Goal: Complete application form

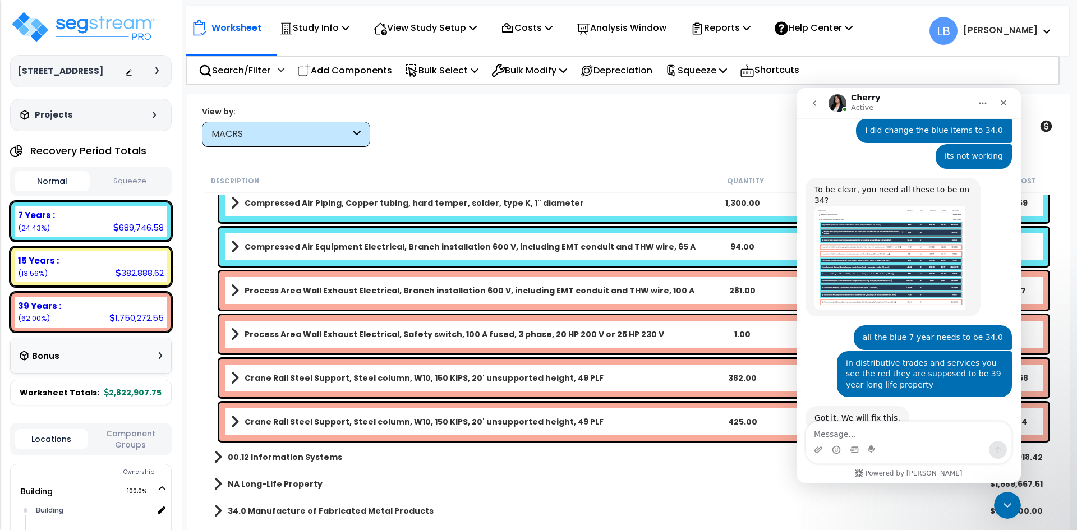
scroll to position [756, 0]
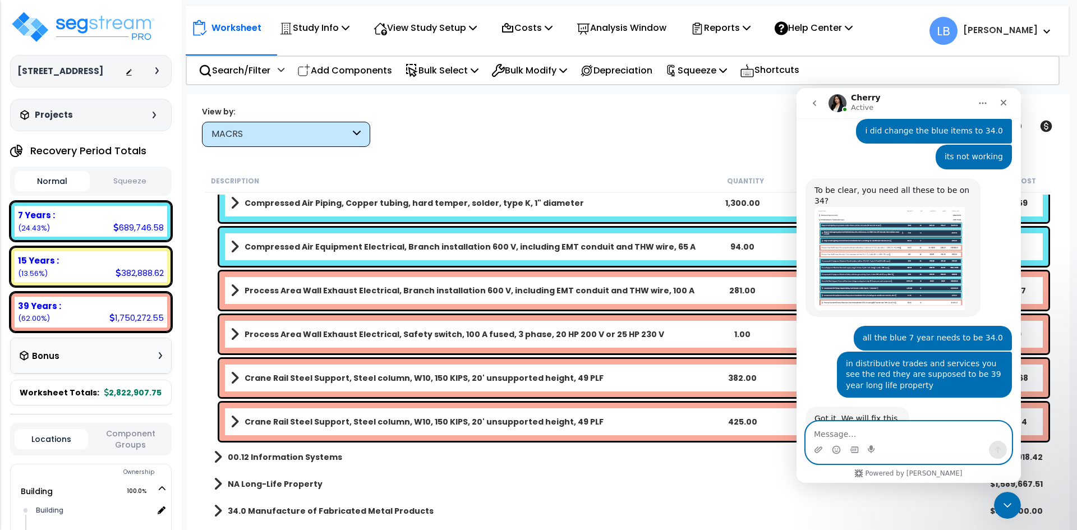
click at [864, 432] on textarea "Message…" at bounding box center [908, 431] width 205 height 19
type textarea "do you have an eta?"
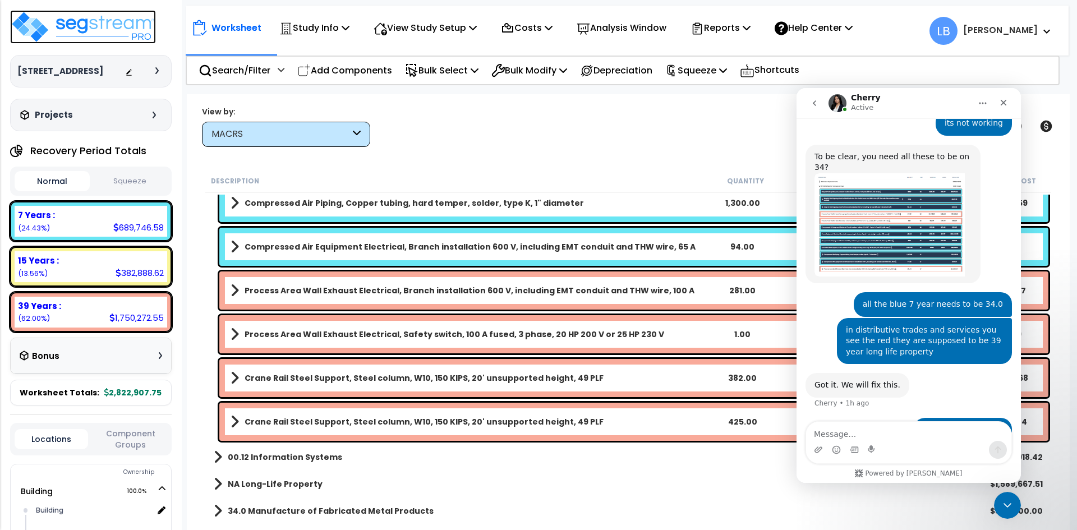
click at [121, 22] on img at bounding box center [83, 27] width 146 height 34
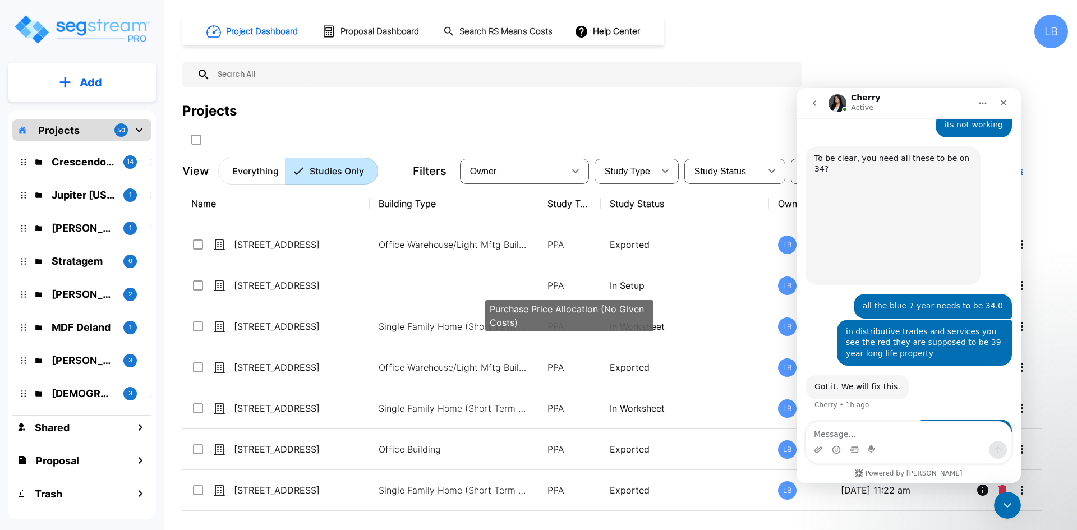
scroll to position [790, 0]
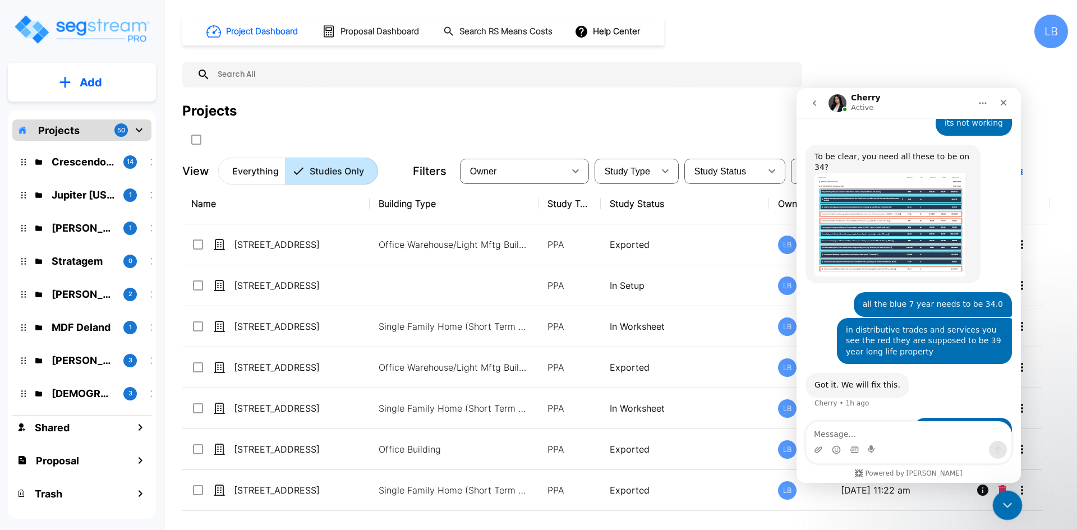
click at [999, 499] on icon "Close Intercom Messenger" at bounding box center [1005, 503] width 13 height 13
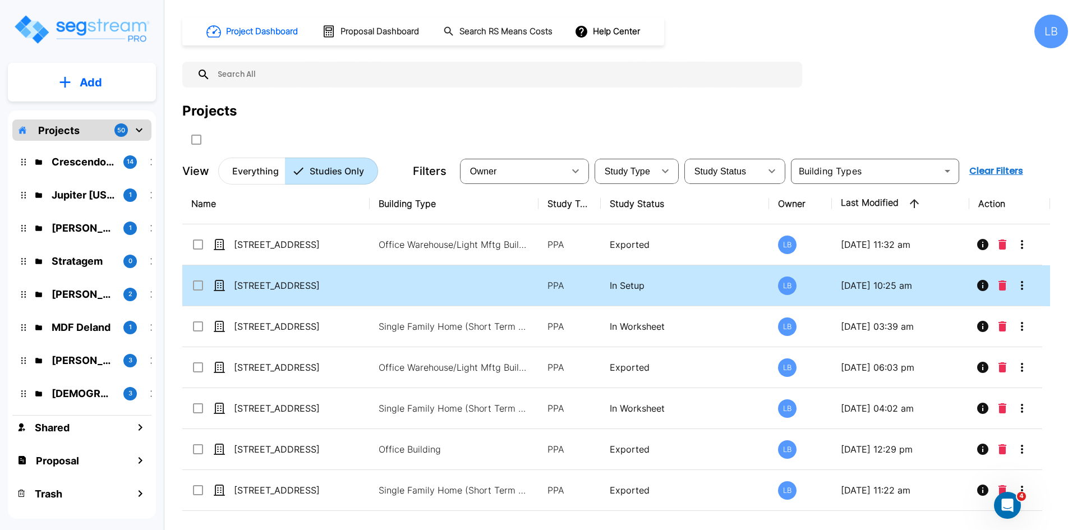
click at [436, 284] on td at bounding box center [454, 285] width 169 height 41
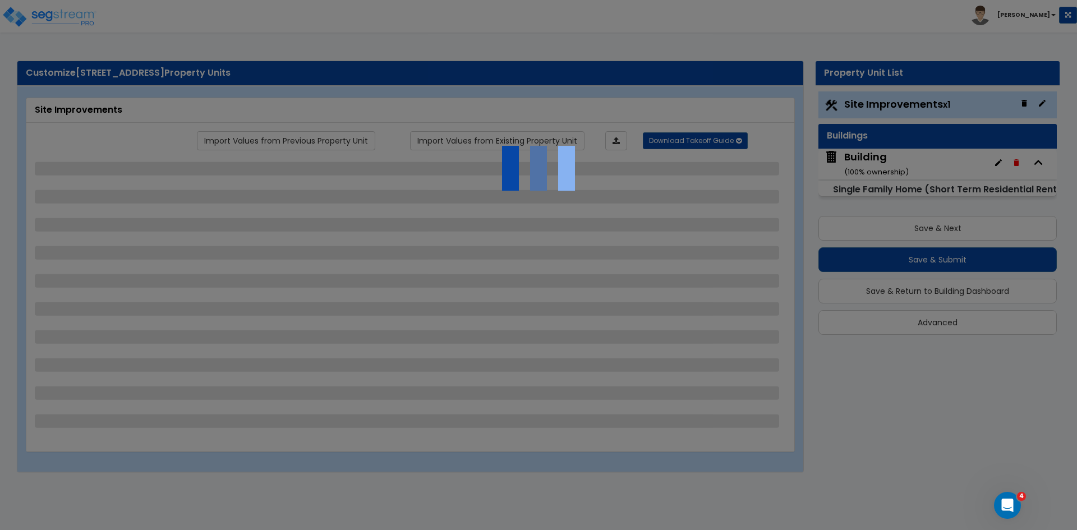
select select "2"
select select "6"
select select "3"
select select "1"
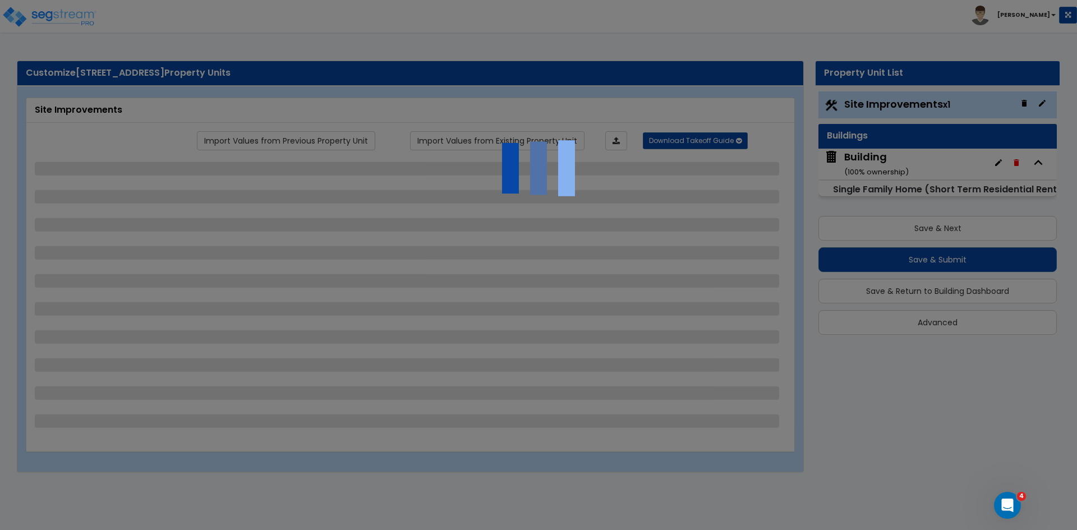
select select "2"
select select "1"
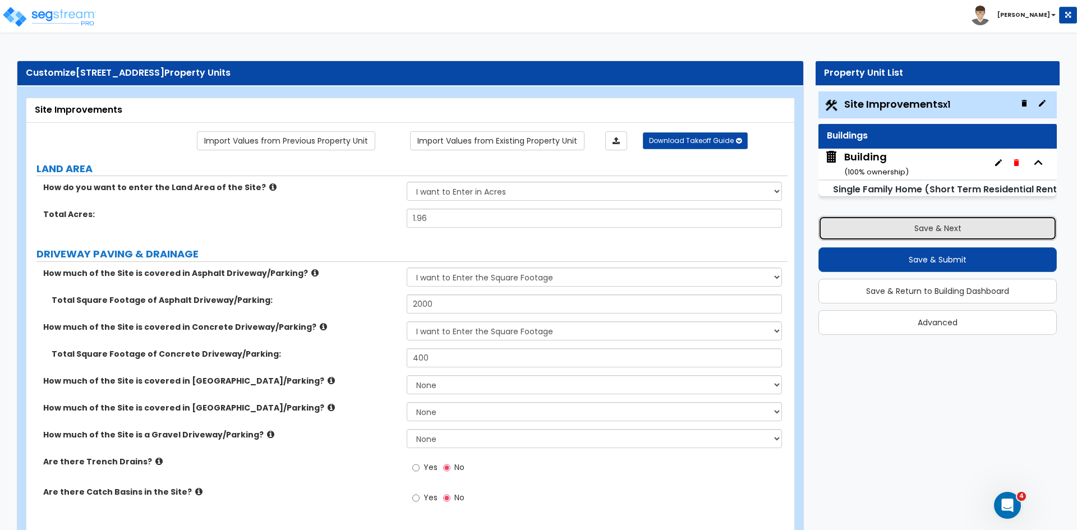
click at [881, 227] on button "Save & Next" at bounding box center [937, 228] width 238 height 25
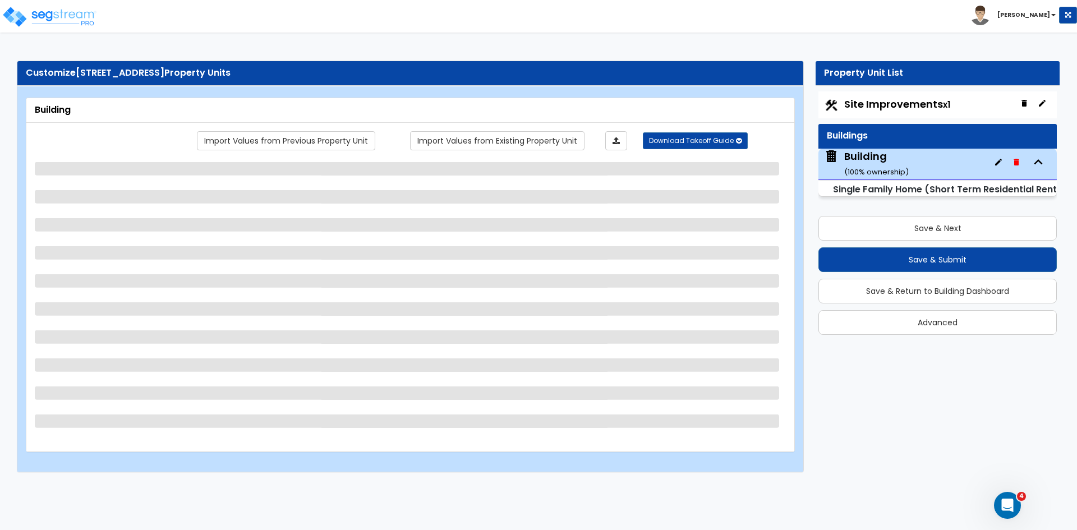
select select "2"
select select "7"
select select "3"
select select "2"
select select "1"
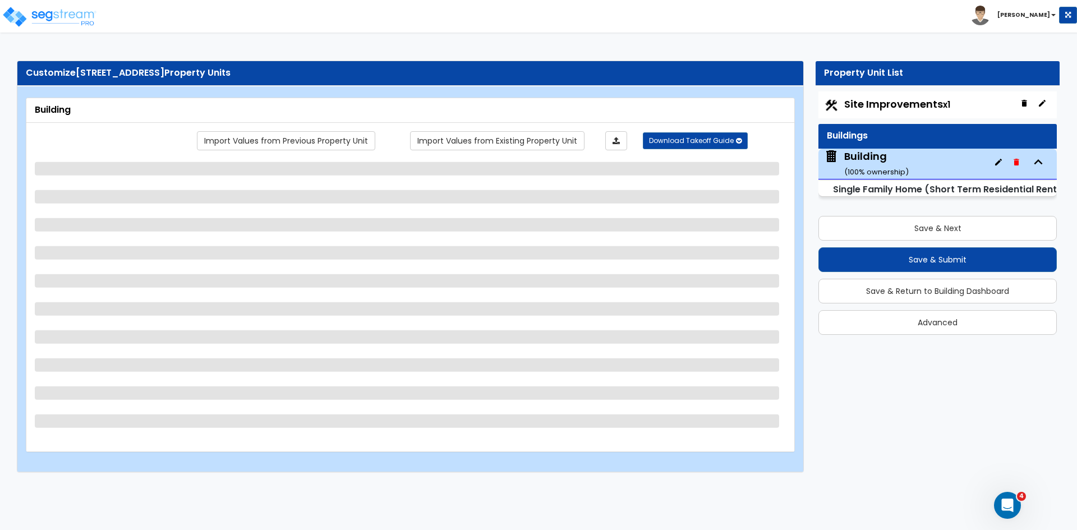
select select "4"
select select "1"
select select "2"
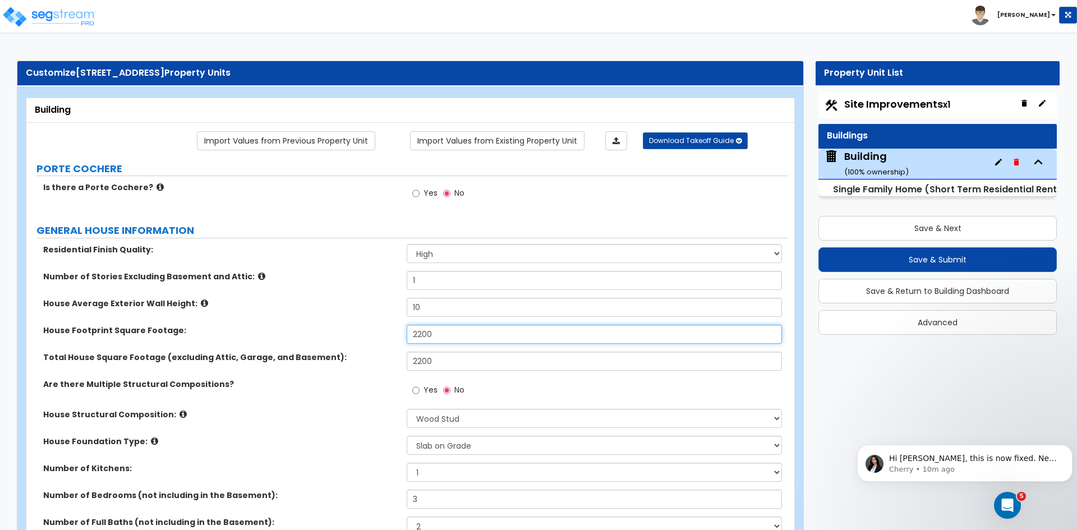
click at [454, 333] on input "2200" at bounding box center [594, 334] width 375 height 19
type input "2"
type input "1,577"
click at [460, 363] on input "2200" at bounding box center [594, 361] width 375 height 19
type input "2"
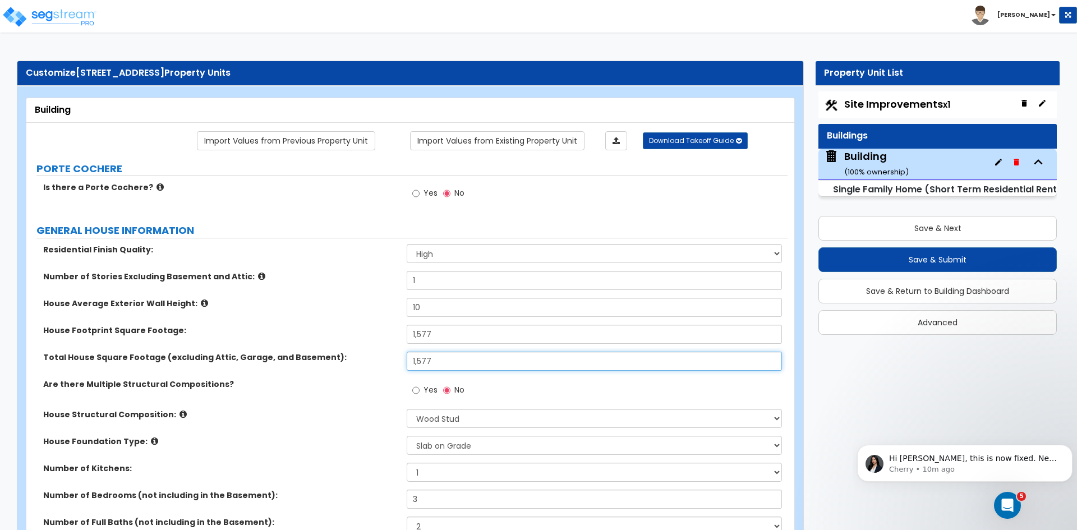
type input "1,577"
click at [376, 364] on div "Total House Square Footage (excluding Attic, Garage, and Basement): 1,577" at bounding box center [406, 365] width 761 height 27
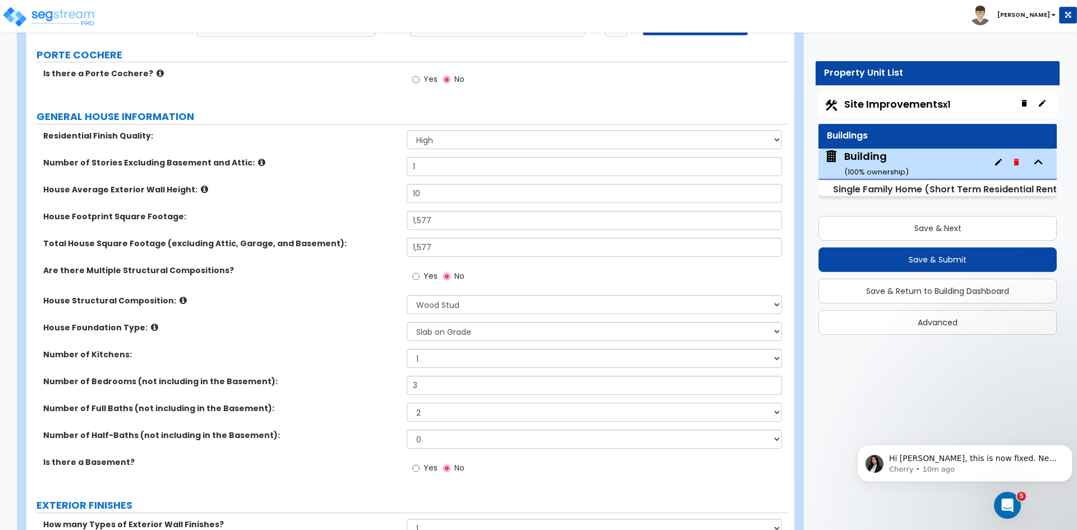
scroll to position [114, 0]
click at [308, 332] on label "House Foundation Type:" at bounding box center [220, 326] width 355 height 11
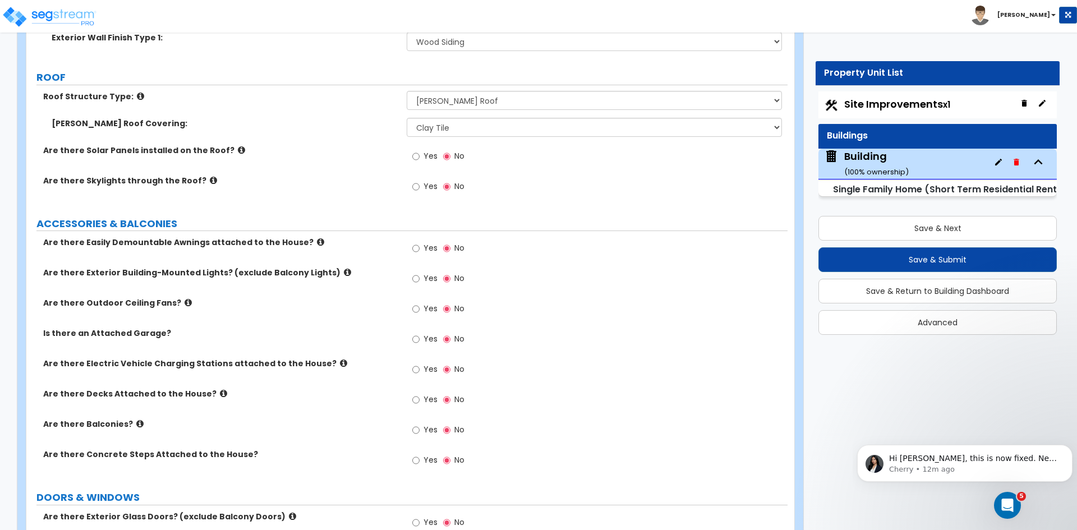
scroll to position [634, 0]
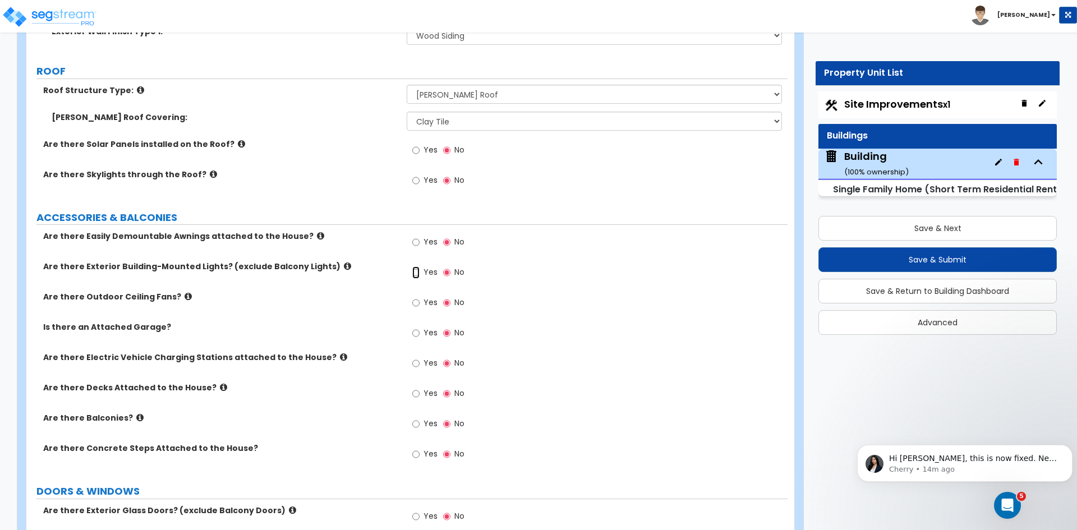
click at [414, 273] on input "Yes" at bounding box center [415, 272] width 7 height 12
radio input "true"
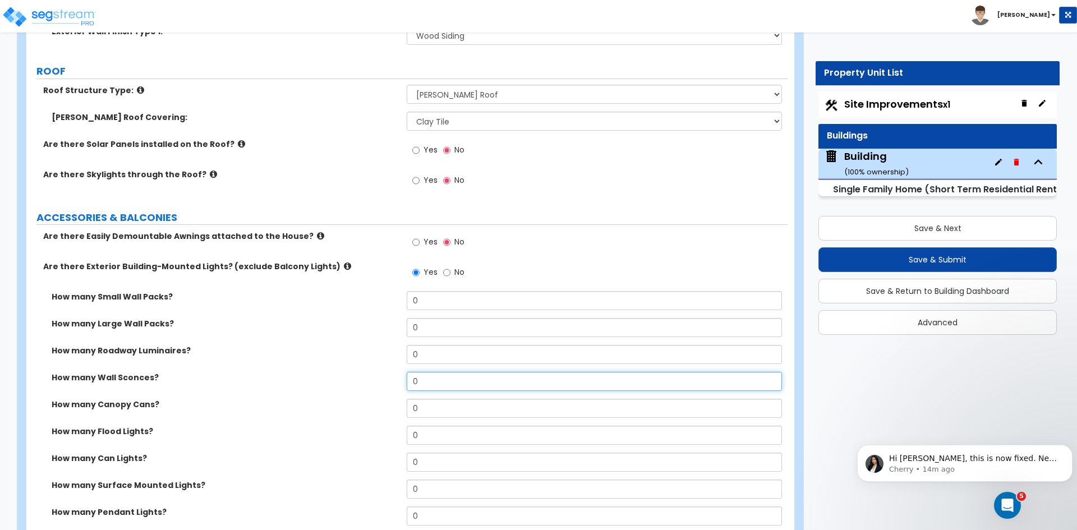
click at [435, 381] on input "0" at bounding box center [594, 381] width 375 height 19
type input "4"
click at [266, 333] on div "How many Large Wall Packs? 0" at bounding box center [406, 331] width 761 height 27
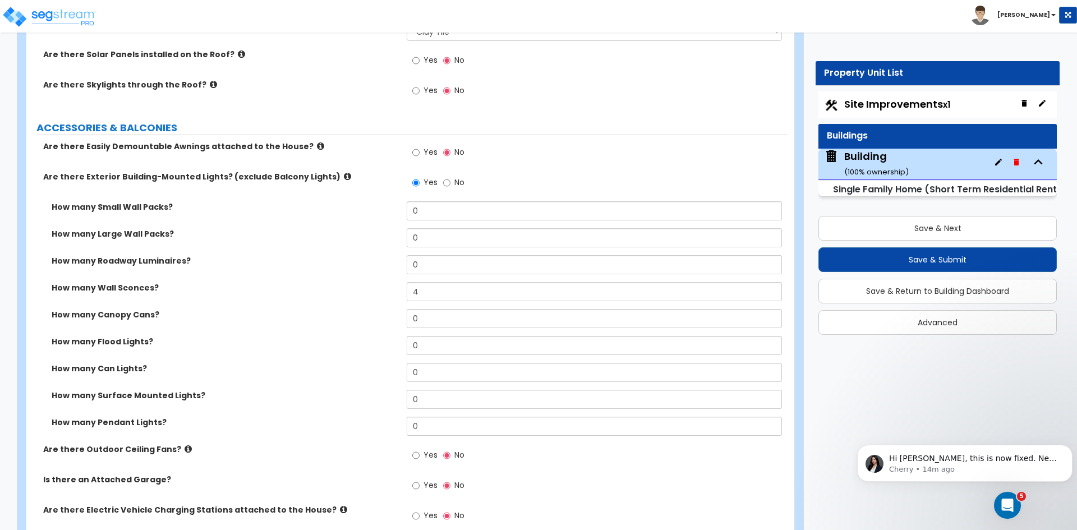
scroll to position [726, 0]
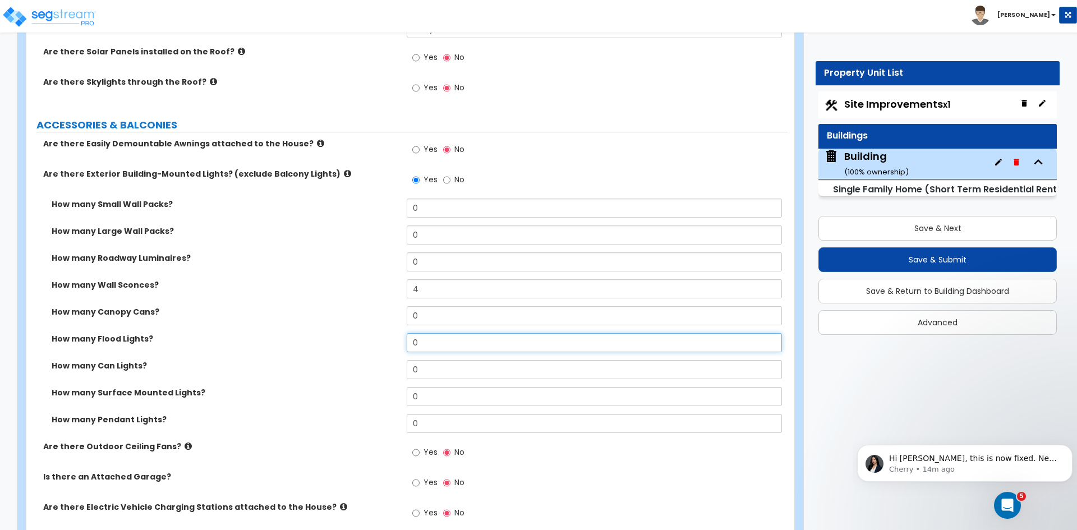
click at [422, 343] on input "0" at bounding box center [594, 342] width 375 height 19
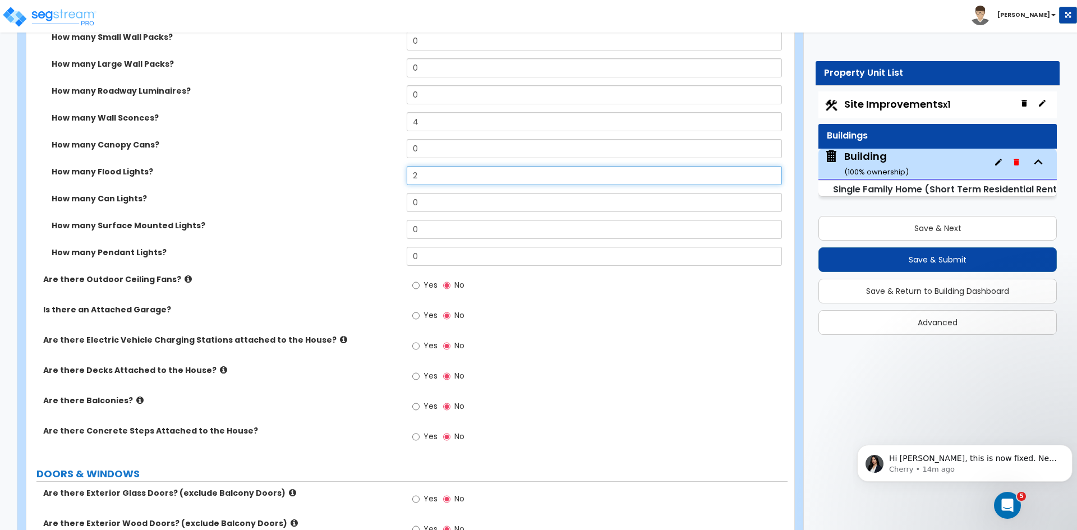
scroll to position [894, 0]
type input "2"
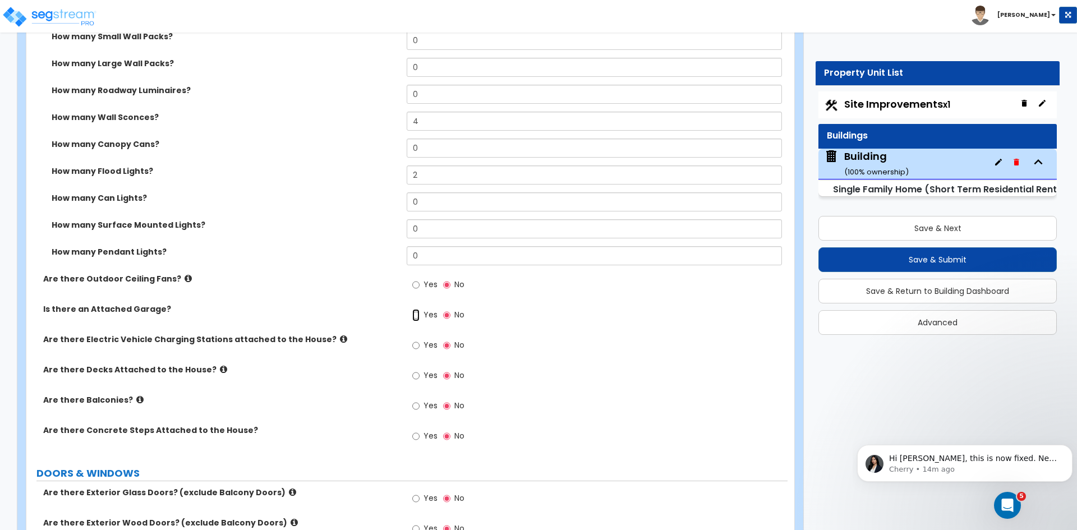
click at [416, 314] on input "Yes" at bounding box center [415, 315] width 7 height 12
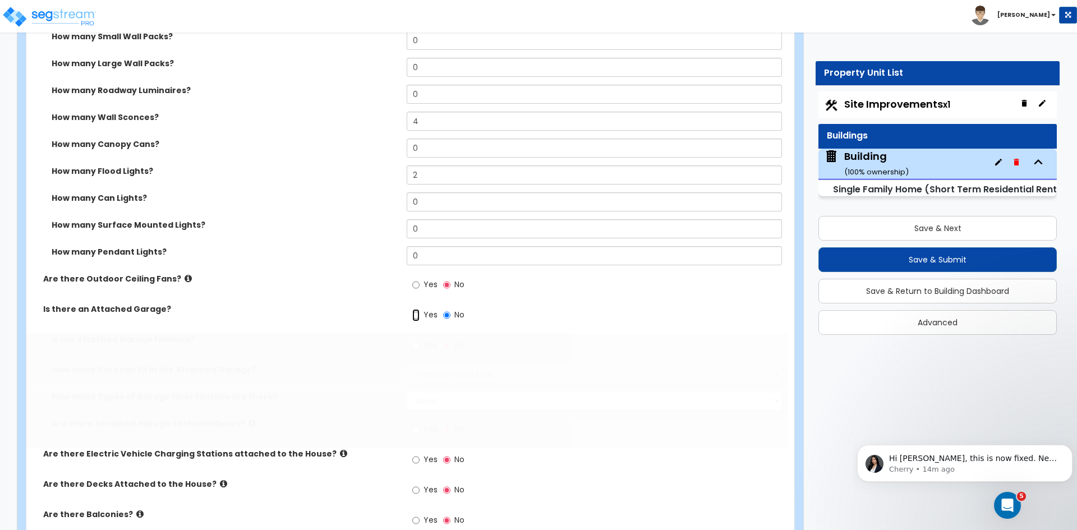
radio input "true"
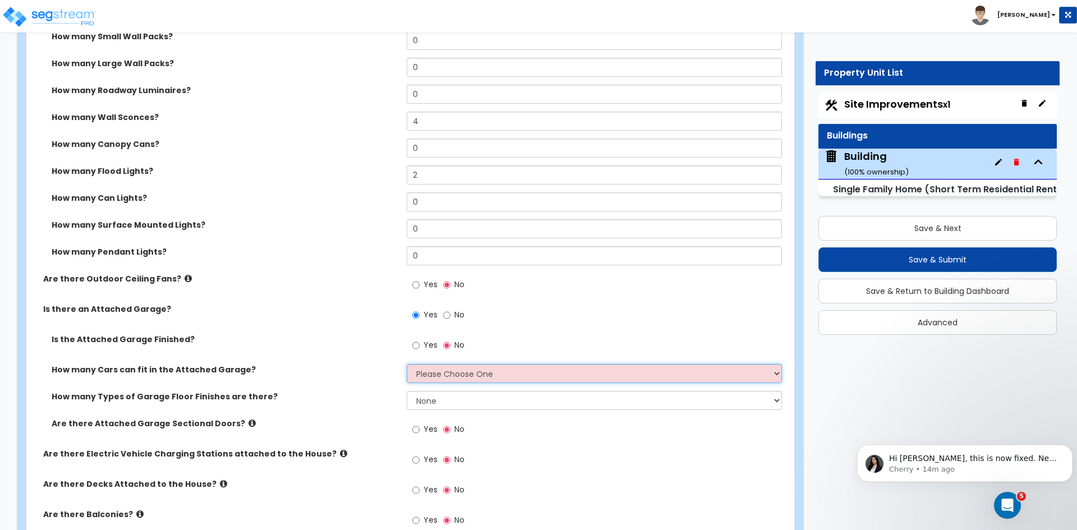
click at [421, 368] on select "Please Choose One 1 2 3 4 5" at bounding box center [594, 373] width 375 height 19
select select "2"
click at [407, 364] on select "Please Choose One 1 2 3 4 5" at bounding box center [594, 373] width 375 height 19
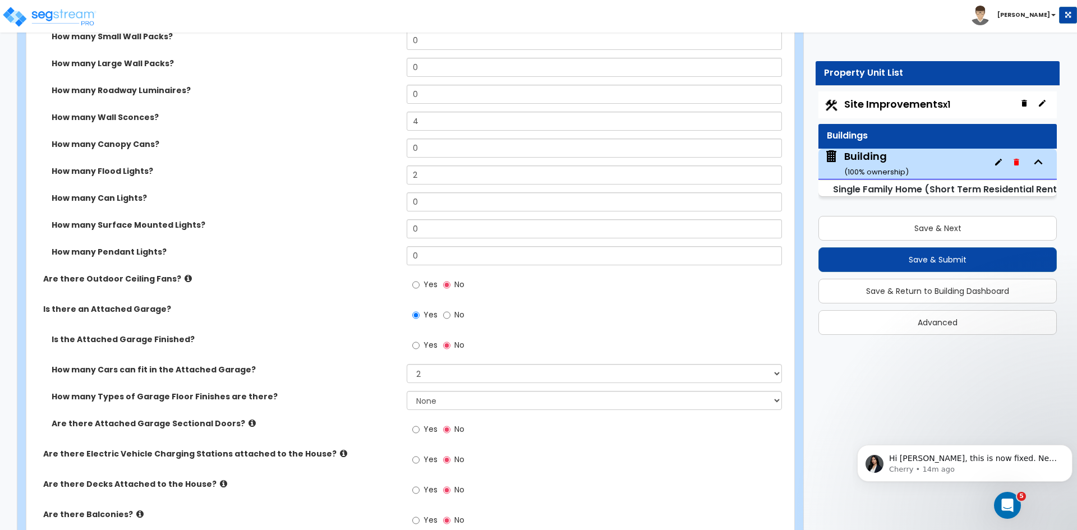
click at [359, 383] on div "How many Cars can fit in the Attached Garage? Please Choose One 1 2 3 4 5" at bounding box center [406, 377] width 761 height 27
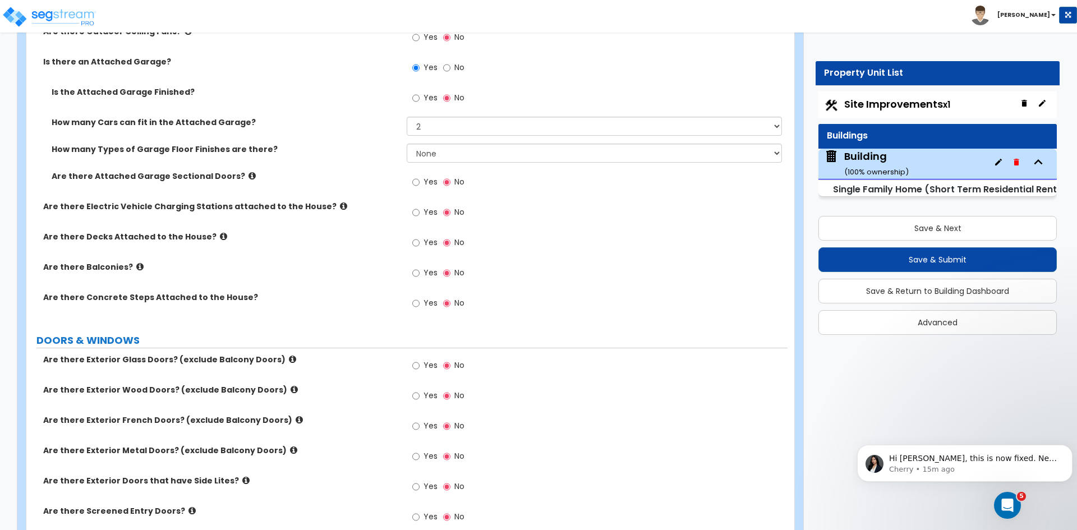
scroll to position [1142, 0]
click at [416, 303] on input "Yes" at bounding box center [415, 303] width 7 height 12
radio input "true"
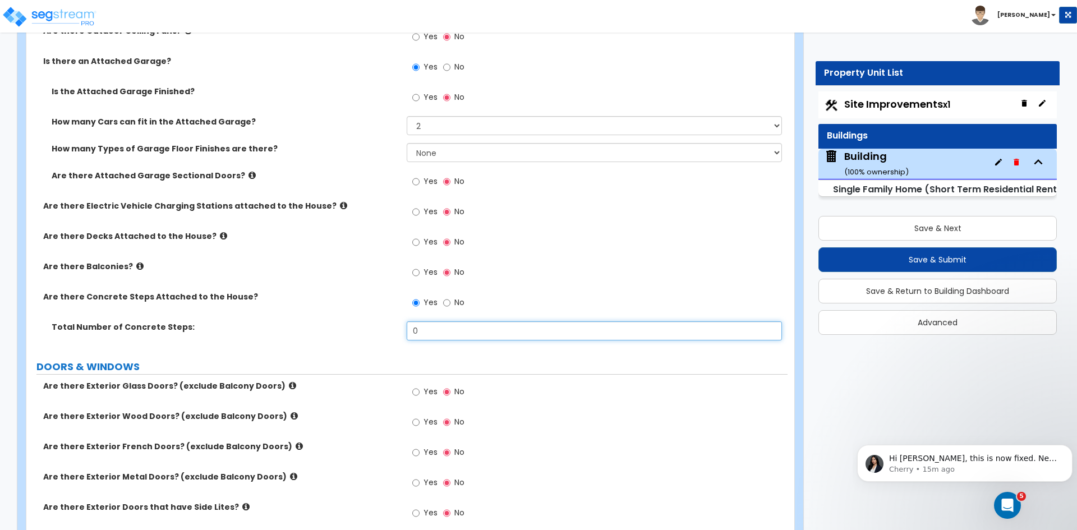
click at [428, 321] on input "0" at bounding box center [594, 330] width 375 height 19
type input "3"
click at [304, 306] on div "Are there Concrete Steps Attached to the House? Yes No" at bounding box center [406, 306] width 761 height 30
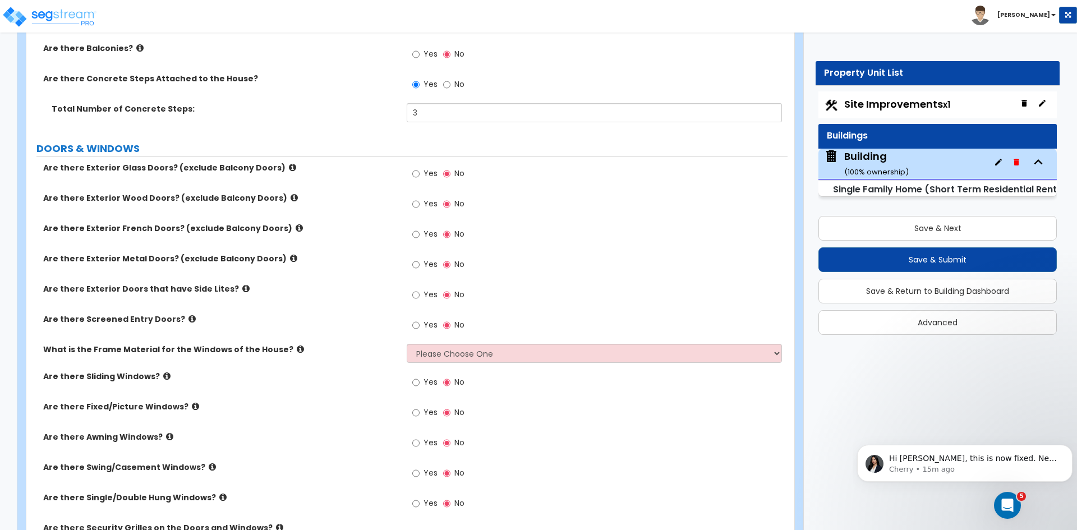
scroll to position [1360, 0]
click at [416, 174] on input "Yes" at bounding box center [415, 173] width 7 height 12
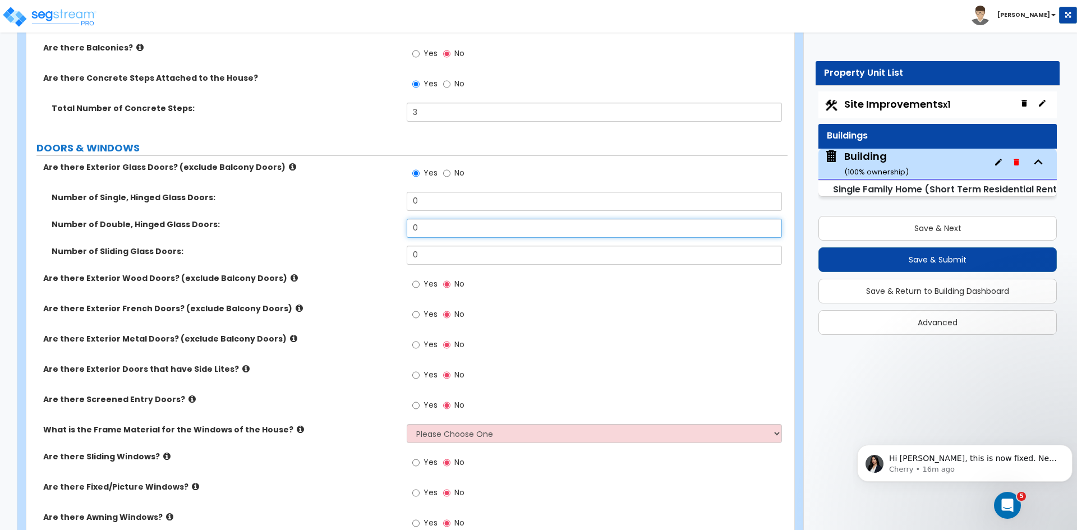
click at [427, 221] on input "0" at bounding box center [594, 228] width 375 height 19
click at [443, 175] on input "No" at bounding box center [446, 173] width 7 height 12
radio input "false"
radio input "true"
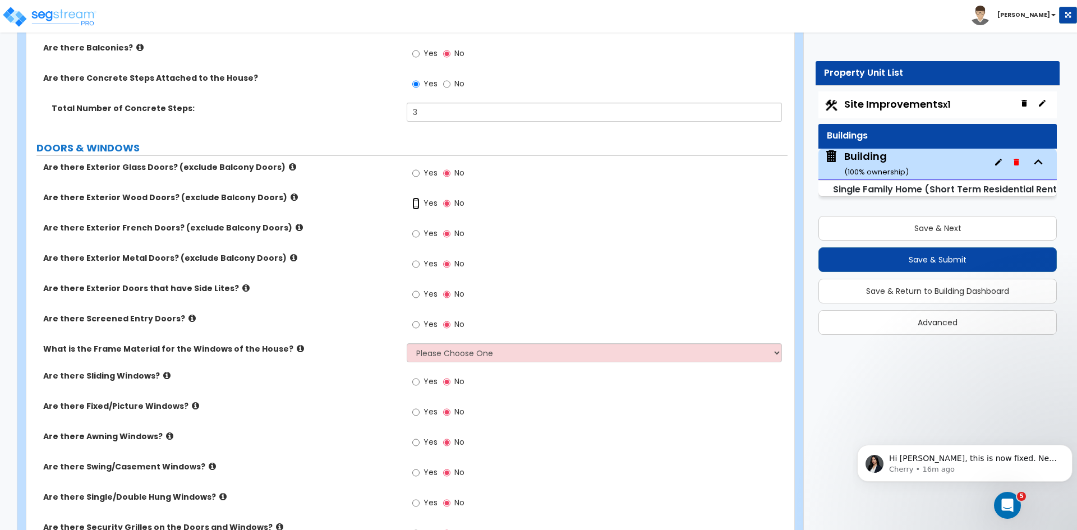
click at [415, 202] on input "Yes" at bounding box center [415, 203] width 7 height 12
radio input "true"
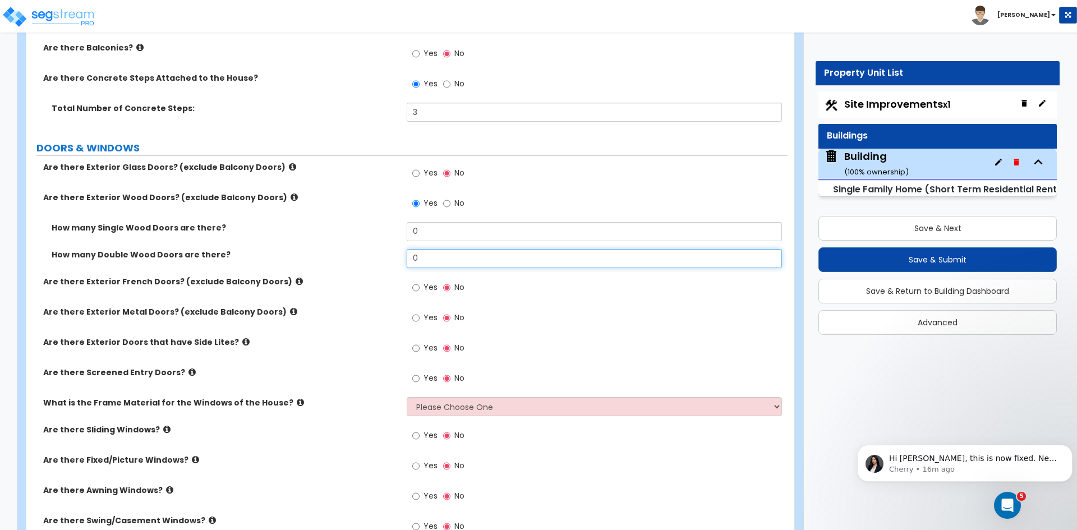
click at [428, 254] on input "0" at bounding box center [594, 258] width 375 height 19
type input "1"
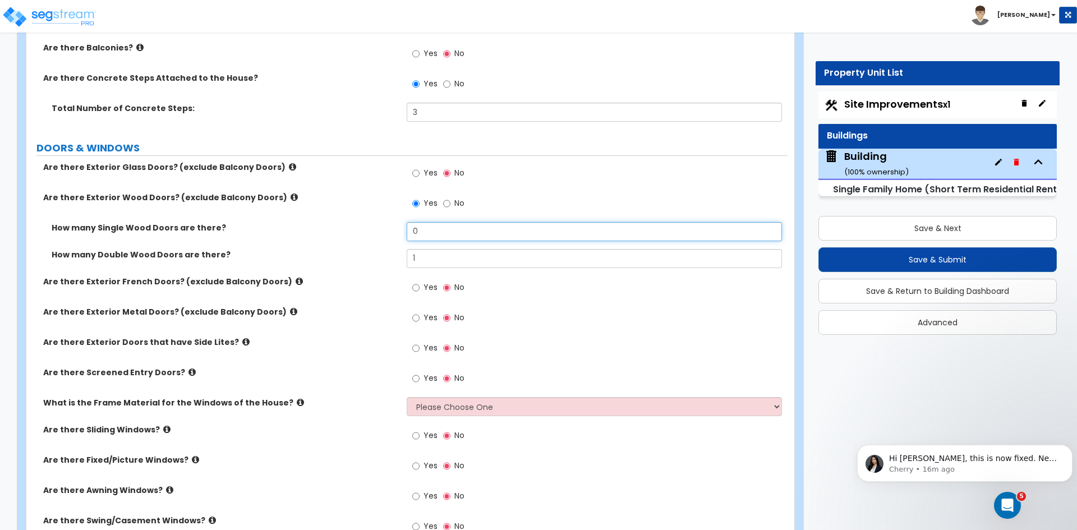
click at [426, 233] on input "0" at bounding box center [594, 231] width 375 height 19
type input "0"
type input "2"
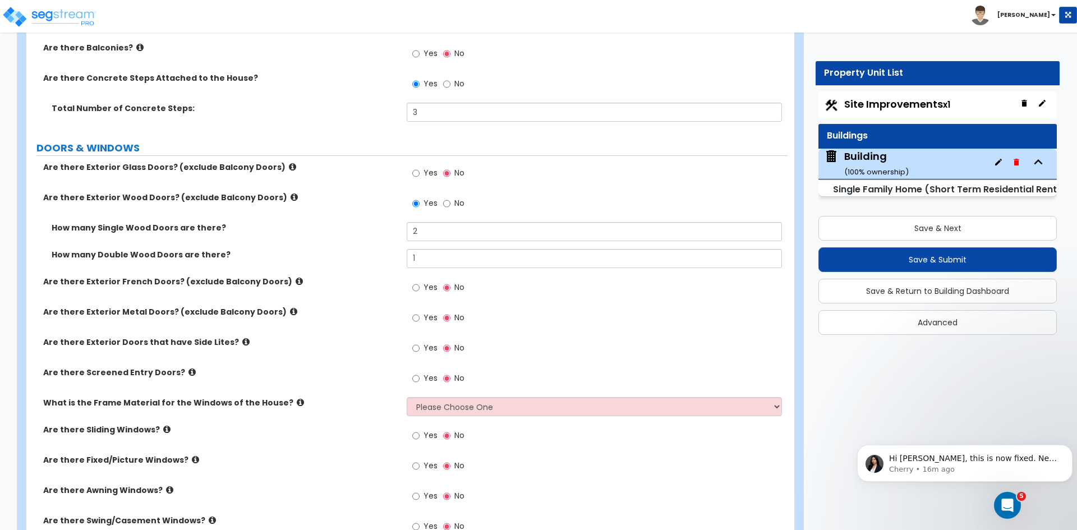
click at [336, 268] on div "How many Double Wood Doors are there? 1" at bounding box center [406, 262] width 761 height 27
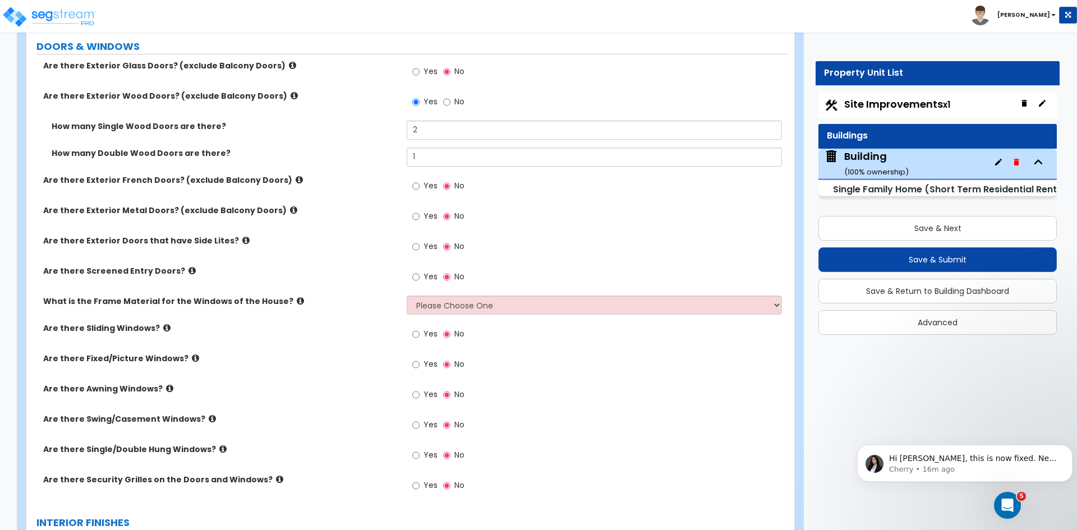
scroll to position [1473, 0]
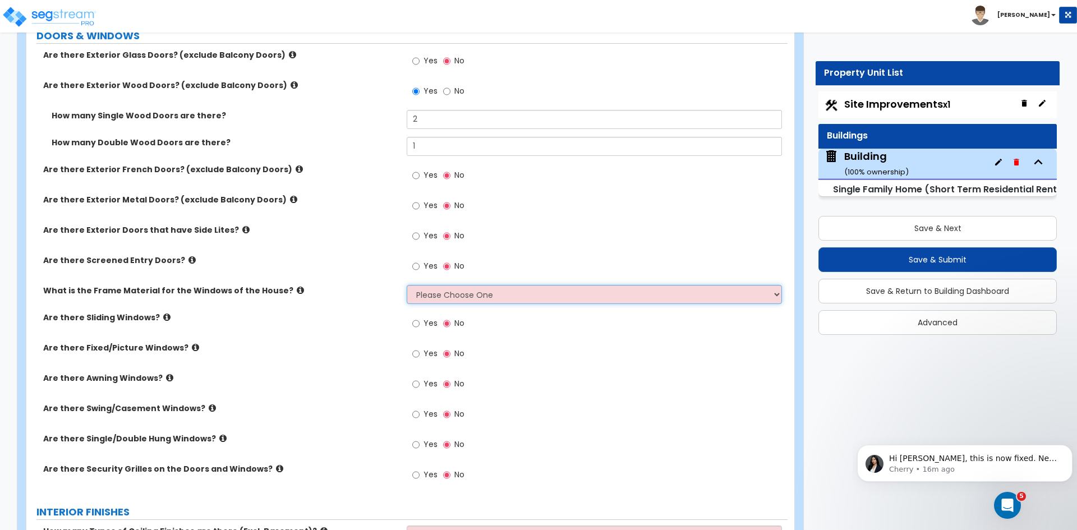
click at [416, 294] on select "Please Choose One Vinyl Aluminum Wood" at bounding box center [594, 294] width 375 height 19
select select "1"
click at [407, 285] on select "Please Choose One Vinyl Aluminum Wood" at bounding box center [594, 294] width 375 height 19
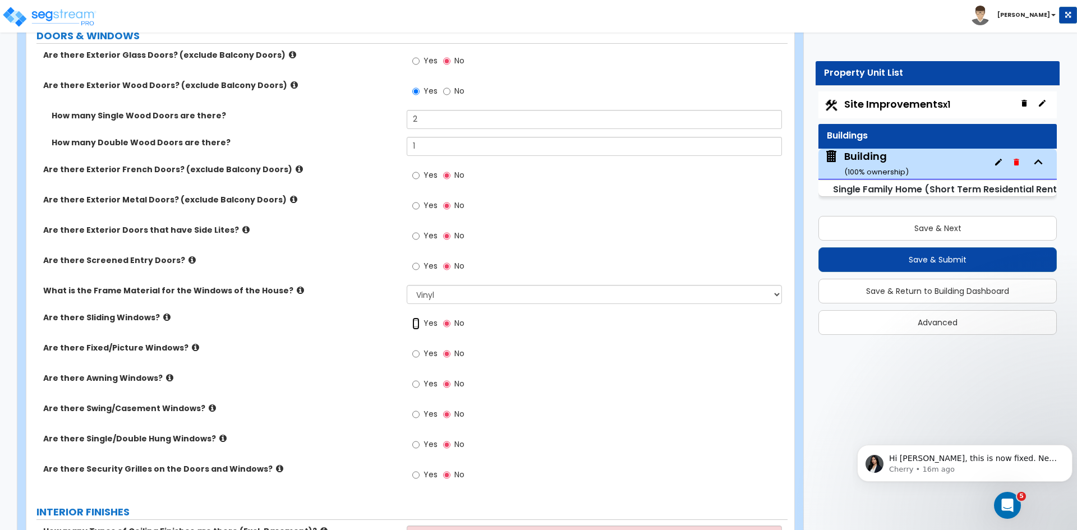
click at [413, 321] on input "Yes" at bounding box center [415, 323] width 7 height 12
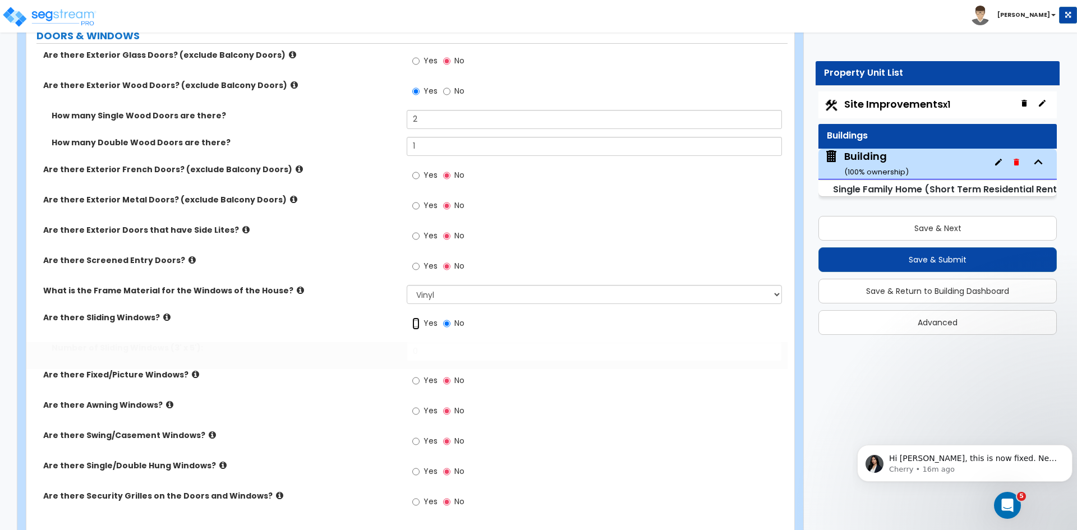
radio input "true"
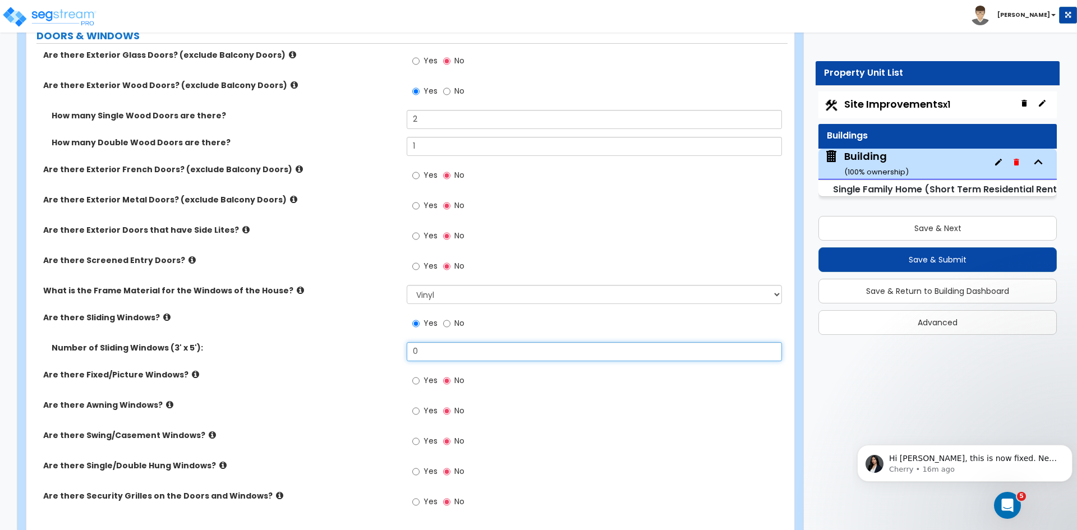
click at [428, 350] on input "0" at bounding box center [594, 351] width 375 height 19
type input "8"
click at [417, 380] on input "Yes" at bounding box center [415, 381] width 7 height 12
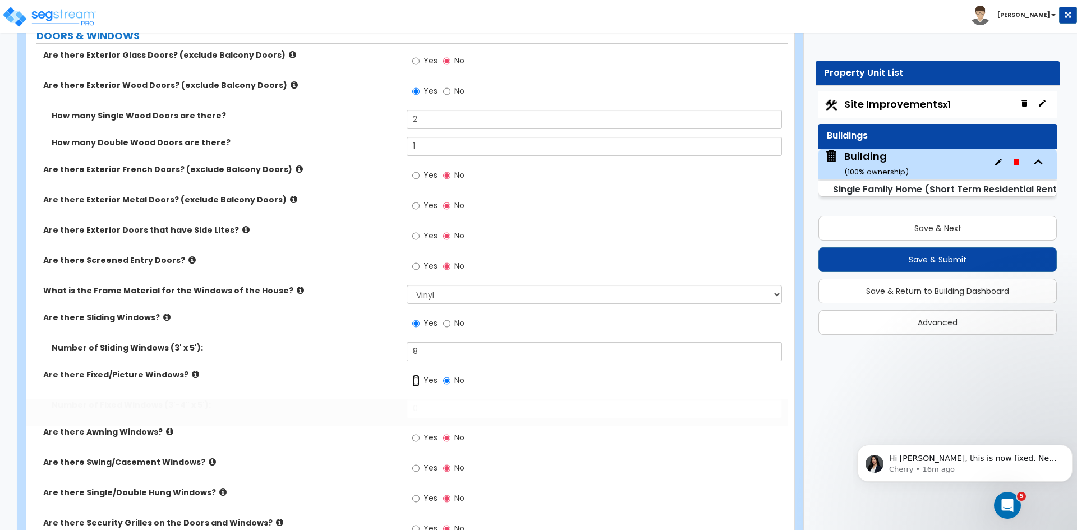
radio input "true"
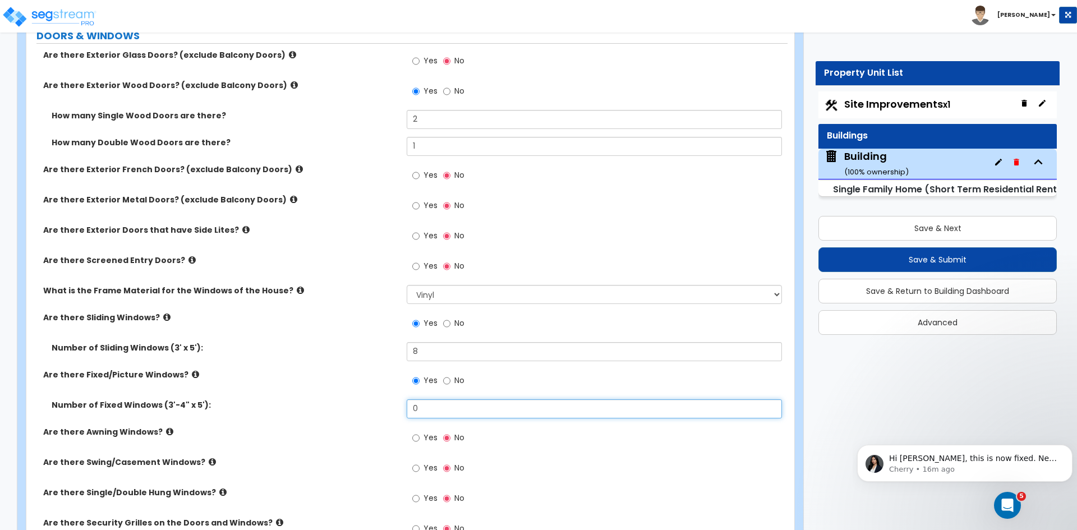
click at [434, 404] on input "0" at bounding box center [594, 408] width 375 height 19
type input "2"
click at [433, 405] on input "2" at bounding box center [594, 408] width 375 height 19
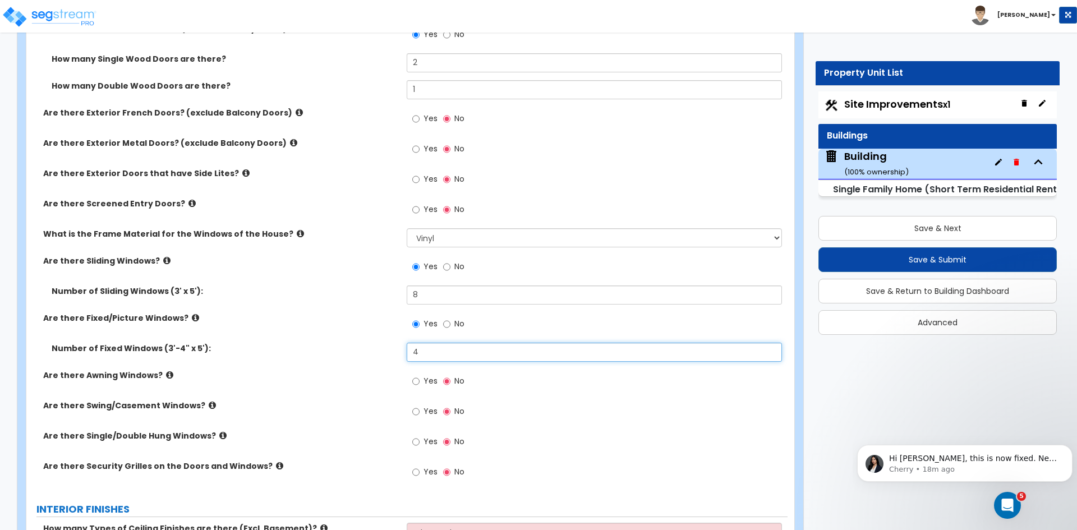
scroll to position [1530, 0]
type input "4"
click at [417, 412] on input "Yes" at bounding box center [415, 411] width 7 height 12
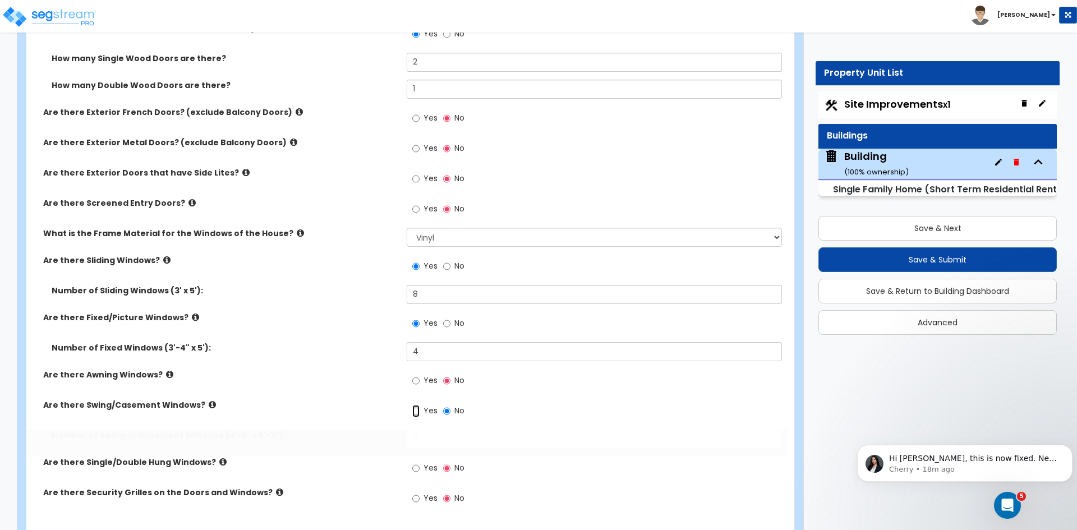
radio input "true"
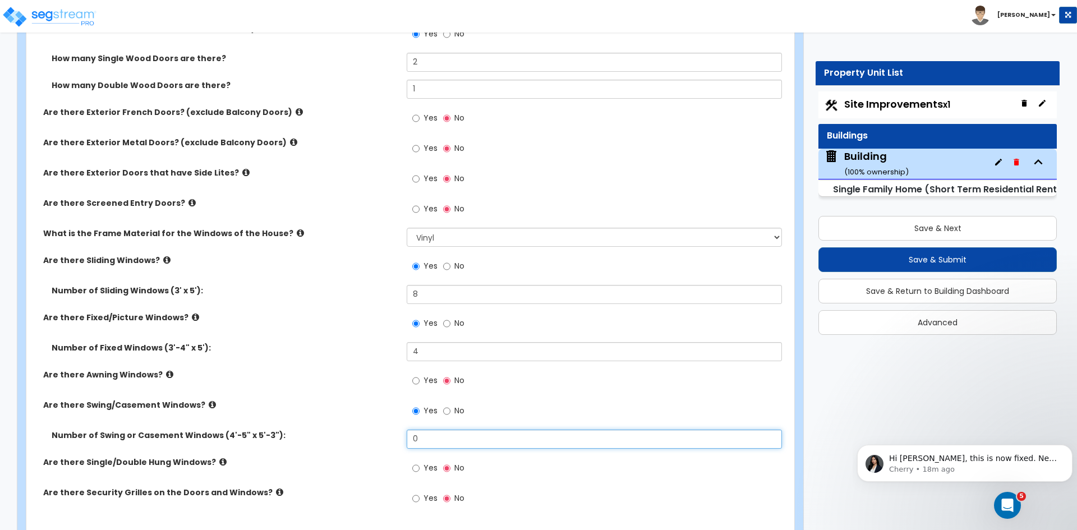
click at [428, 442] on input "0" at bounding box center [594, 439] width 375 height 19
type input "2"
click at [380, 419] on div "Are there Swing/Casement Windows? Yes No" at bounding box center [406, 414] width 761 height 30
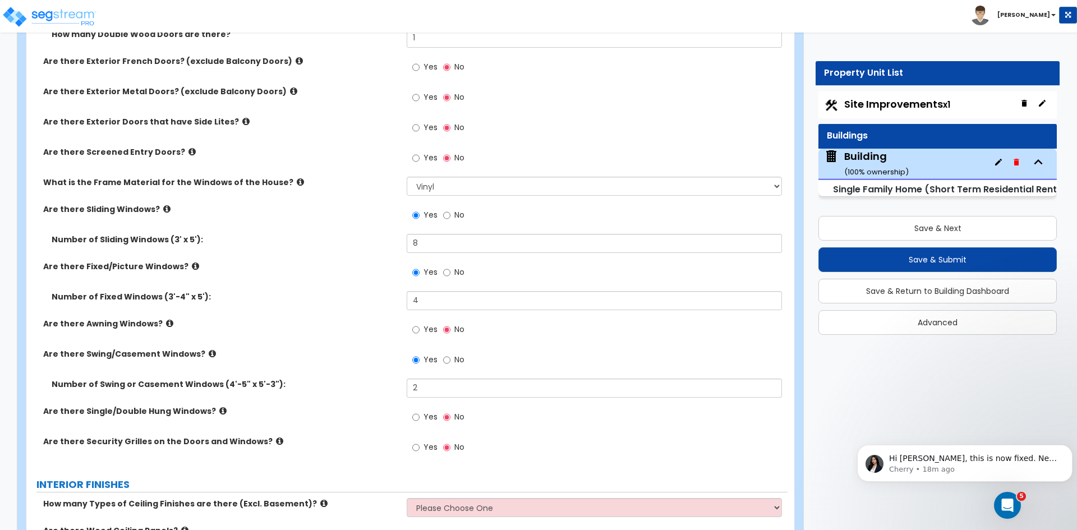
scroll to position [1583, 0]
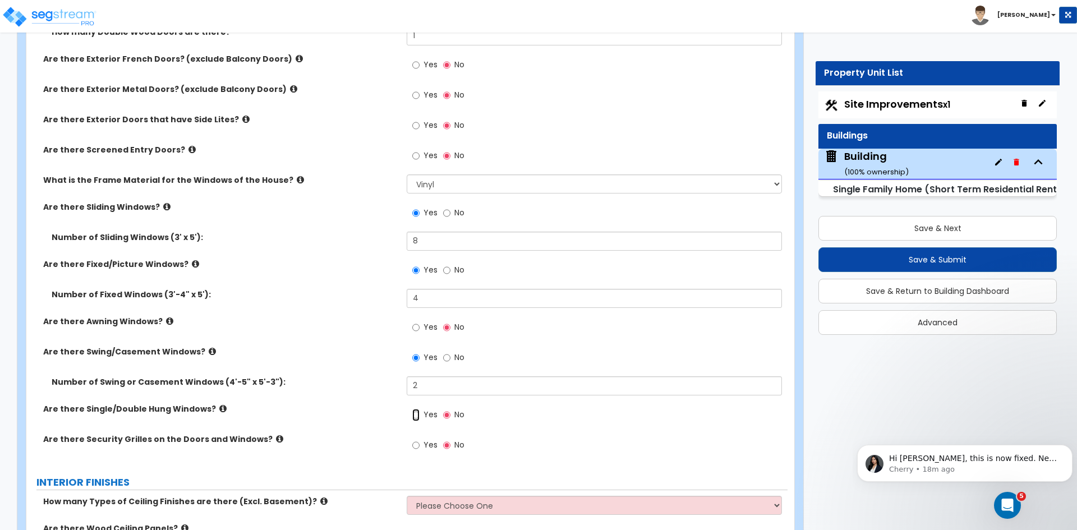
click at [414, 414] on input "Yes" at bounding box center [415, 415] width 7 height 12
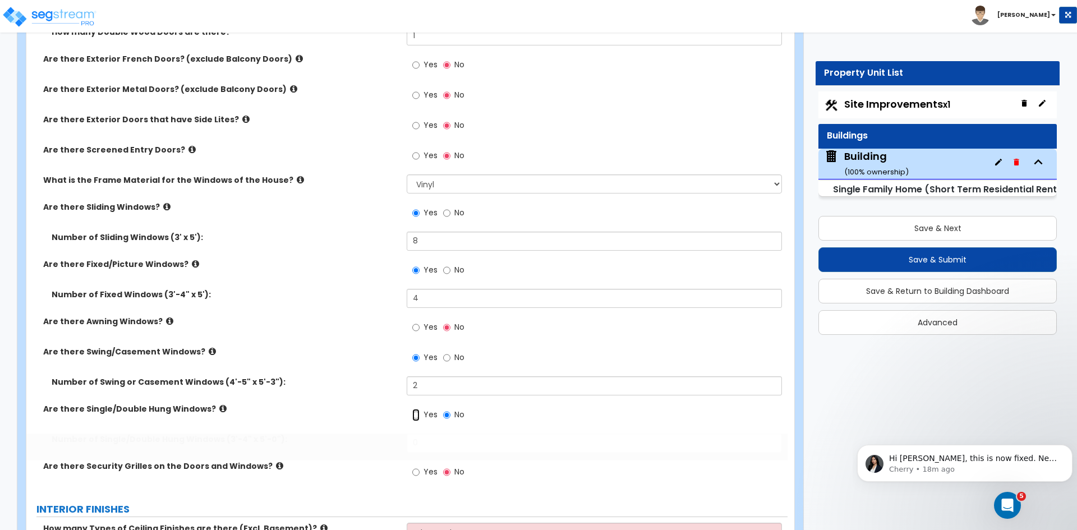
radio input "true"
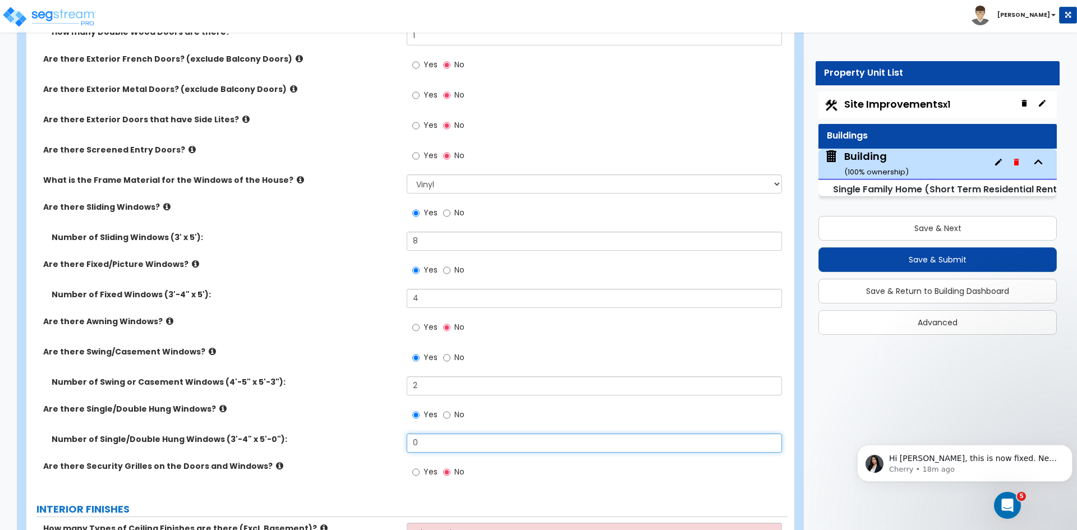
click at [427, 441] on input "0" at bounding box center [594, 442] width 375 height 19
type input "3"
click at [373, 391] on div "Number of Swing or Casement Windows (4'-5" x 5'-3"): 2" at bounding box center [406, 389] width 761 height 27
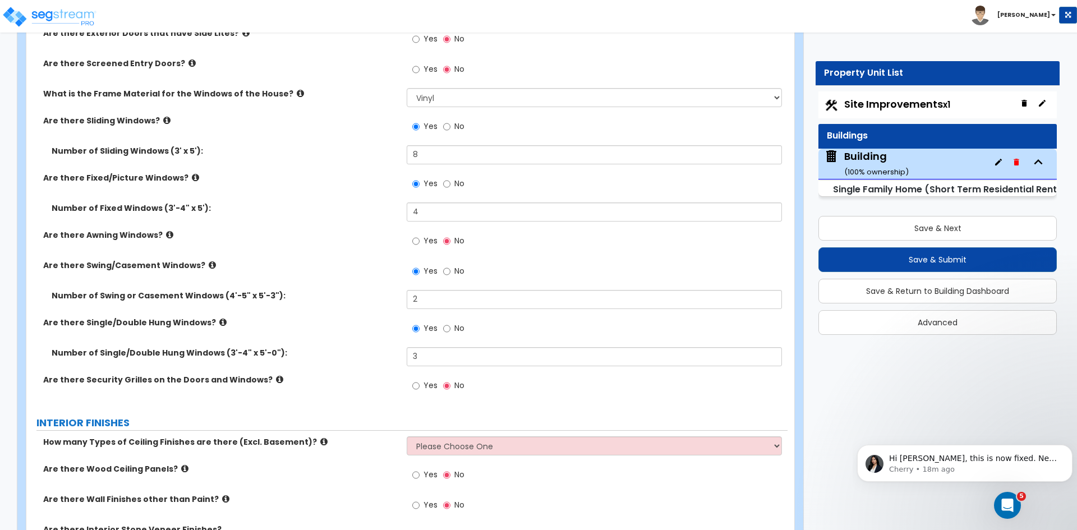
scroll to position [1704, 0]
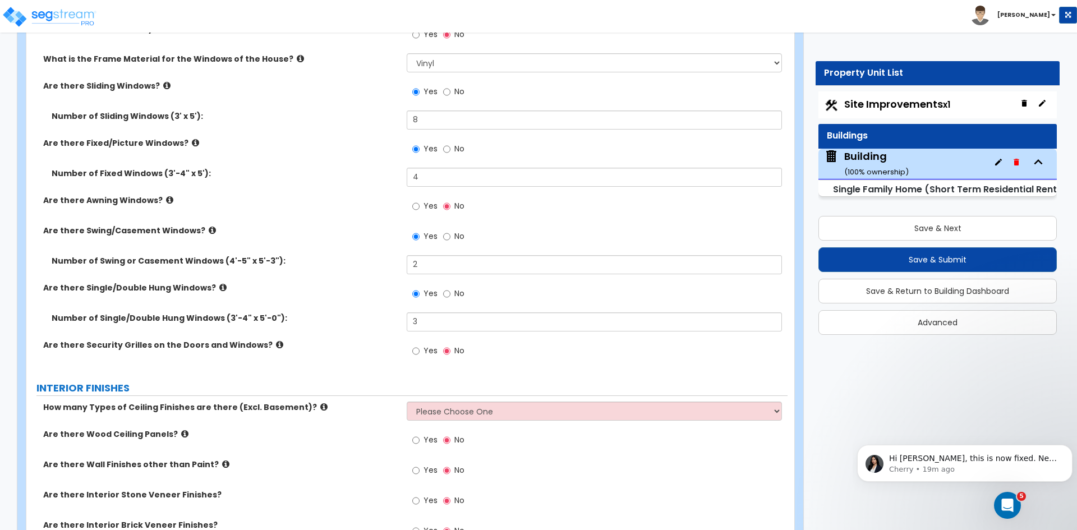
click at [369, 365] on div "Are there Security Grilles on the Doors and Windows? Yes No" at bounding box center [406, 354] width 761 height 30
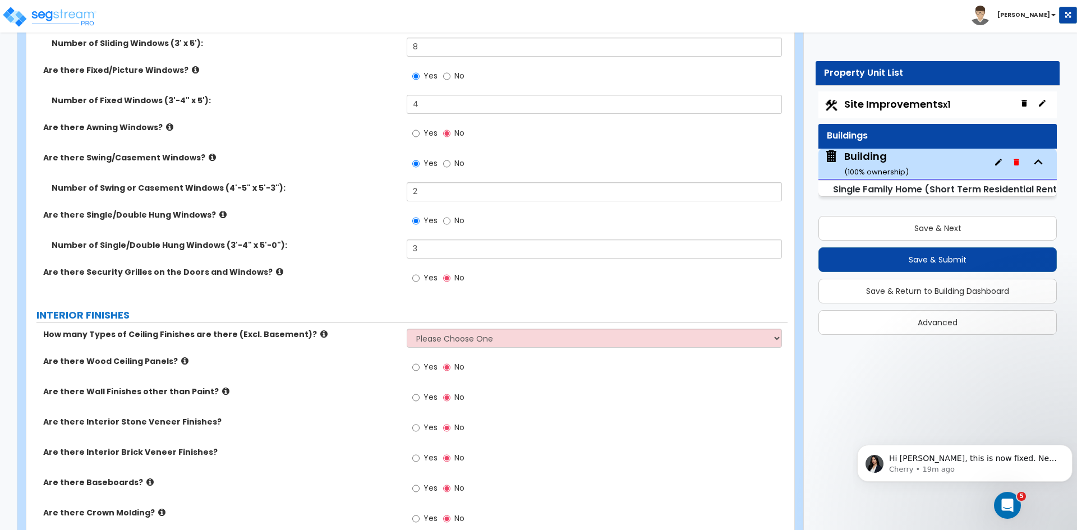
scroll to position [1780, 0]
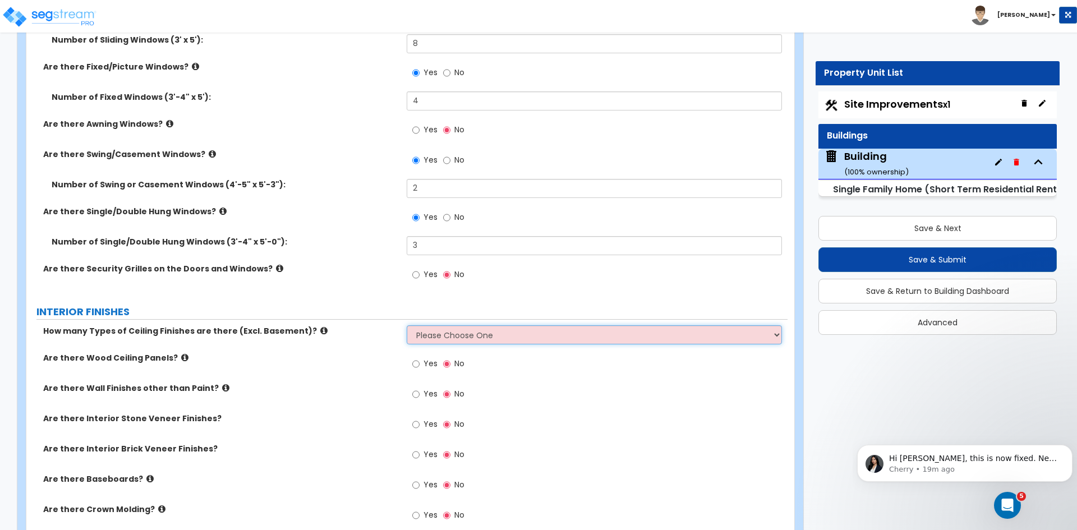
click at [424, 335] on select "Please Choose One 1 2 3" at bounding box center [594, 334] width 375 height 19
select select "1"
click at [407, 325] on select "Please Choose One 1 2 3" at bounding box center [594, 334] width 375 height 19
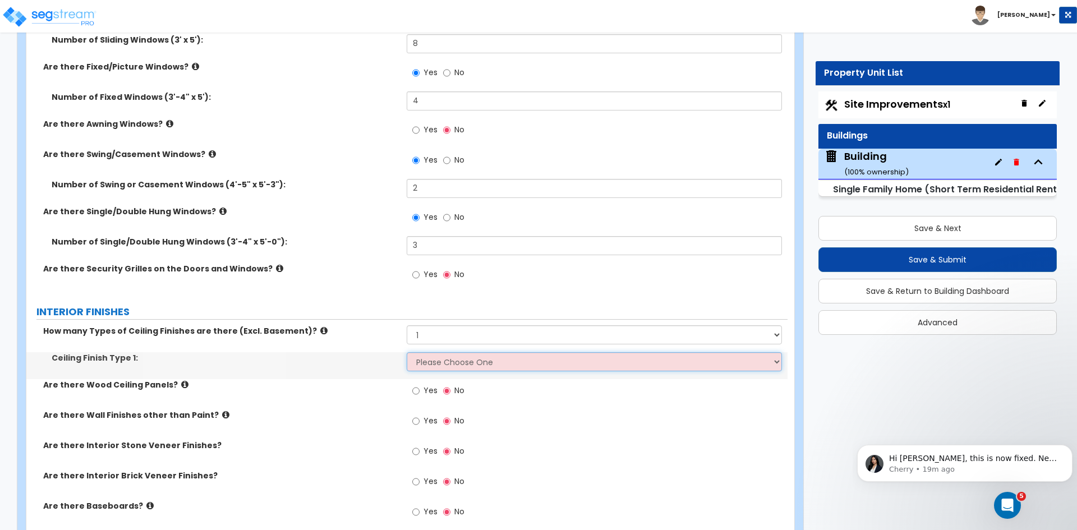
click at [439, 358] on select "Please Choose One Drop Ceiling Drywall Ceiling Open Ceiling" at bounding box center [594, 361] width 375 height 19
select select "2"
click at [407, 352] on select "Please Choose One Drop Ceiling Drywall Ceiling Open Ceiling" at bounding box center [594, 361] width 375 height 19
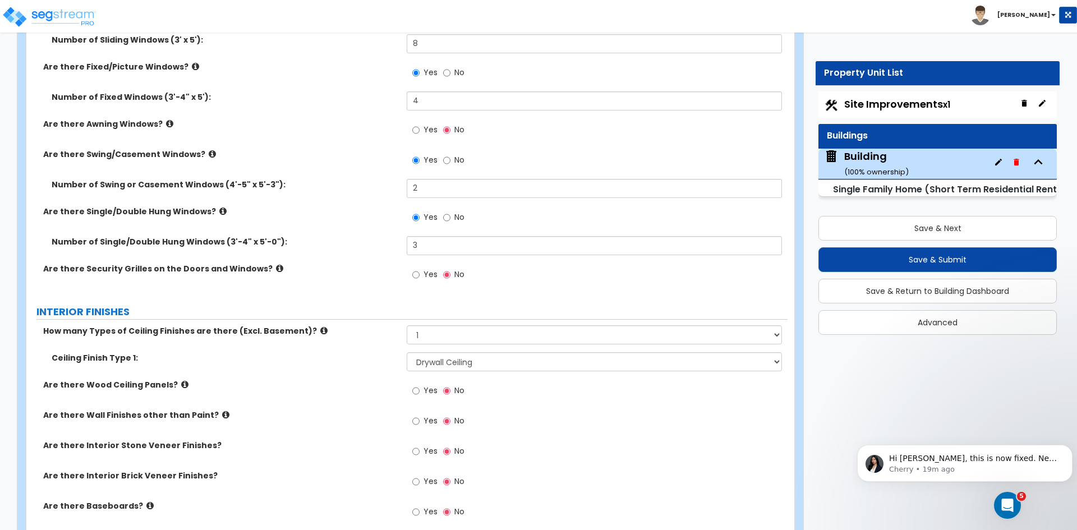
click at [351, 384] on label "Are there Wood Ceiling Panels?" at bounding box center [220, 384] width 355 height 11
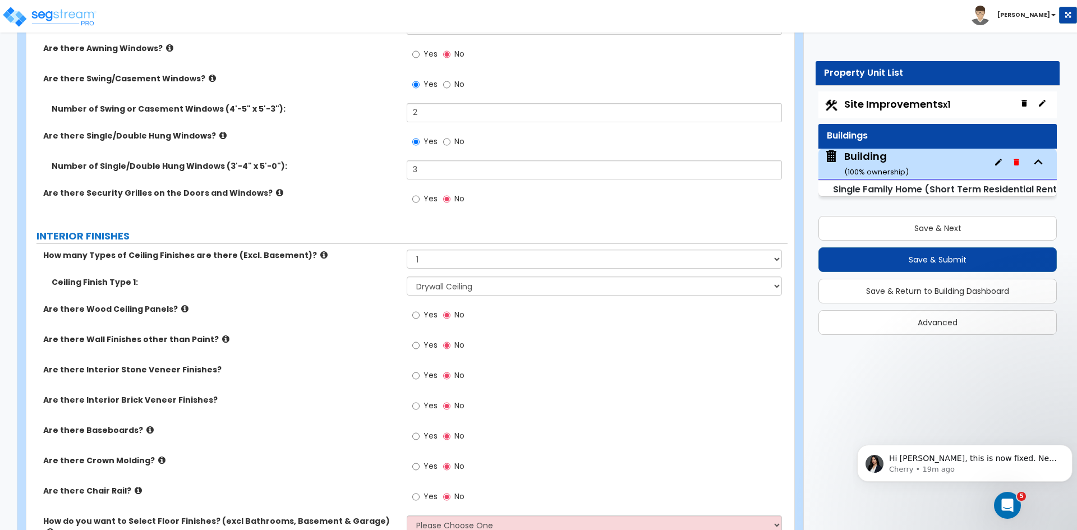
scroll to position [1861, 0]
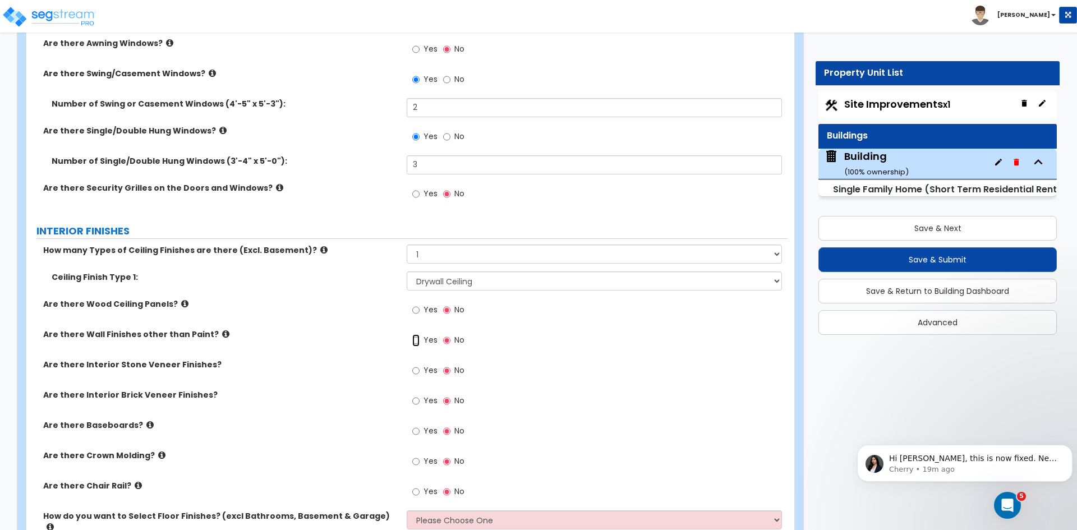
click at [416, 339] on input "Yes" at bounding box center [415, 340] width 7 height 12
radio input "true"
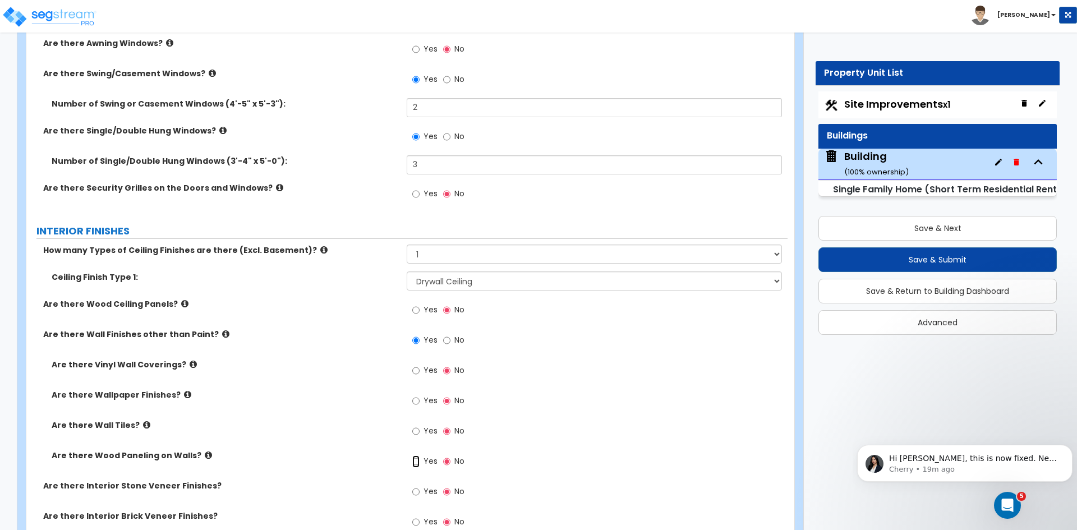
click at [417, 461] on input "Yes" at bounding box center [415, 461] width 7 height 12
radio input "true"
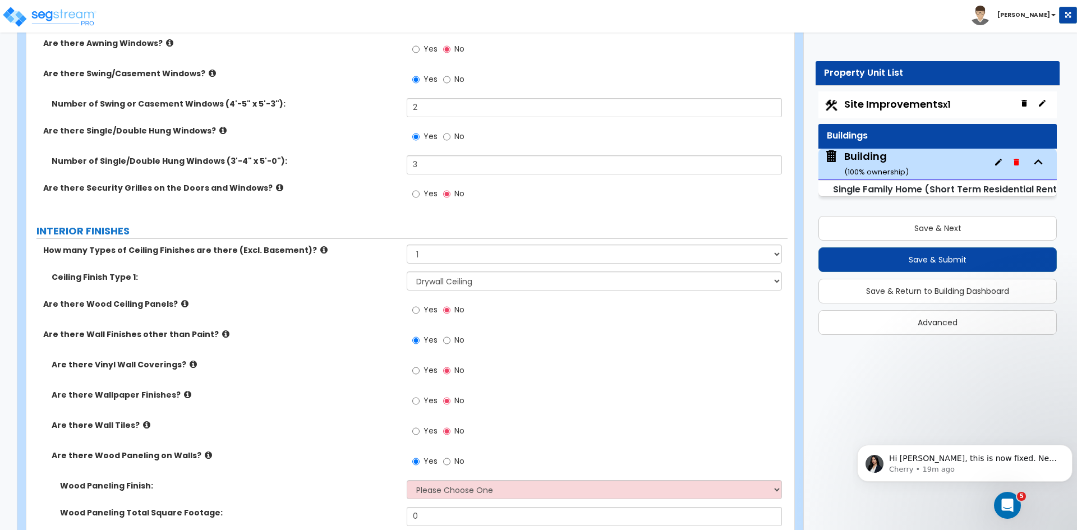
click at [358, 426] on label "Are there Wall Tiles?" at bounding box center [225, 424] width 347 height 11
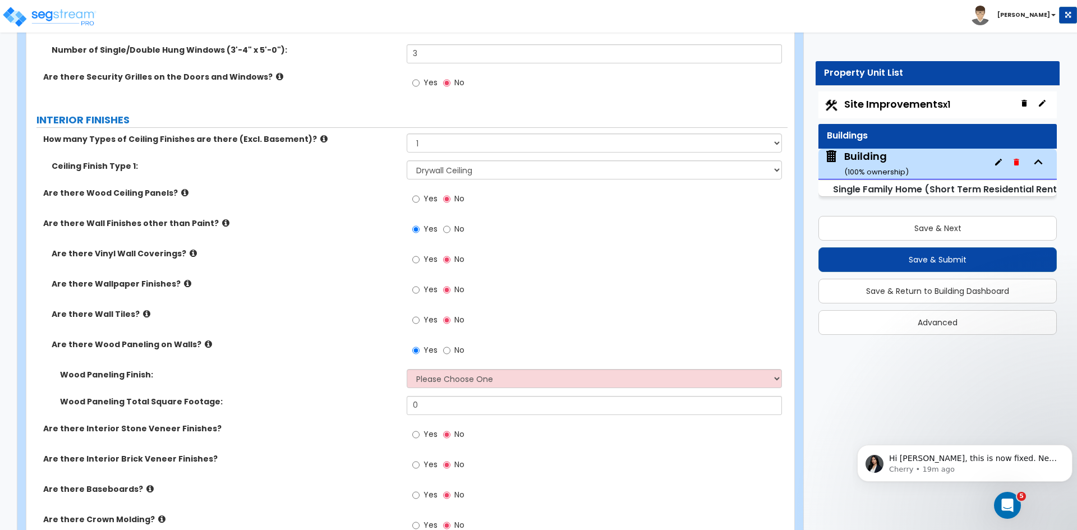
scroll to position [2009, 0]
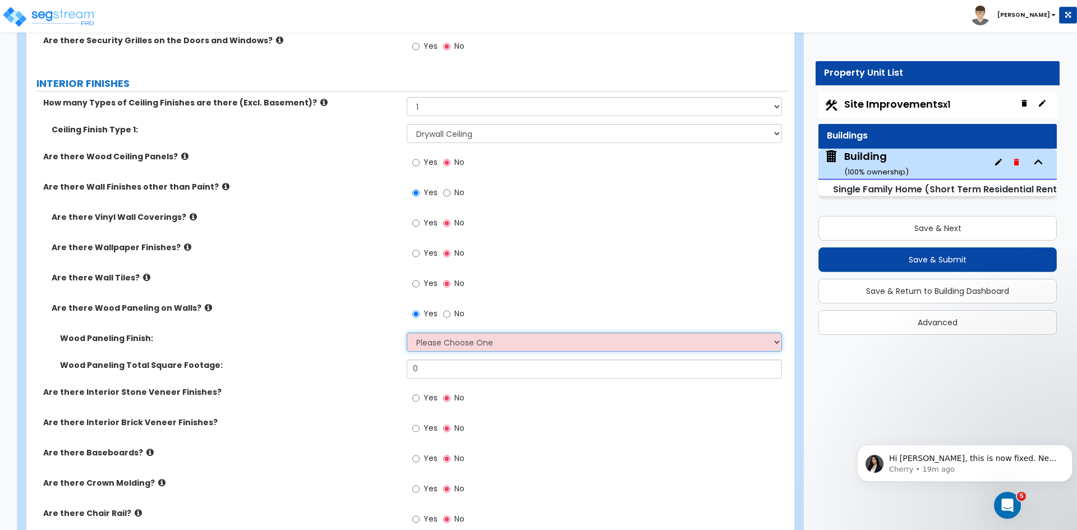
click at [426, 344] on select "Please Choose One Birch Mahogany Oak or Cherry Rosewood Teak I Don't Know, Plea…" at bounding box center [594, 342] width 375 height 19
select select "6"
click at [407, 333] on select "Please Choose One Birch Mahogany Oak or Cherry Rosewood Teak I Don't Know, Plea…" at bounding box center [594, 342] width 375 height 19
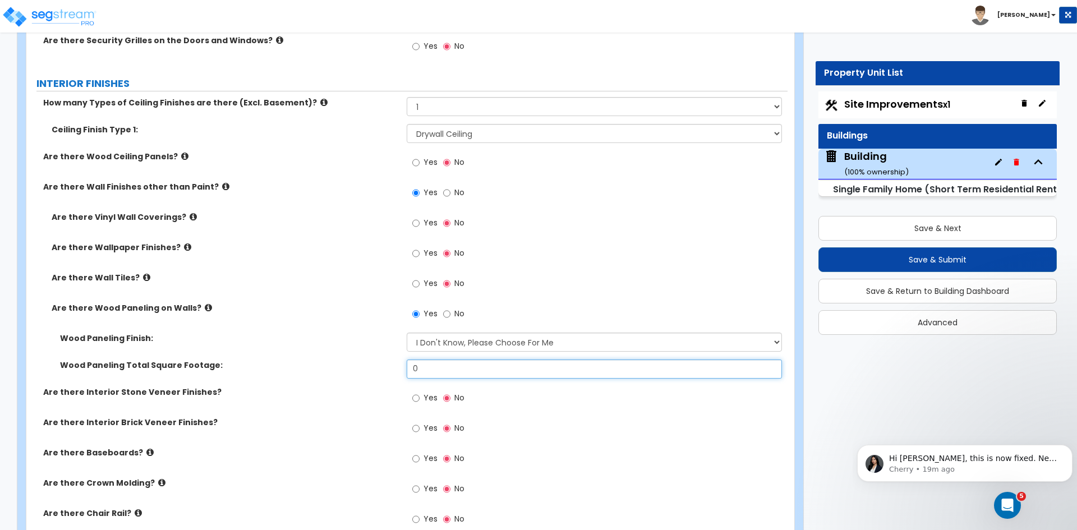
click at [437, 368] on input "0" at bounding box center [594, 368] width 375 height 19
type input "800"
click at [316, 341] on label "Wood Paneling Finish:" at bounding box center [229, 338] width 338 height 11
click at [416, 399] on input "Yes" at bounding box center [415, 398] width 7 height 12
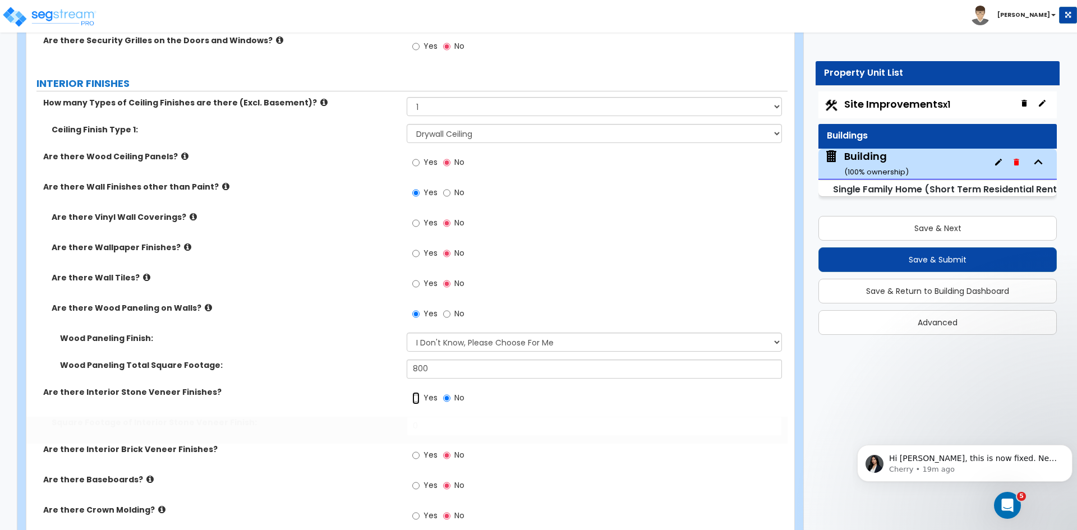
radio input "true"
click at [429, 427] on input "0" at bounding box center [594, 426] width 375 height 19
type input "80"
click at [340, 432] on div "Square Footage of Interior Stone Veneer Finish: 80" at bounding box center [406, 430] width 761 height 27
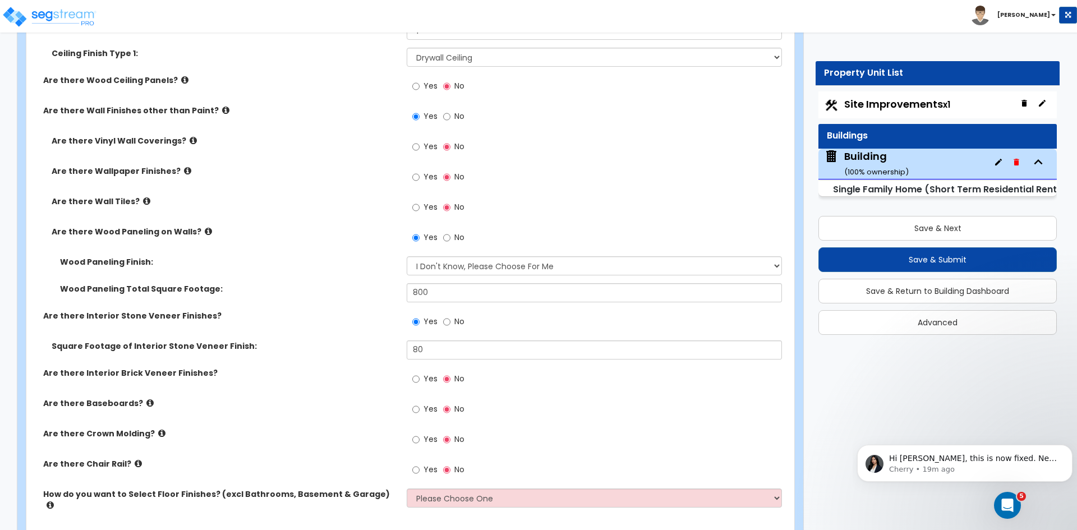
scroll to position [2102, 0]
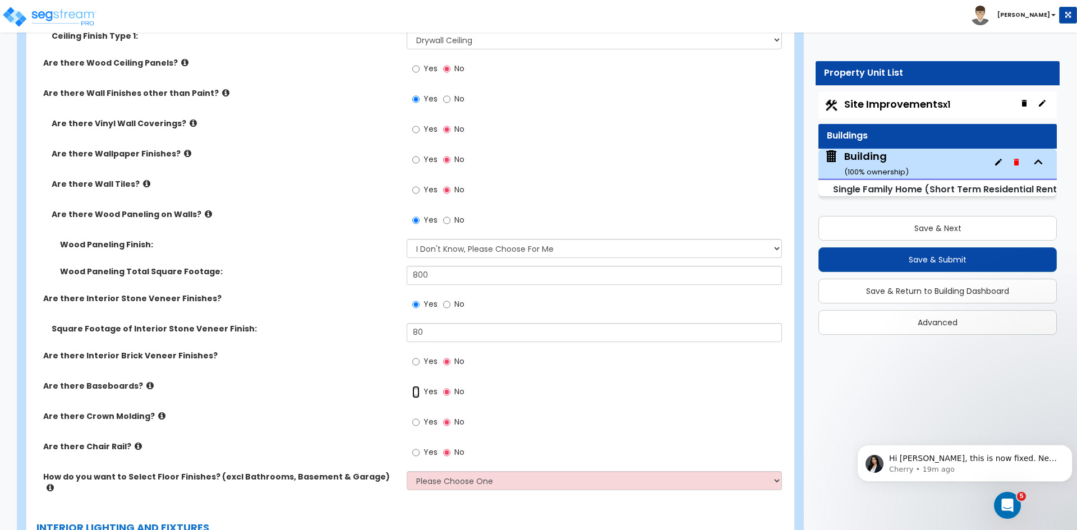
click at [416, 391] on input "Yes" at bounding box center [415, 392] width 7 height 12
radio input "true"
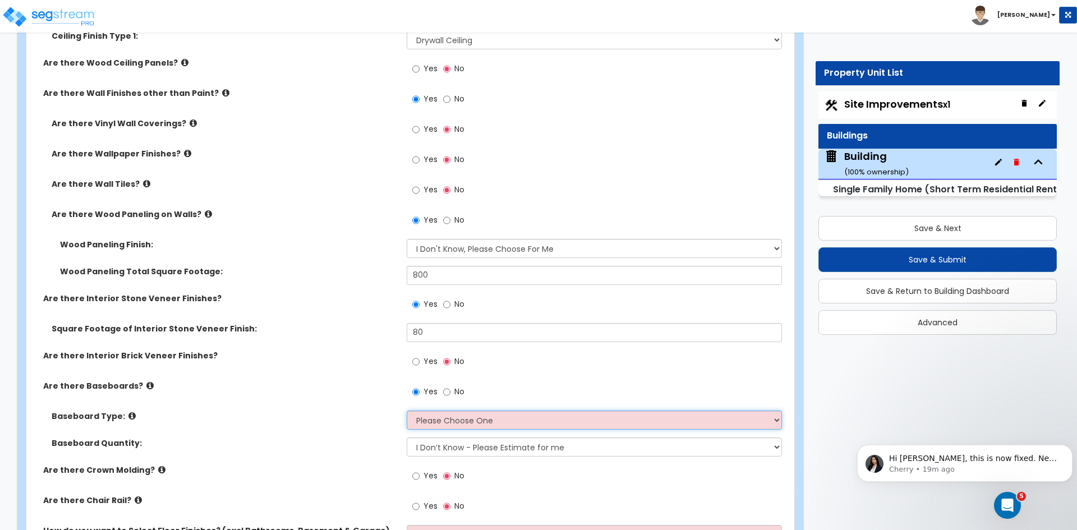
click at [441, 422] on select "Please Choose One Wood Vinyl Carpet Tile" at bounding box center [594, 419] width 375 height 19
select select "1"
click at [407, 410] on select "Please Choose One Wood Vinyl Carpet Tile" at bounding box center [594, 419] width 375 height 19
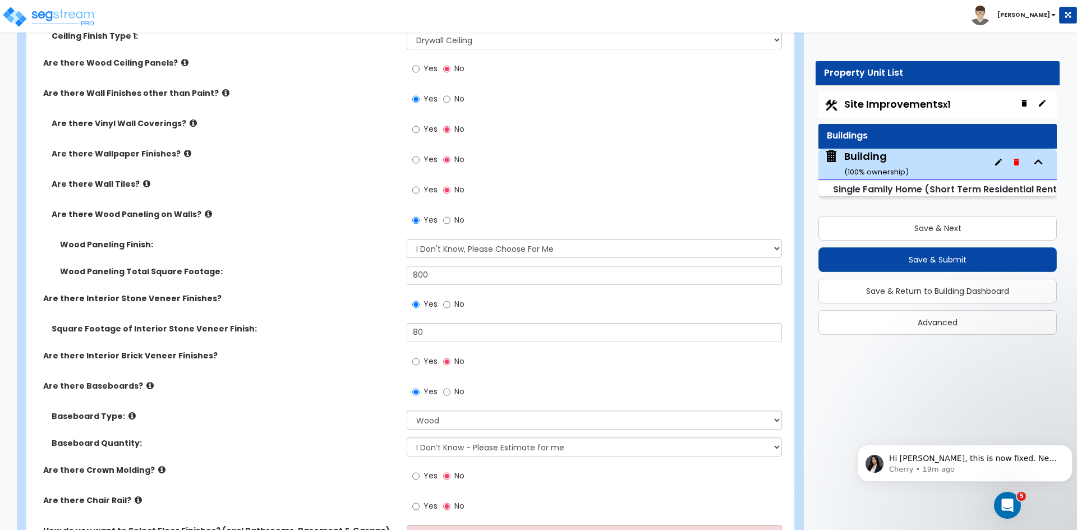
click at [362, 412] on label "Baseboard Type:" at bounding box center [225, 415] width 347 height 11
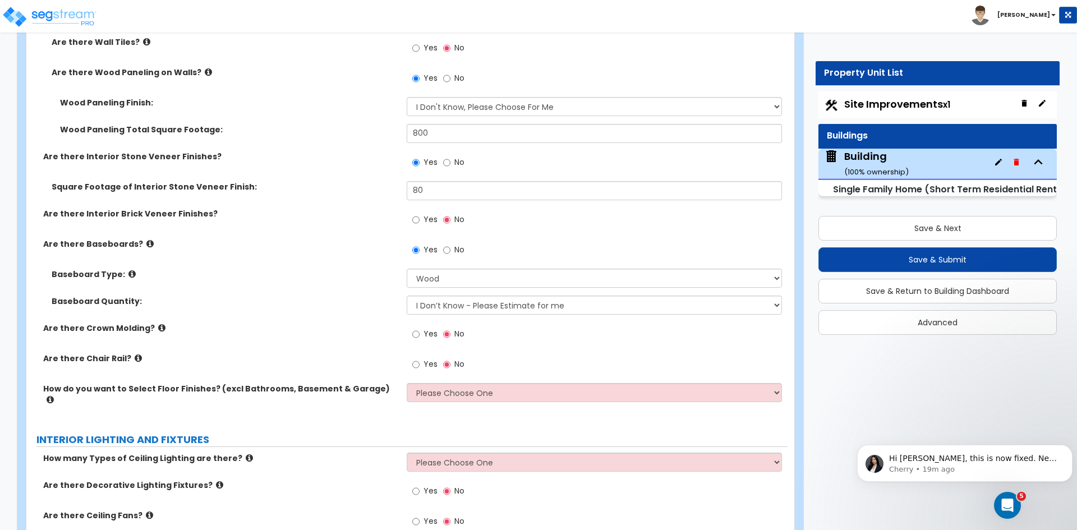
scroll to position [2245, 0]
click at [371, 329] on label "Are there Crown Molding?" at bounding box center [220, 327] width 355 height 11
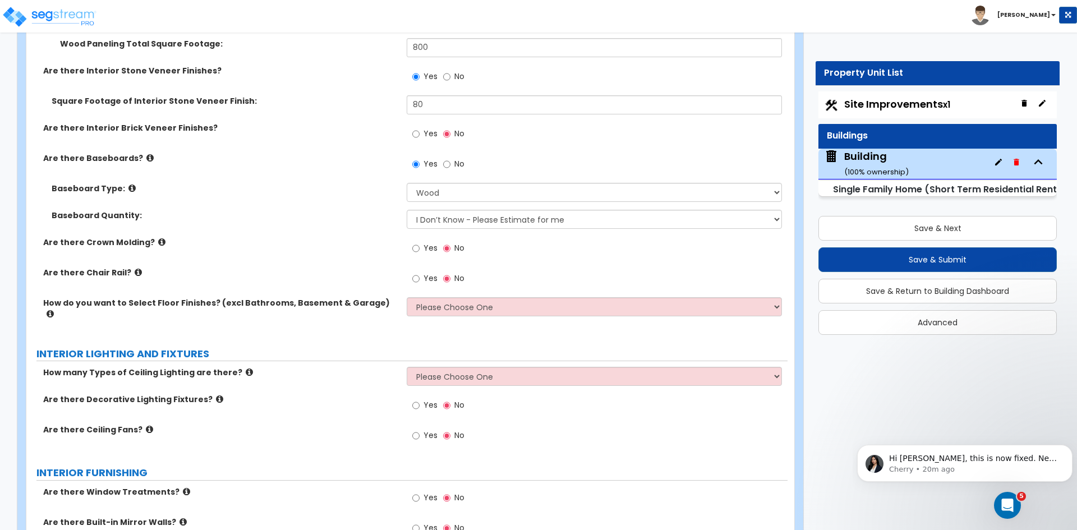
scroll to position [2330, 0]
click at [363, 260] on div "Are there Crown Molding? Yes No" at bounding box center [406, 251] width 761 height 30
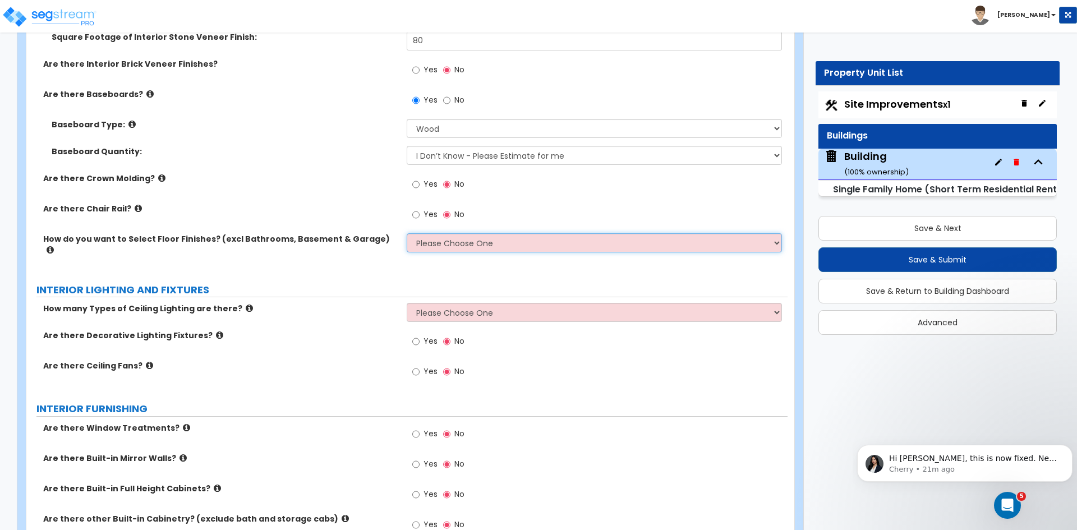
click at [423, 242] on select "Please Choose One I want to Select Floor Finishes for the Areas of the House I …" at bounding box center [594, 242] width 375 height 19
select select "1"
click at [407, 233] on select "Please Choose One I want to Select Floor Finishes for the Areas of the House I …" at bounding box center [594, 242] width 375 height 19
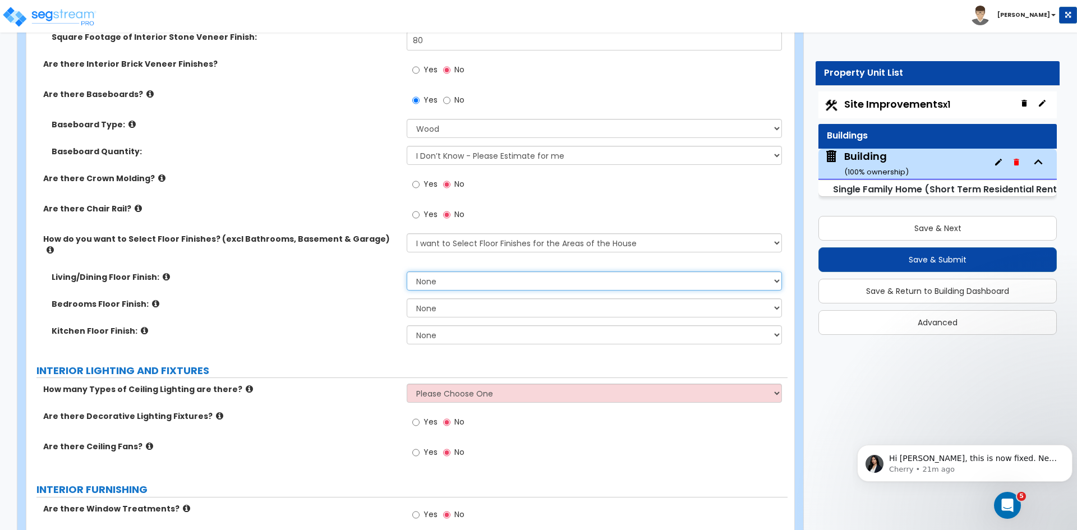
click at [437, 271] on select "None Tile Flooring Hardwood Flooring Resilient Laminate Flooring VCT Flooring S…" at bounding box center [594, 280] width 375 height 19
select select "2"
click at [407, 271] on select "None Tile Flooring Hardwood Flooring Resilient Laminate Flooring VCT Flooring S…" at bounding box center [594, 280] width 375 height 19
click at [441, 298] on select "None Tile Flooring Hardwood Flooring Resilient Laminate Flooring VCT Flooring S…" at bounding box center [594, 307] width 375 height 19
select select "2"
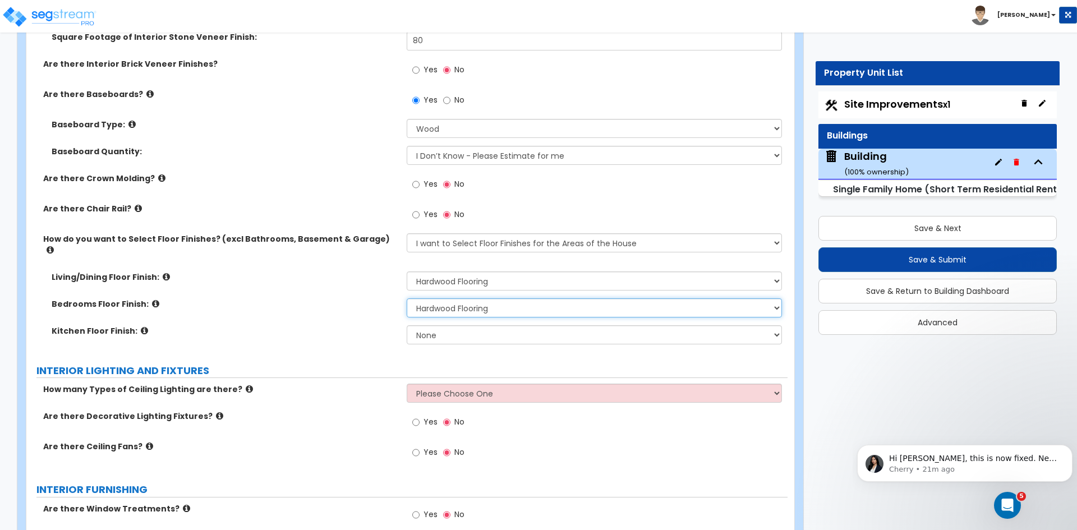
click at [407, 298] on select "None Tile Flooring Hardwood Flooring Resilient Laminate Flooring VCT Flooring S…" at bounding box center [594, 307] width 375 height 19
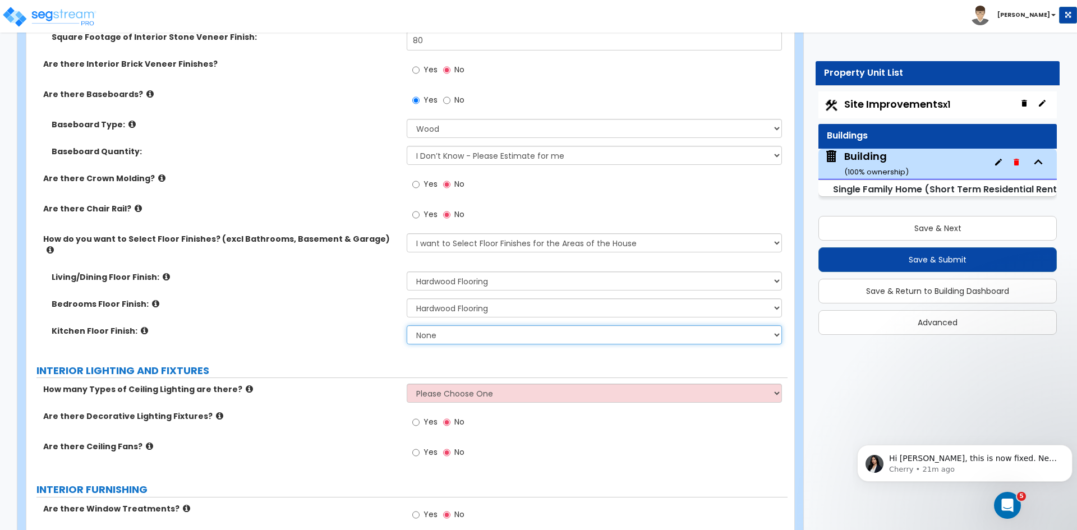
click at [446, 325] on select "None Tile Flooring Hardwood Flooring Resilient Laminate Flooring VCT Flooring S…" at bounding box center [594, 334] width 375 height 19
select select "2"
click at [407, 325] on select "None Tile Flooring Hardwood Flooring Resilient Laminate Flooring VCT Flooring S…" at bounding box center [594, 334] width 375 height 19
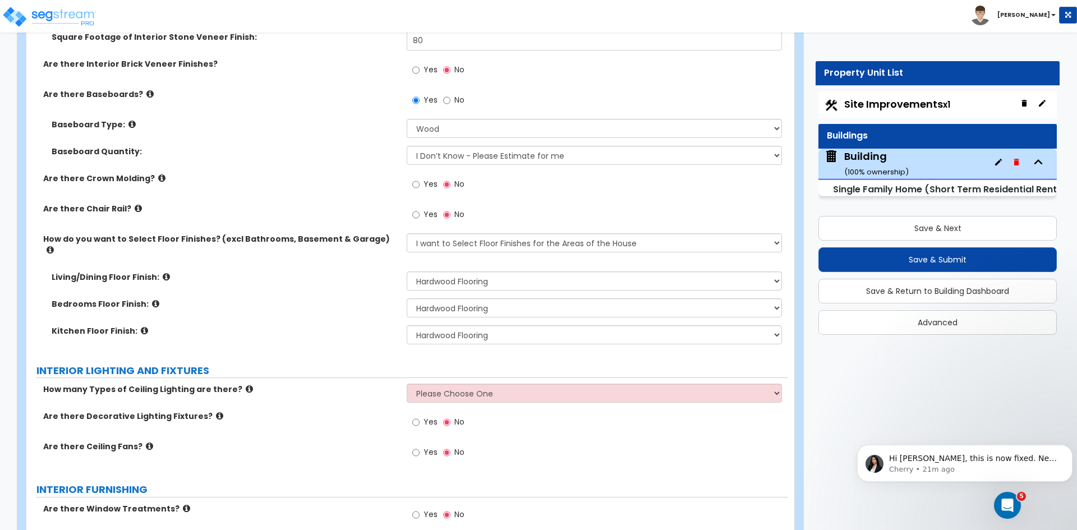
click at [343, 300] on div "Bedrooms Floor Finish: None Tile Flooring Hardwood Flooring Resilient Laminate …" at bounding box center [406, 311] width 761 height 27
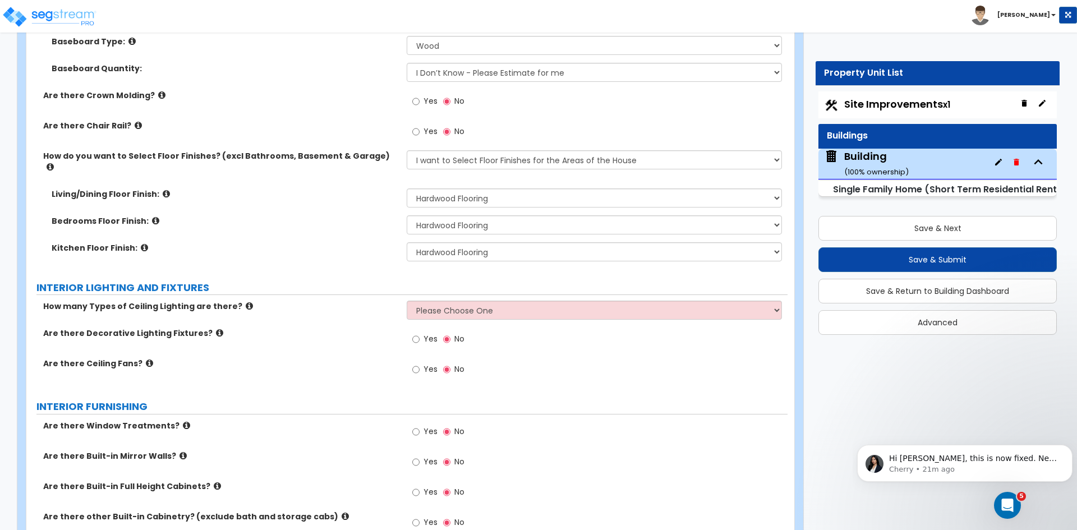
scroll to position [2477, 0]
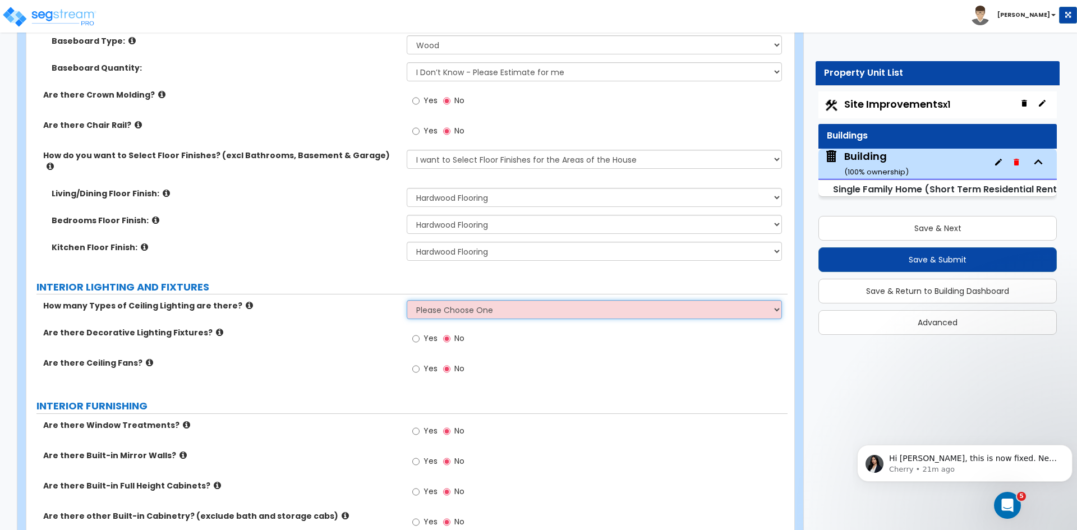
click at [433, 300] on select "Please Choose One 1 2 3" at bounding box center [594, 309] width 375 height 19
select select "1"
click at [407, 300] on select "Please Choose One 1 2 3" at bounding box center [594, 309] width 375 height 19
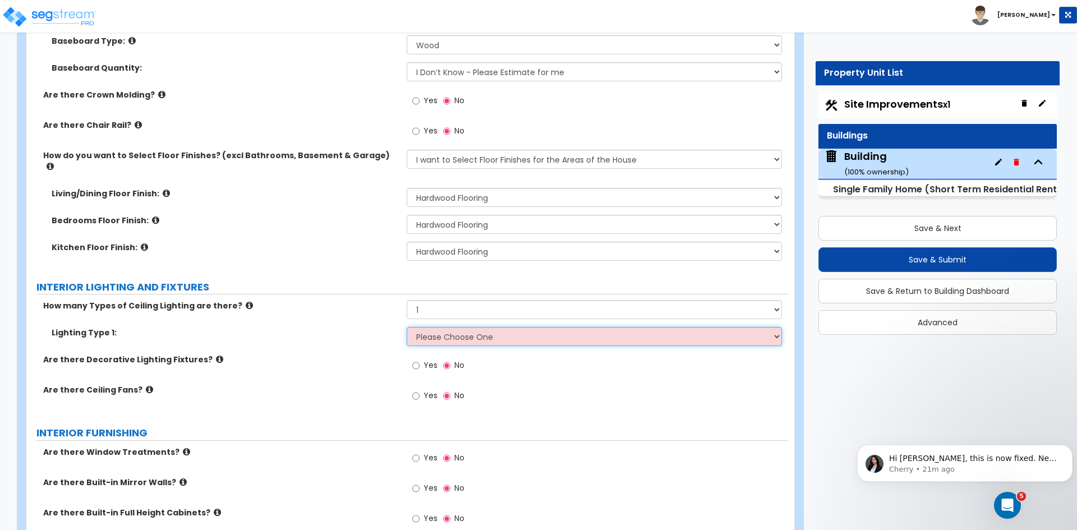
click at [442, 327] on select "Please Choose One LED Surface-Mounted LED Recessed Fluorescent Surface-Mounted …" at bounding box center [594, 336] width 375 height 19
select select "5"
click at [407, 327] on select "Please Choose One LED Surface-Mounted LED Recessed Fluorescent Surface-Mounted …" at bounding box center [594, 336] width 375 height 19
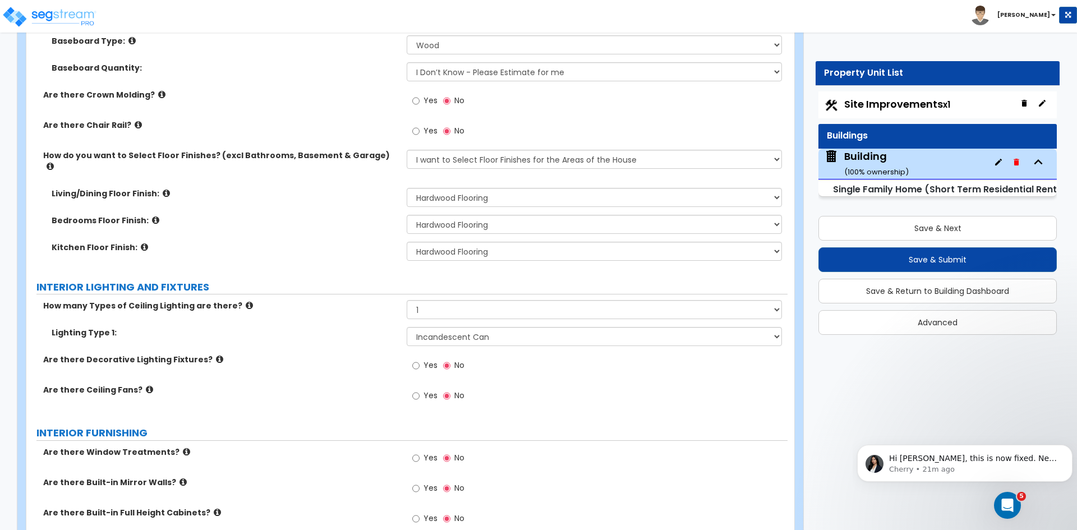
click at [357, 367] on div "Are there Decorative Lighting Fixtures? Yes No" at bounding box center [406, 369] width 761 height 30
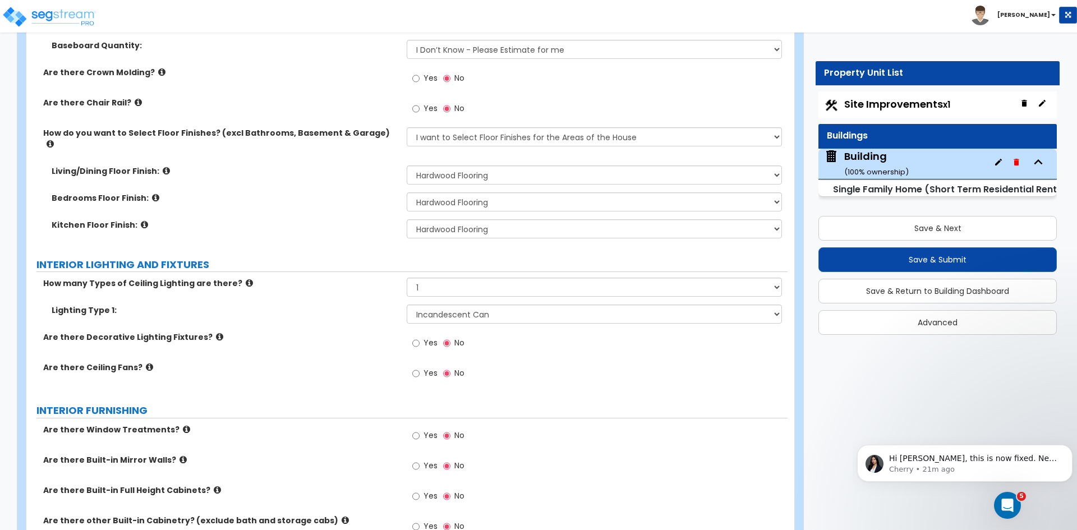
scroll to position [2501, 0]
click at [417, 336] on input "Yes" at bounding box center [415, 342] width 7 height 12
radio input "true"
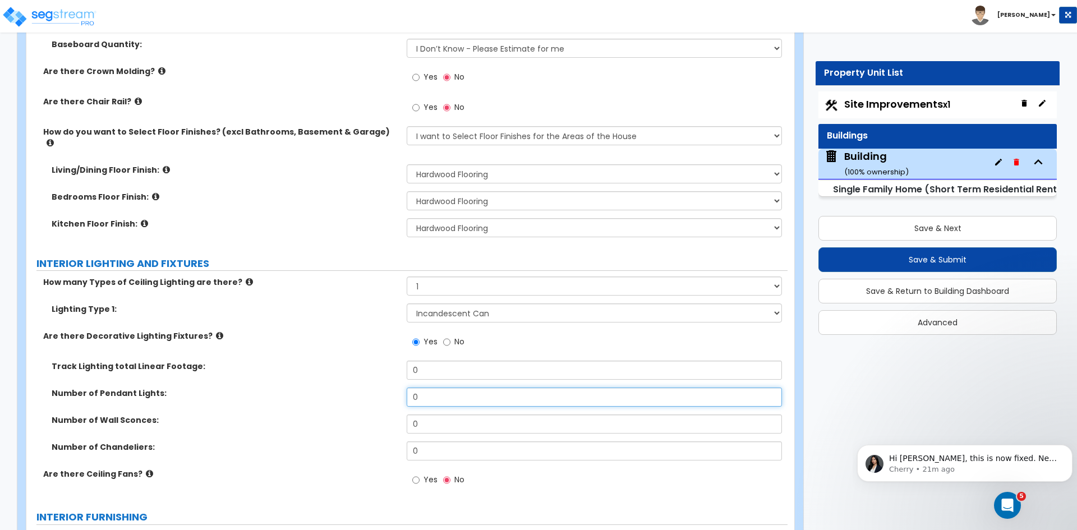
click at [422, 390] on input "0" at bounding box center [594, 396] width 375 height 19
type input "2"
click at [424, 441] on input "0" at bounding box center [594, 450] width 375 height 19
type input "1"
click at [327, 390] on div "Number of Pendant Lights: 2" at bounding box center [406, 400] width 761 height 27
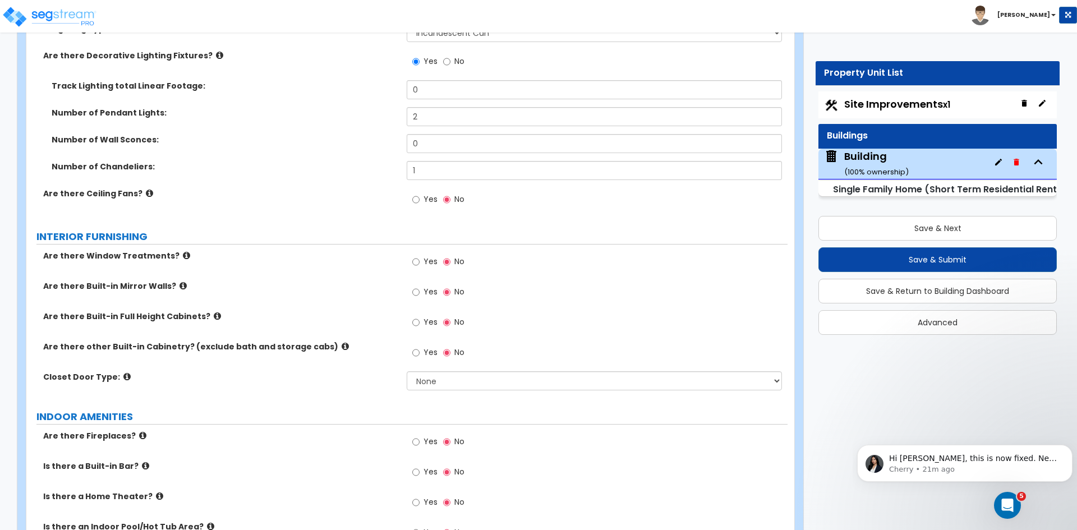
scroll to position [2785, 0]
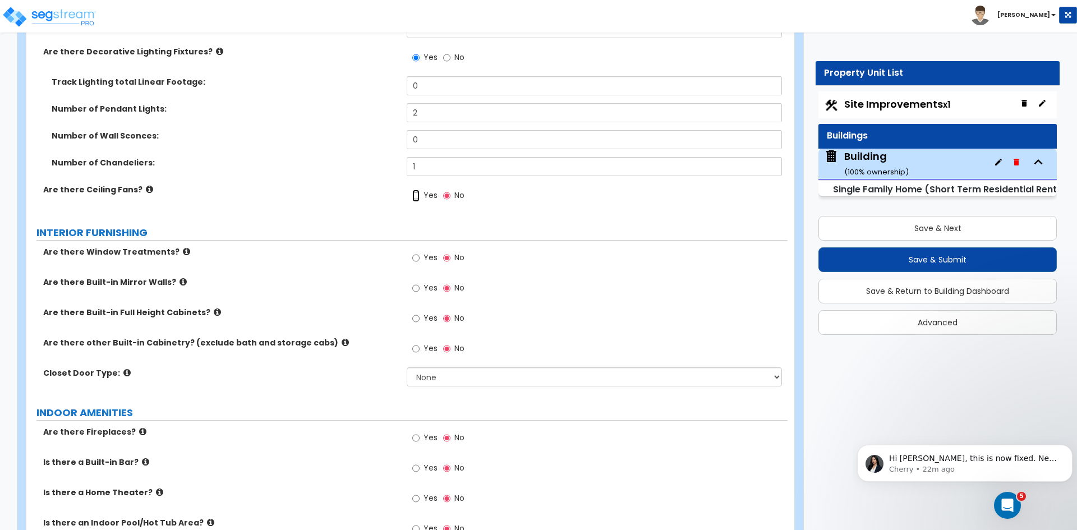
click at [416, 190] on input "Yes" at bounding box center [415, 196] width 7 height 12
radio input "true"
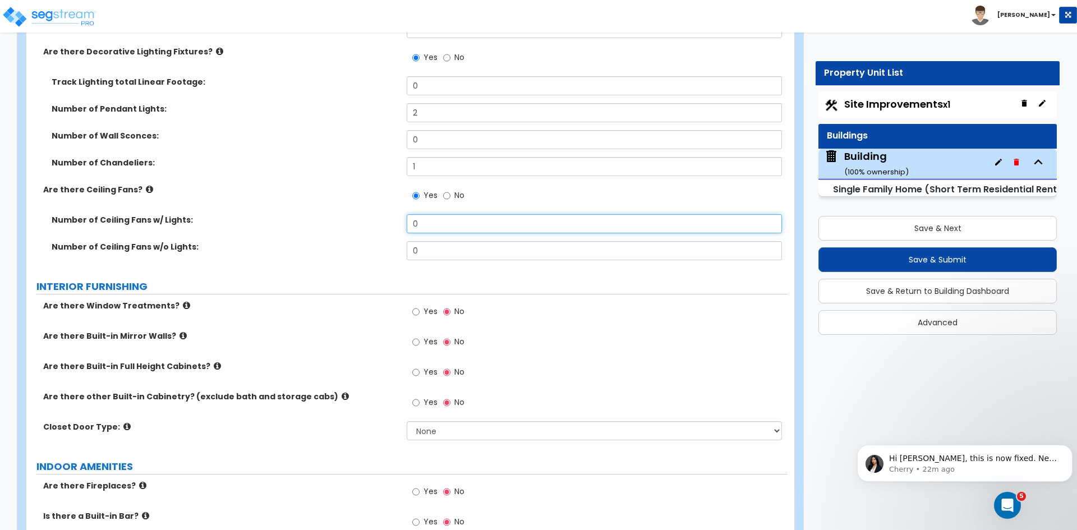
click at [428, 214] on input "0" at bounding box center [594, 223] width 375 height 19
type input "1"
click at [333, 214] on label "Number of Ceiling Fans w/ Lights:" at bounding box center [225, 219] width 347 height 11
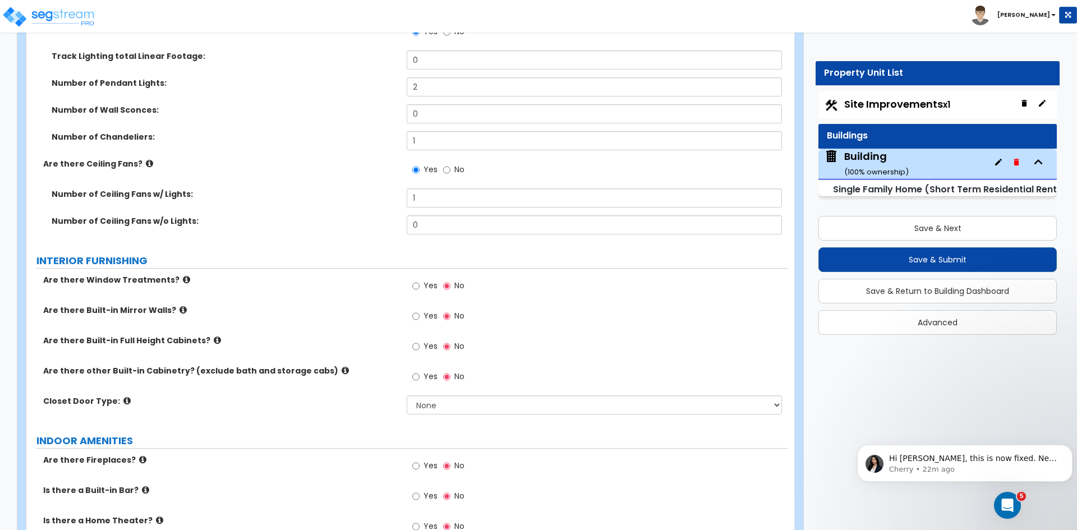
scroll to position [2819, 0]
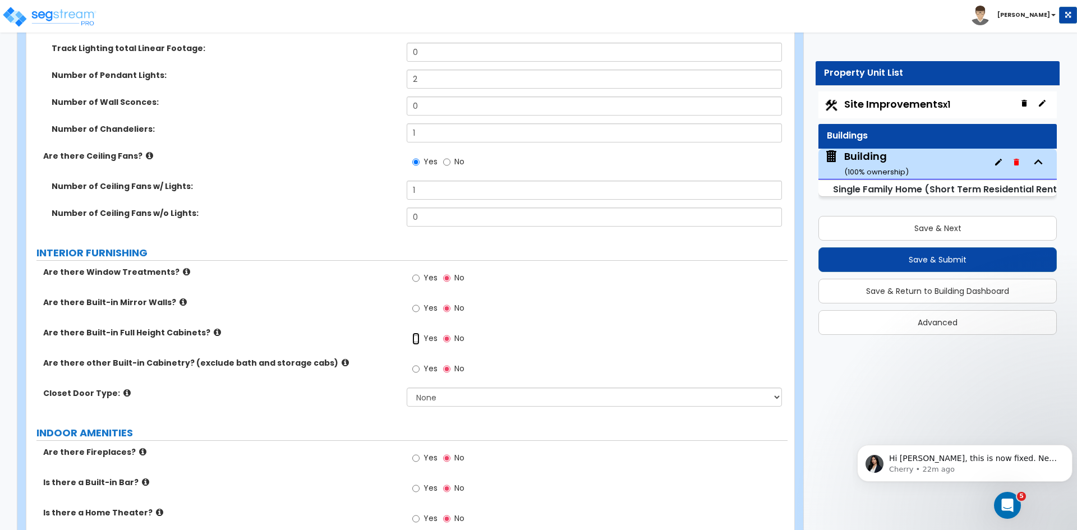
click at [415, 333] on input "Yes" at bounding box center [415, 339] width 7 height 12
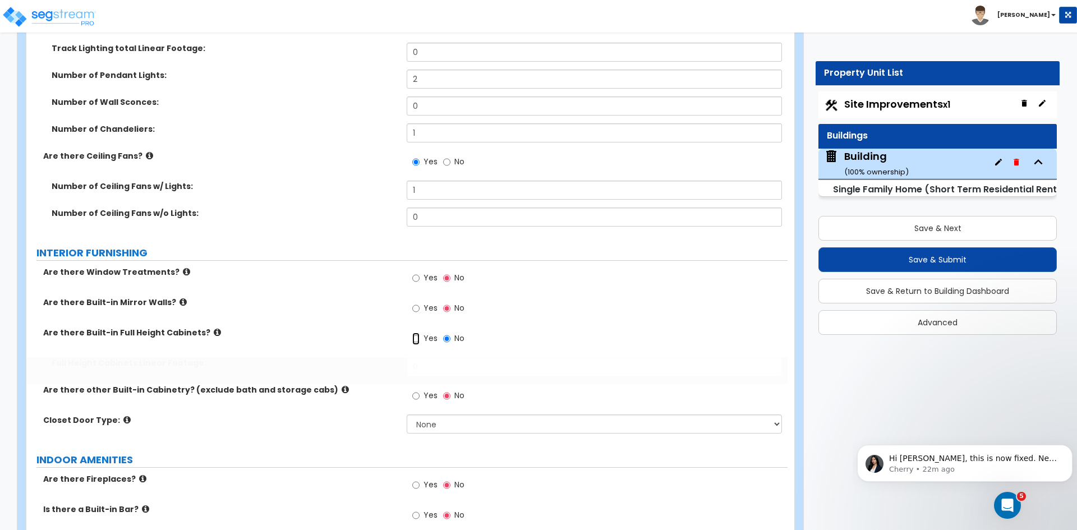
radio input "true"
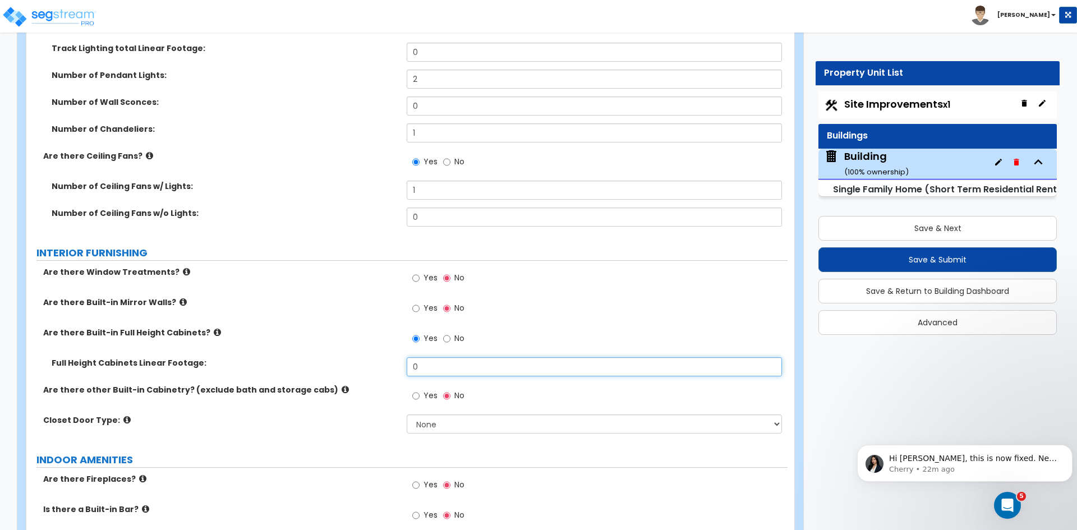
click at [421, 357] on input "0" at bounding box center [594, 366] width 375 height 19
type input "6"
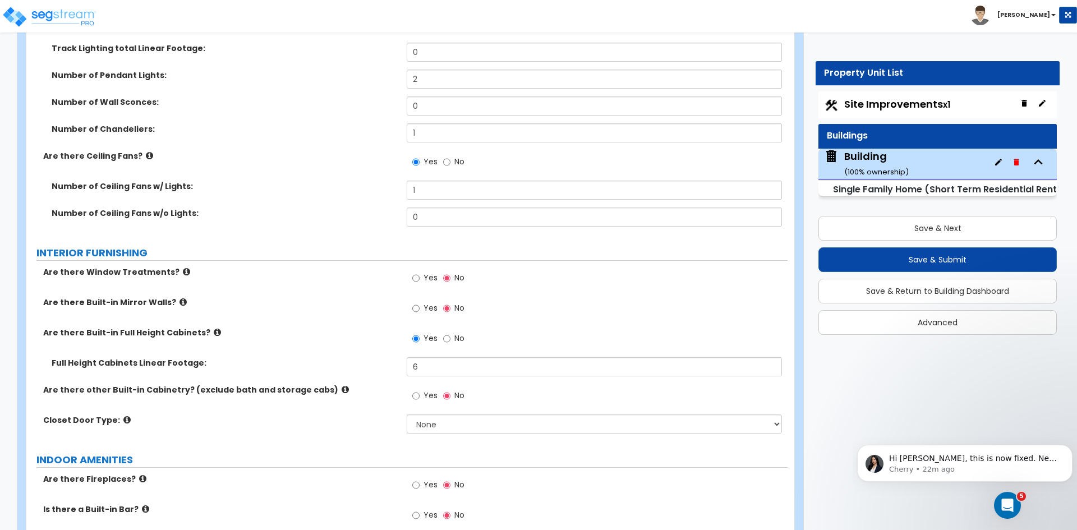
click at [372, 327] on label "Are there Built-in Full Height Cabinets?" at bounding box center [220, 332] width 355 height 11
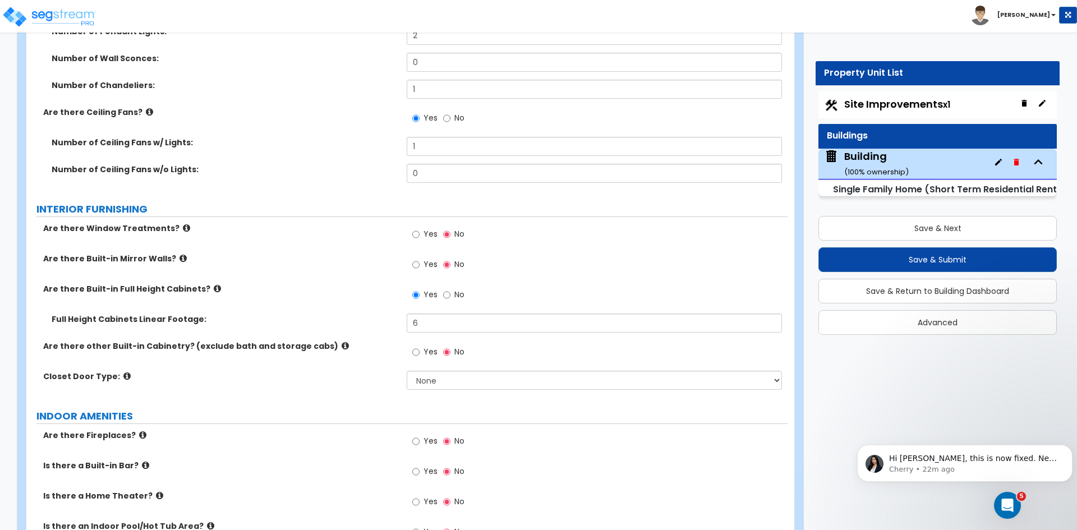
scroll to position [2865, 0]
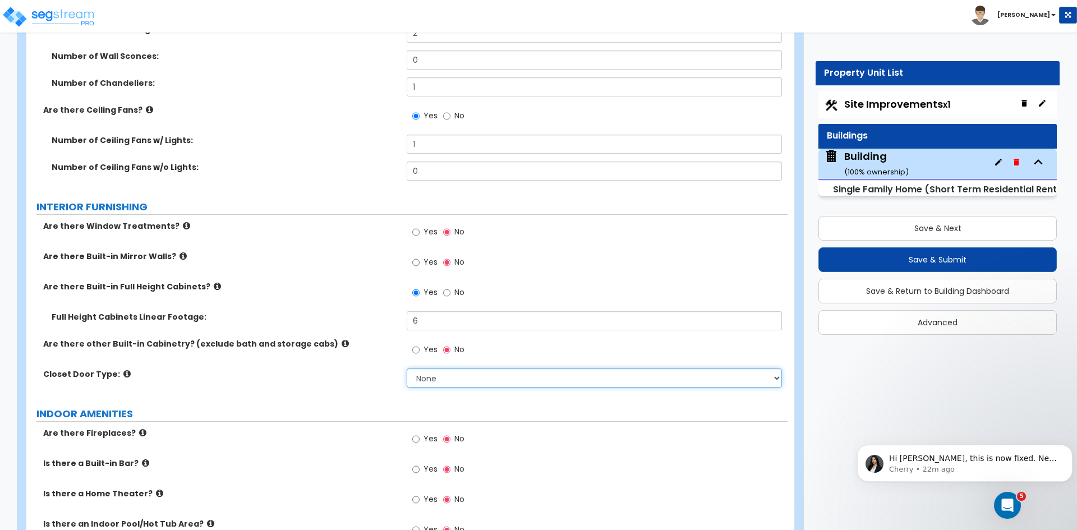
click at [432, 368] on select "None Bi-fold Louvered Doors Bi-fold Panel Doors Sliding Doors Hinged Wood Door" at bounding box center [594, 377] width 375 height 19
select select "3"
click at [407, 368] on select "None Bi-fold Louvered Doors Bi-fold Panel Doors Sliding Doors Hinged Wood Door" at bounding box center [594, 377] width 375 height 19
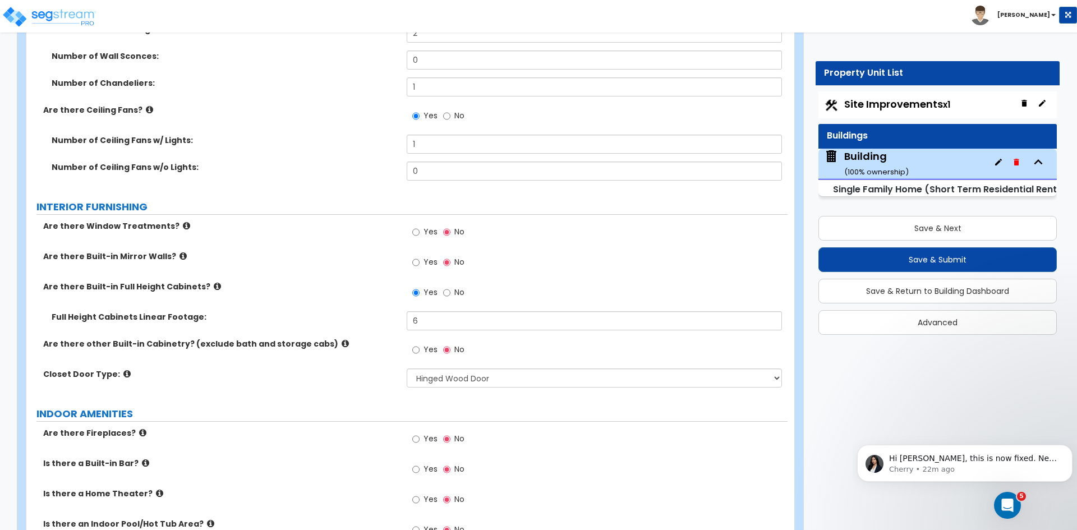
click at [372, 368] on label "Closet Door Type:" at bounding box center [220, 373] width 355 height 11
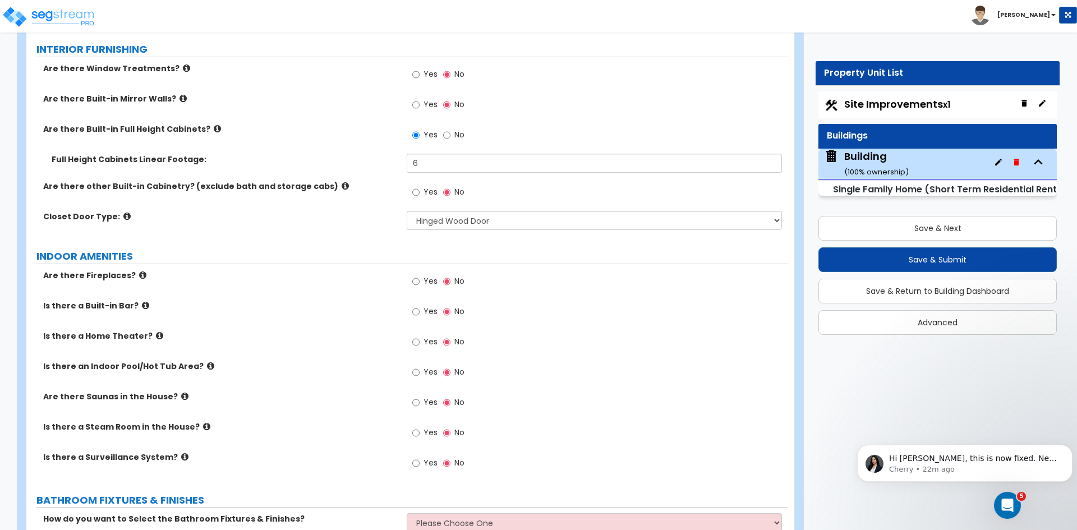
scroll to position [3026, 0]
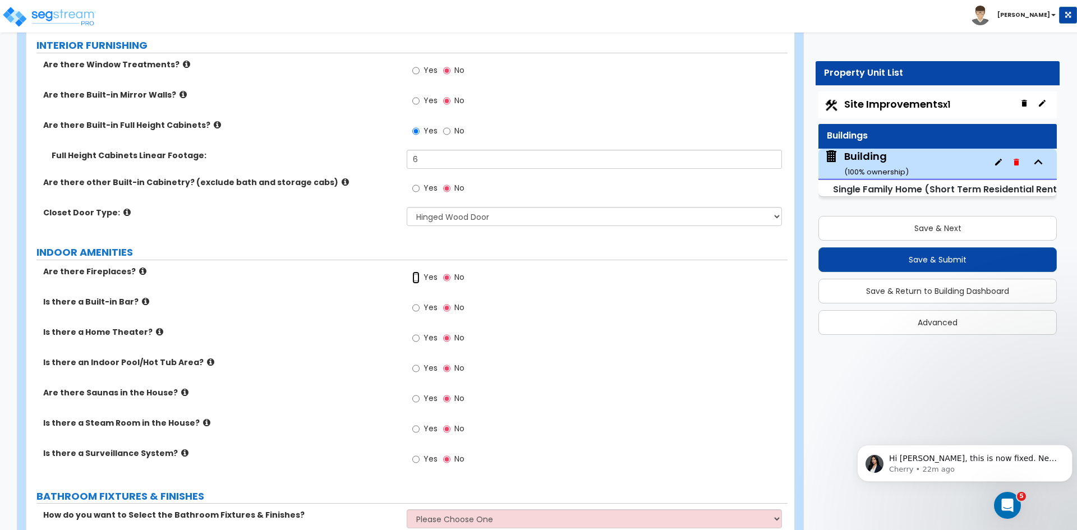
click at [416, 271] on input "Yes" at bounding box center [415, 277] width 7 height 12
radio input "true"
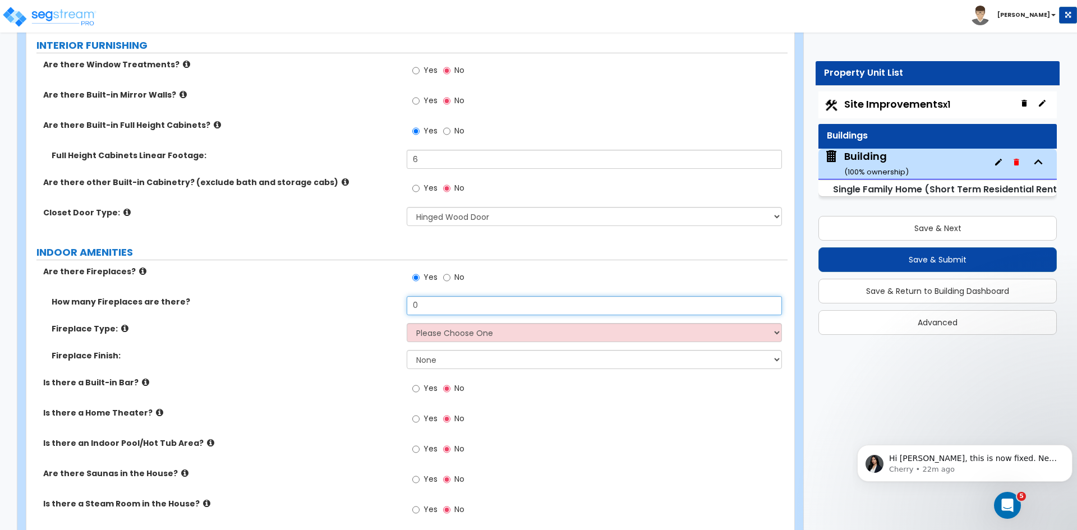
click at [433, 296] on input "0" at bounding box center [594, 305] width 375 height 19
type input "1"
click at [436, 325] on select "Please Choose One Built-in Electric Fireplace Built-in Gas Fireplace Built-in W…" at bounding box center [594, 332] width 375 height 19
select select "2"
click at [407, 323] on select "Please Choose One Built-in Electric Fireplace Built-in Gas Fireplace Built-in W…" at bounding box center [594, 332] width 375 height 19
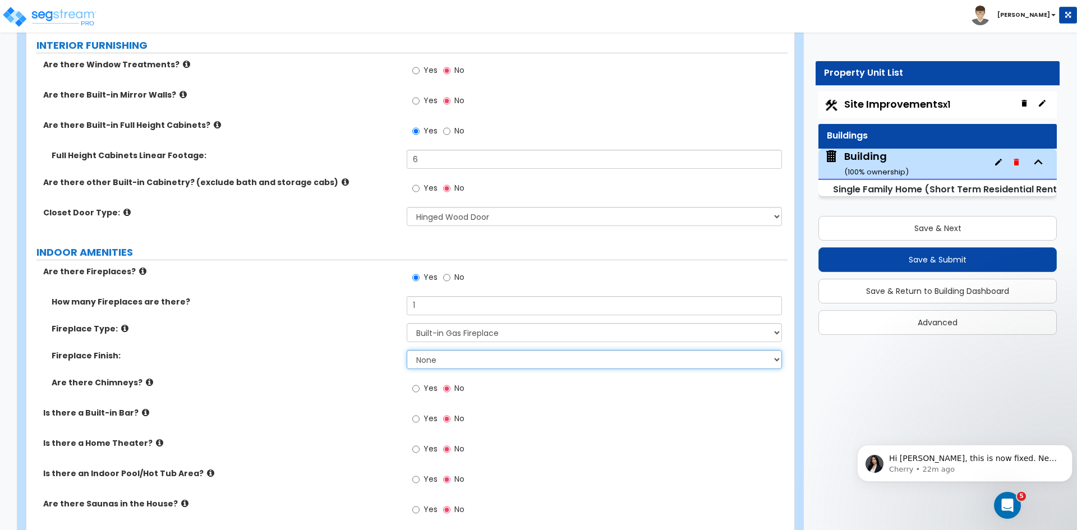
click at [446, 350] on select "None Brick Stone Tile Painted Molding" at bounding box center [594, 359] width 375 height 19
select select "2"
click at [407, 350] on select "None Brick Stone Tile Painted Molding" at bounding box center [594, 359] width 375 height 19
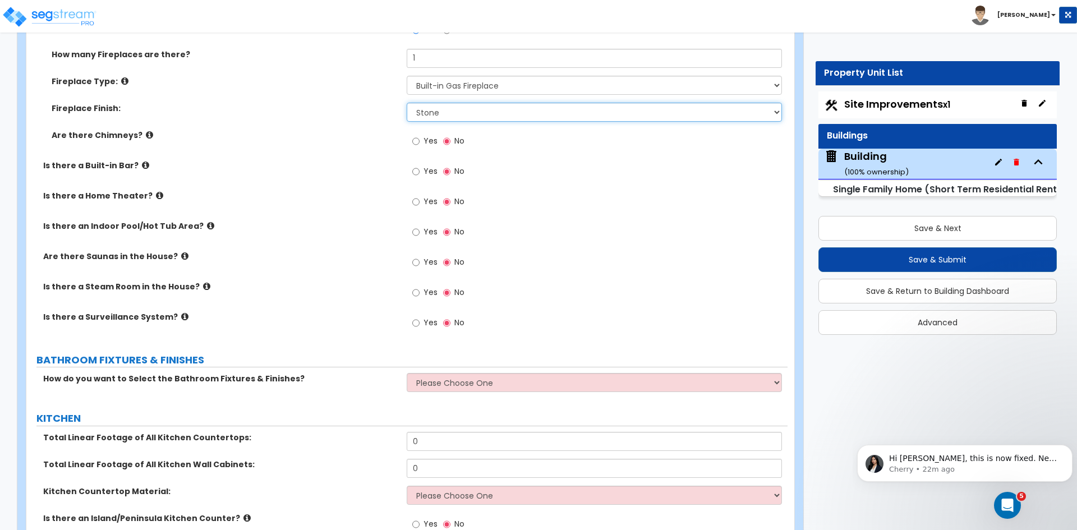
scroll to position [3275, 0]
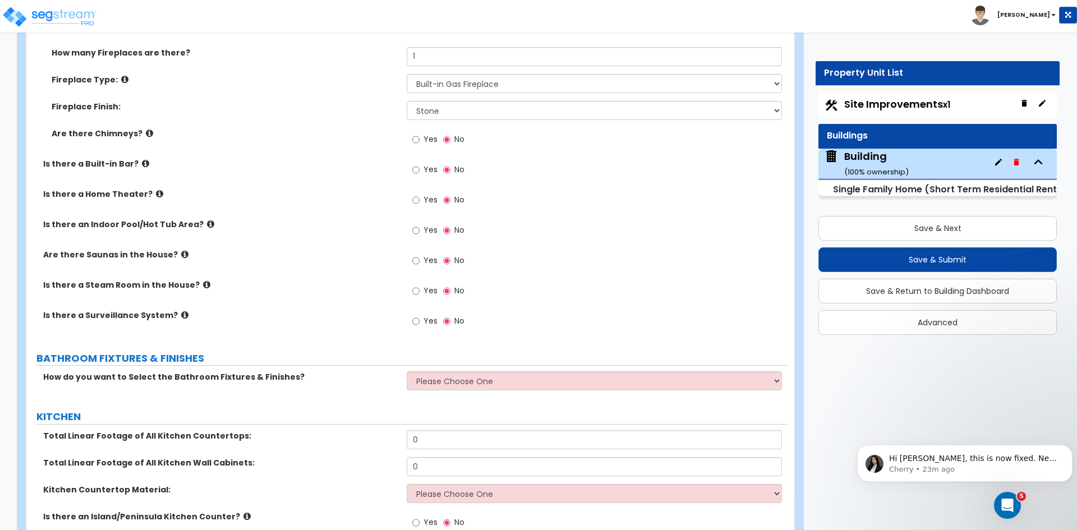
click at [301, 279] on label "Is there a Steam Room in the House?" at bounding box center [220, 284] width 355 height 11
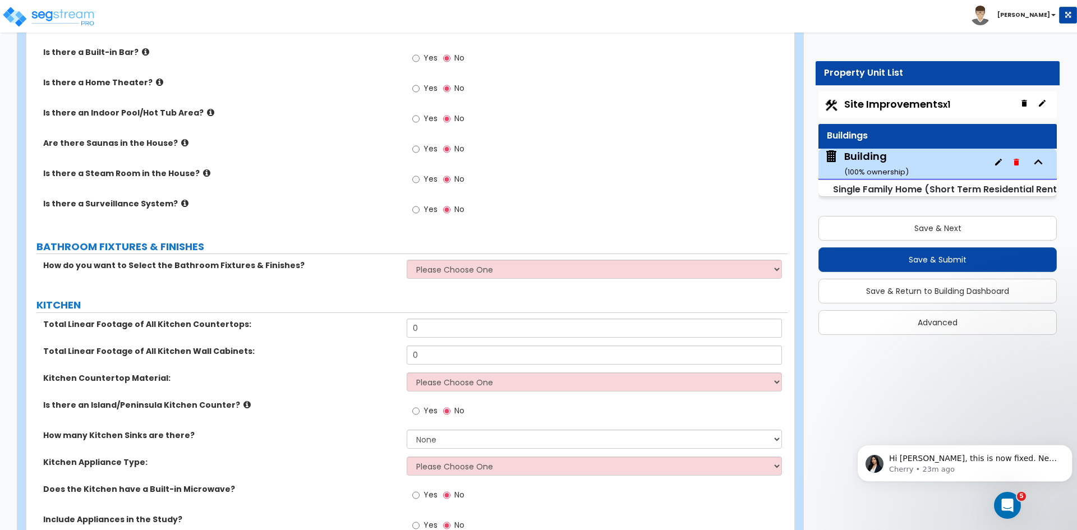
scroll to position [3390, 0]
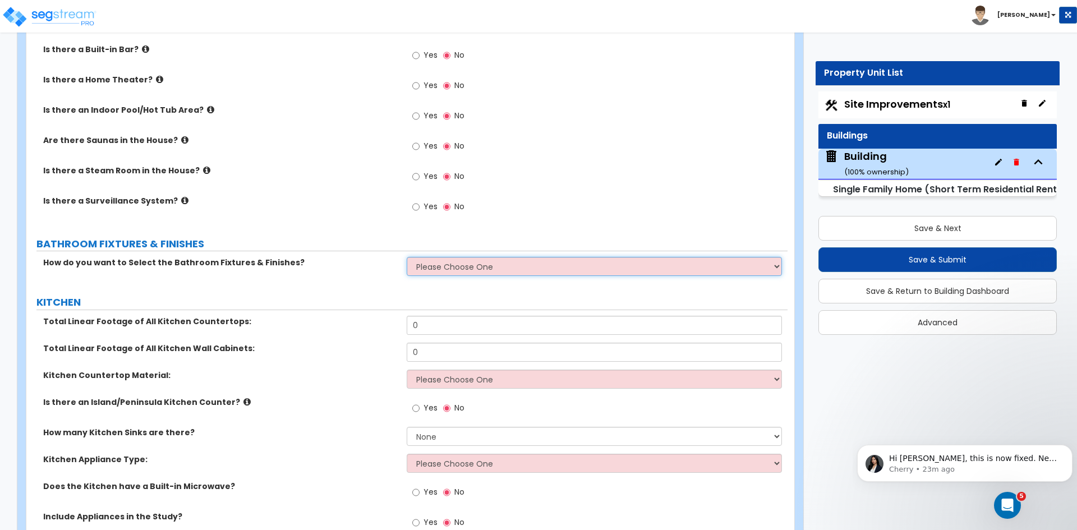
click at [444, 257] on select "Please Choose One I want to Select Fixtures and Finishes only for one Bath and …" at bounding box center [594, 266] width 375 height 19
select select "1"
click at [407, 257] on select "Please Choose One I want to Select Fixtures and Finishes only for one Bath and …" at bounding box center [594, 266] width 375 height 19
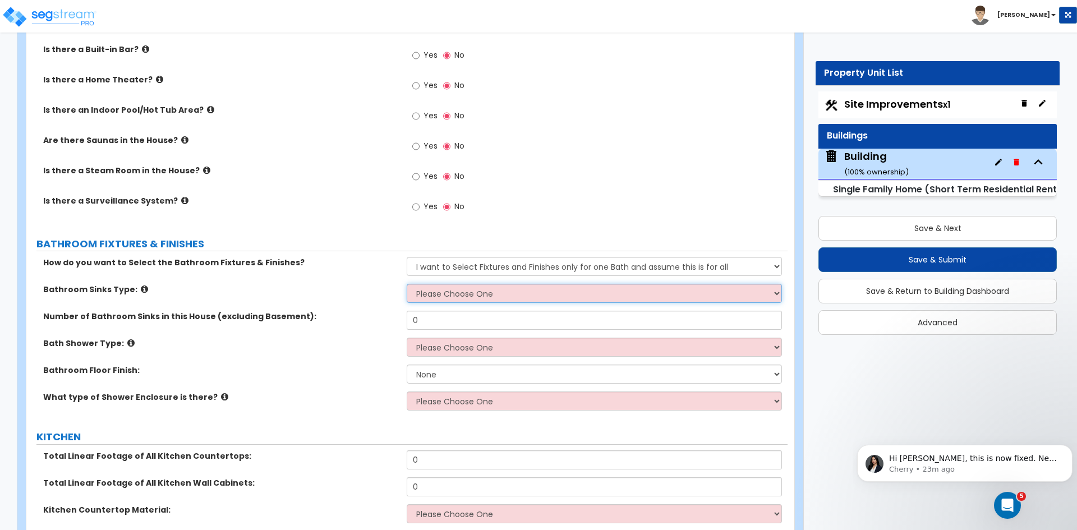
click at [451, 284] on select "Please Choose One Wall-mounted Pedestal-mounted Vanity-mounted" at bounding box center [594, 293] width 375 height 19
select select "3"
click at [407, 284] on select "Please Choose One Wall-mounted Pedestal-mounted Vanity-mounted" at bounding box center [594, 293] width 375 height 19
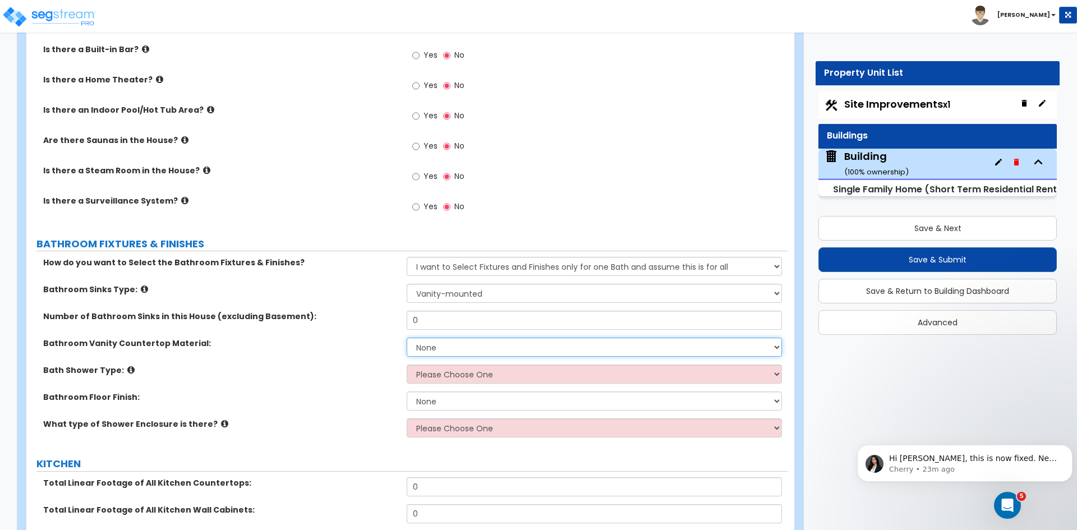
click at [445, 338] on select "None Plastic Laminate Solid Surface Stone Quartz Marble Tile Wood Stainless Ste…" at bounding box center [594, 347] width 375 height 19
select select "5"
click at [407, 338] on select "None Plastic Laminate Solid Surface Stone Quartz Marble Tile Wood Stainless Ste…" at bounding box center [594, 347] width 375 height 19
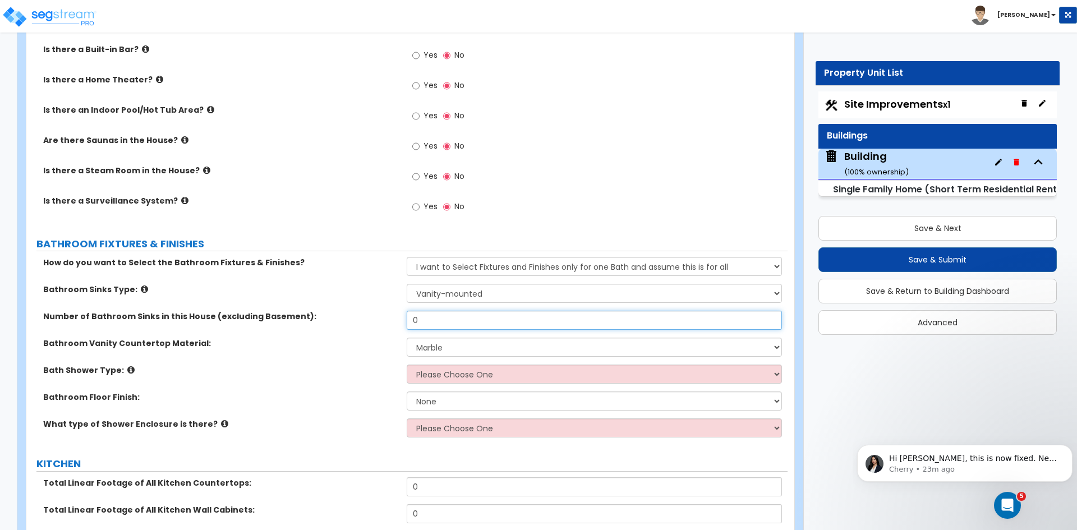
click at [432, 311] on input "0" at bounding box center [594, 320] width 375 height 19
type input "2"
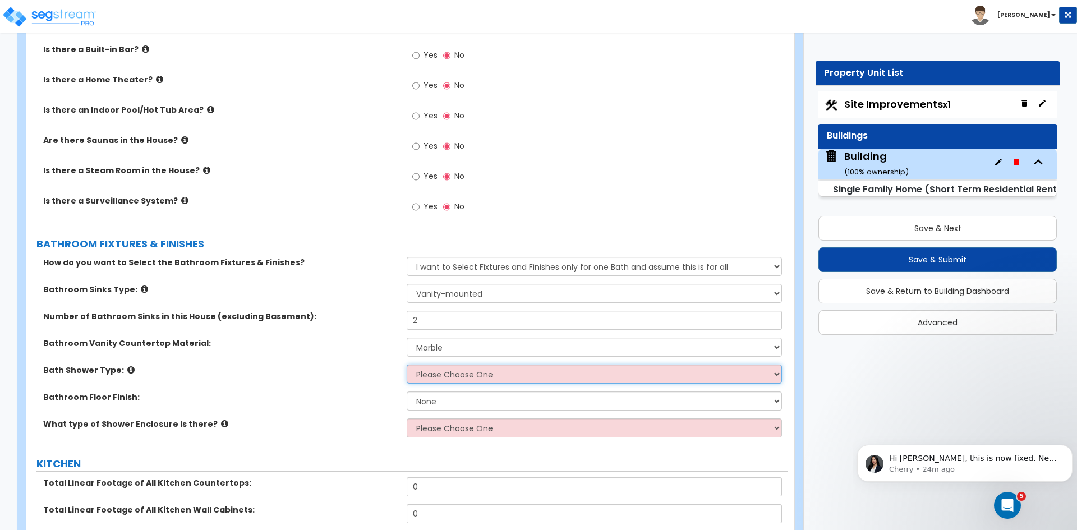
click at [440, 366] on select "Please Choose One Standalone Shower Bathtub - Shower Combination" at bounding box center [594, 373] width 375 height 19
select select "2"
click at [407, 364] on select "Please Choose One Standalone Shower Bathtub - Shower Combination" at bounding box center [594, 373] width 375 height 19
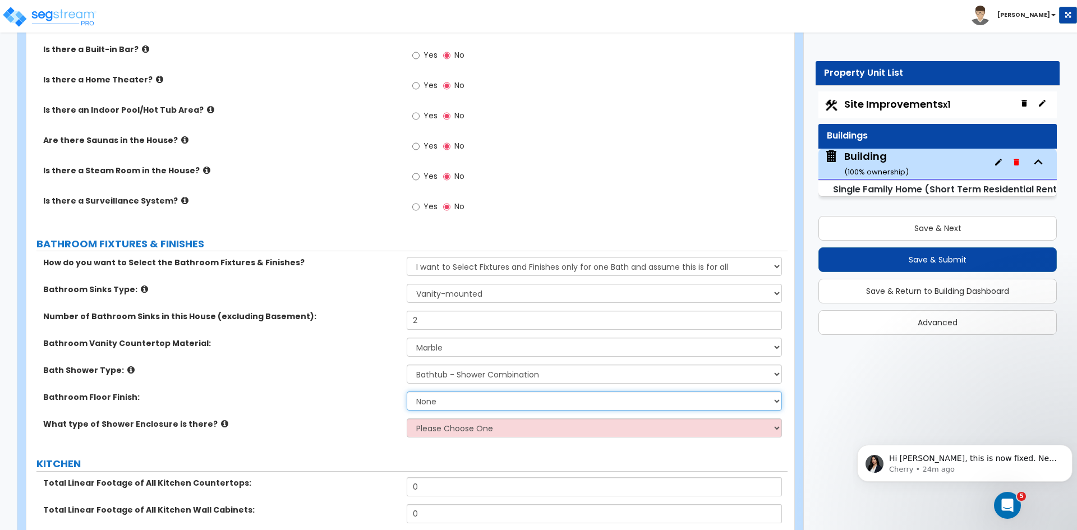
click at [446, 391] on select "None Tile Flooring Hardwood Flooring Resilient Laminate Flooring VCT Flooring S…" at bounding box center [594, 400] width 375 height 19
select select "1"
click at [407, 391] on select "None Tile Flooring Hardwood Flooring Resilient Laminate Flooring VCT Flooring S…" at bounding box center [594, 400] width 375 height 19
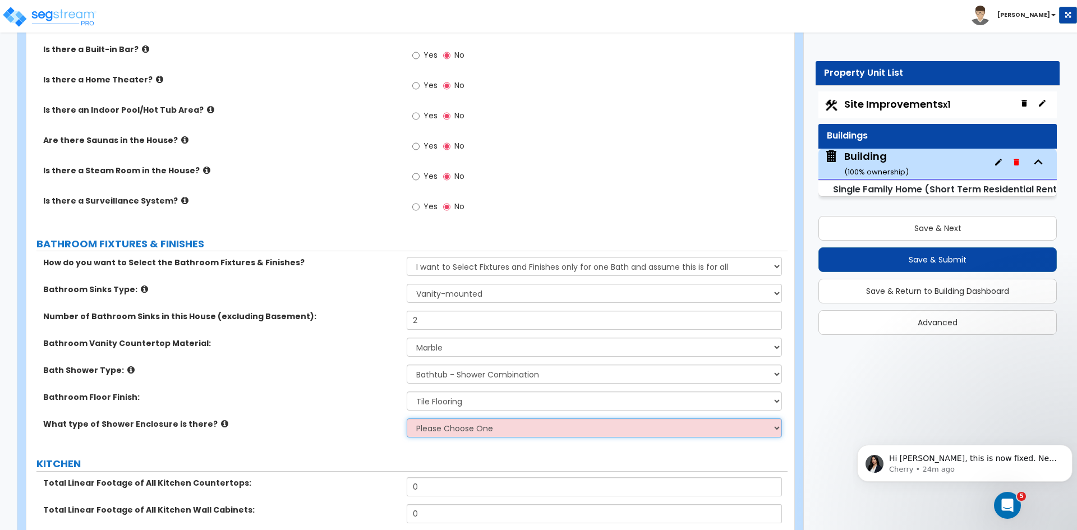
click at [446, 418] on select "Please Choose One Curtain & Rod Glass Sliding Doors Glass Hinged Doors" at bounding box center [594, 427] width 375 height 19
select select "2"
click at [407, 418] on select "Please Choose One Curtain & Rod Glass Sliding Doors Glass Hinged Doors" at bounding box center [594, 427] width 375 height 19
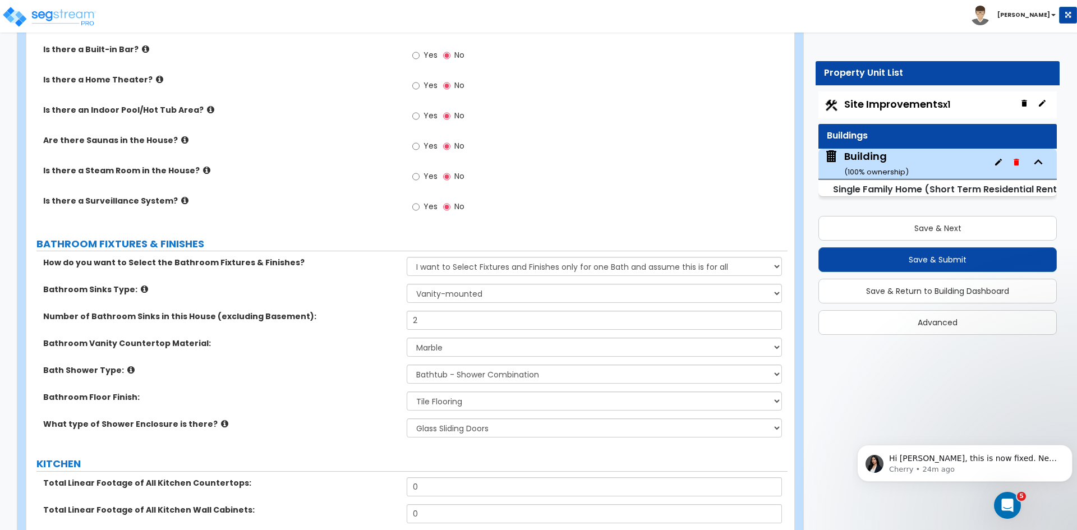
click at [366, 401] on div "Bathroom Floor Finish: None Tile Flooring Hardwood Flooring Resilient Laminate …" at bounding box center [406, 404] width 761 height 27
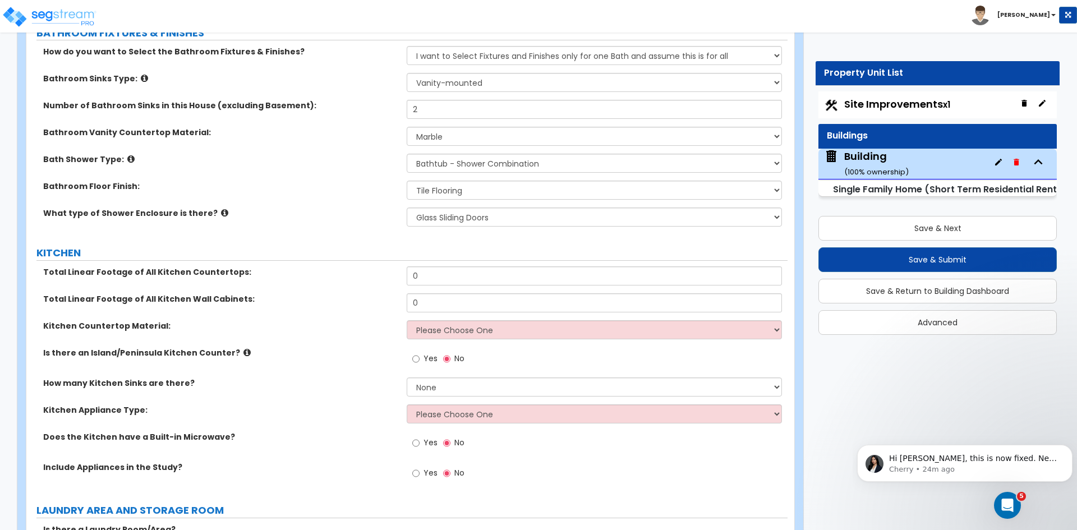
scroll to position [3640, 0]
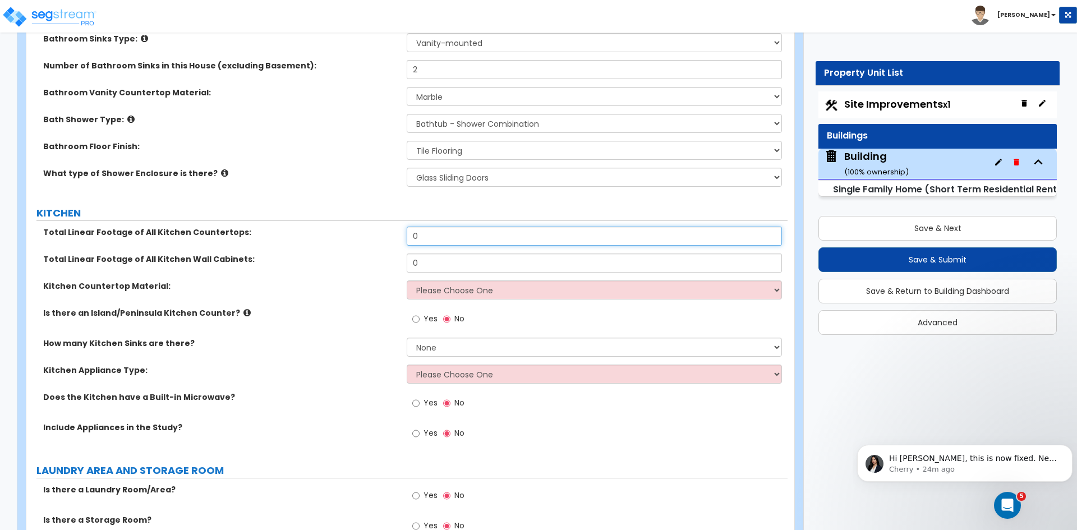
click at [423, 227] on input "0" at bounding box center [594, 236] width 375 height 19
type input "2"
type input "16"
click at [435, 253] on input "0" at bounding box center [594, 262] width 375 height 19
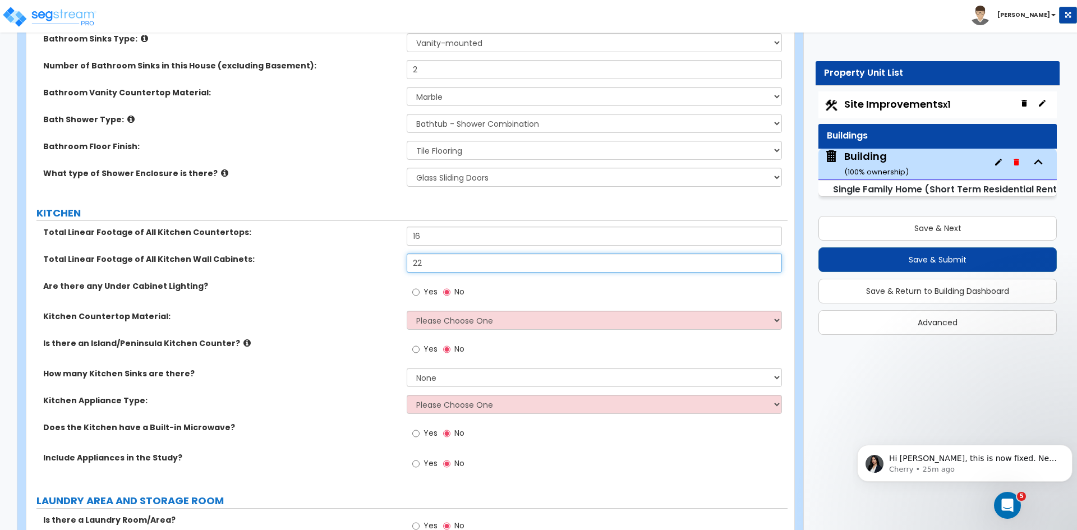
type input "2"
type input "16"
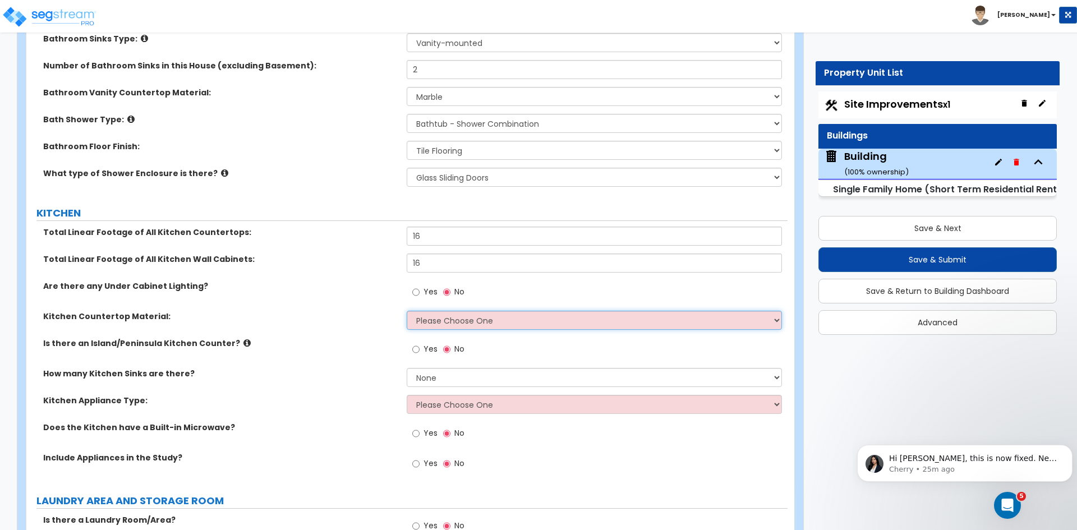
click at [419, 311] on select "Please Choose One Plastic Laminate Solid Surface Stone Quartz Marble Tile Wood …" at bounding box center [594, 320] width 375 height 19
select select "5"
click at [407, 311] on select "Please Choose One Plastic Laminate Solid Surface Stone Quartz Marble Tile Wood …" at bounding box center [594, 320] width 375 height 19
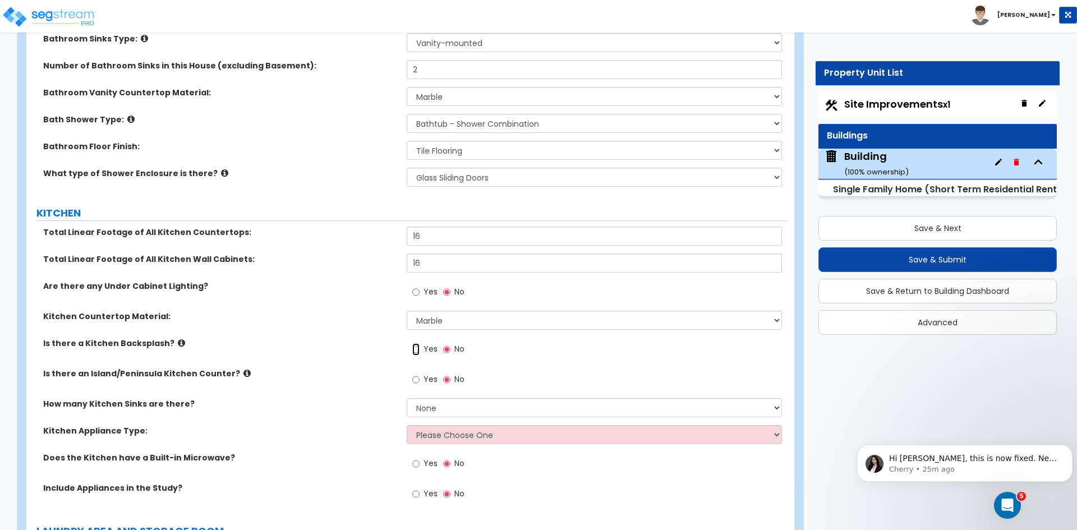
click at [414, 343] on input "Yes" at bounding box center [415, 349] width 7 height 12
radio input "true"
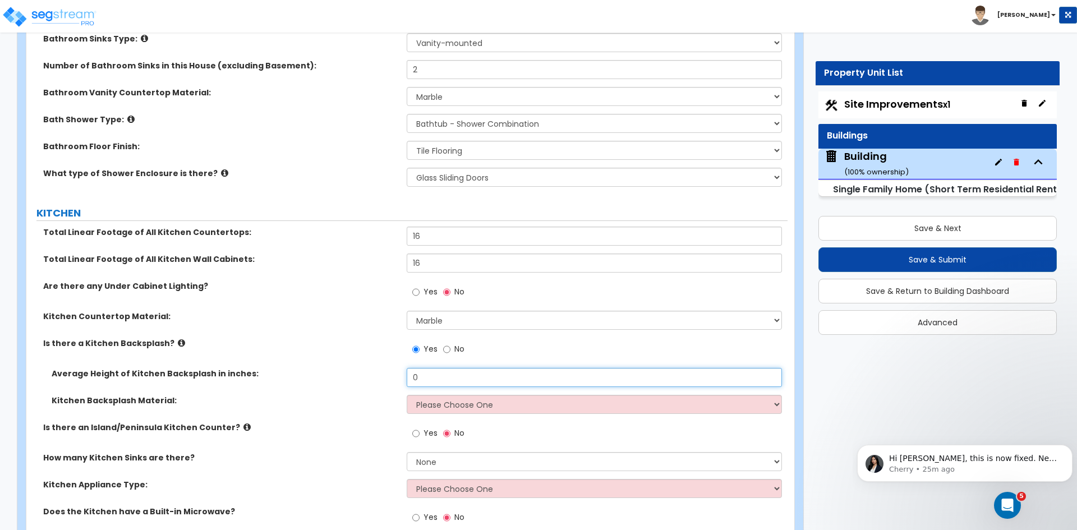
click at [432, 368] on input "0" at bounding box center [594, 377] width 375 height 19
type input "24"
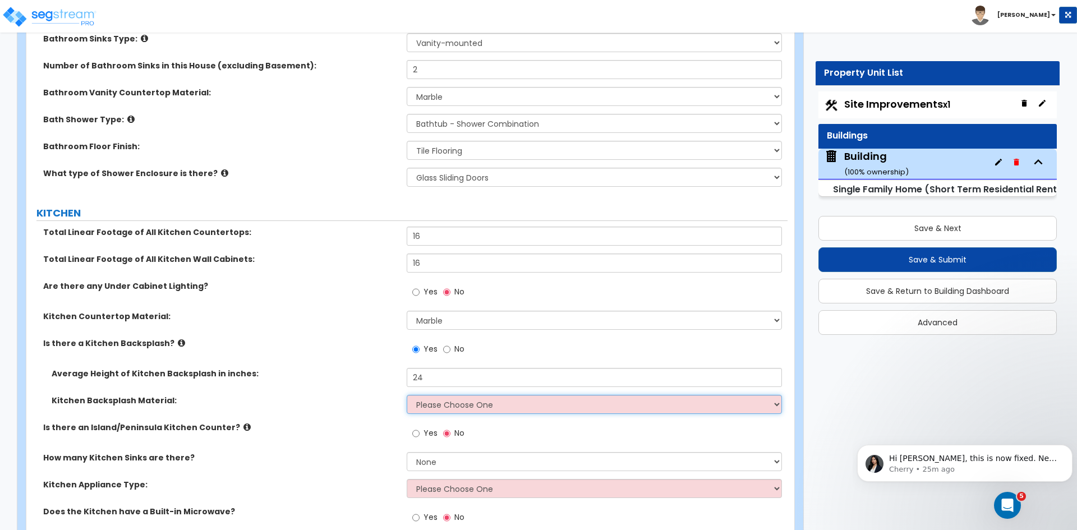
click at [427, 395] on select "Please Choose One Plastic Laminate Solid Surface Stone Quartz Tile Stainless St…" at bounding box center [594, 404] width 375 height 19
select select "6"
click at [407, 395] on select "Please Choose One Plastic Laminate Solid Surface Stone Quartz Tile Stainless St…" at bounding box center [594, 404] width 375 height 19
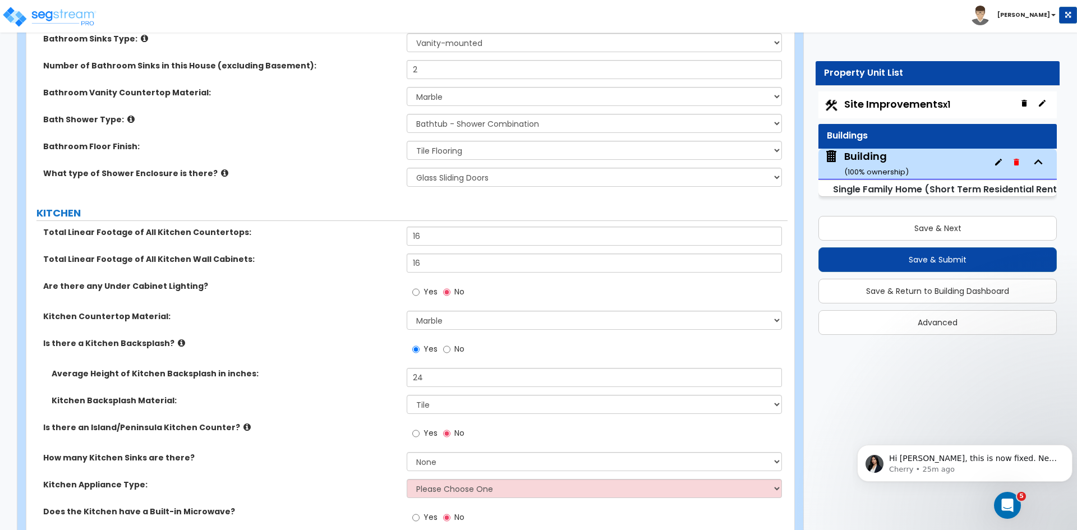
click at [363, 404] on div "Kitchen Backsplash Material: Please Choose One Plastic Laminate Solid Surface S…" at bounding box center [406, 408] width 761 height 27
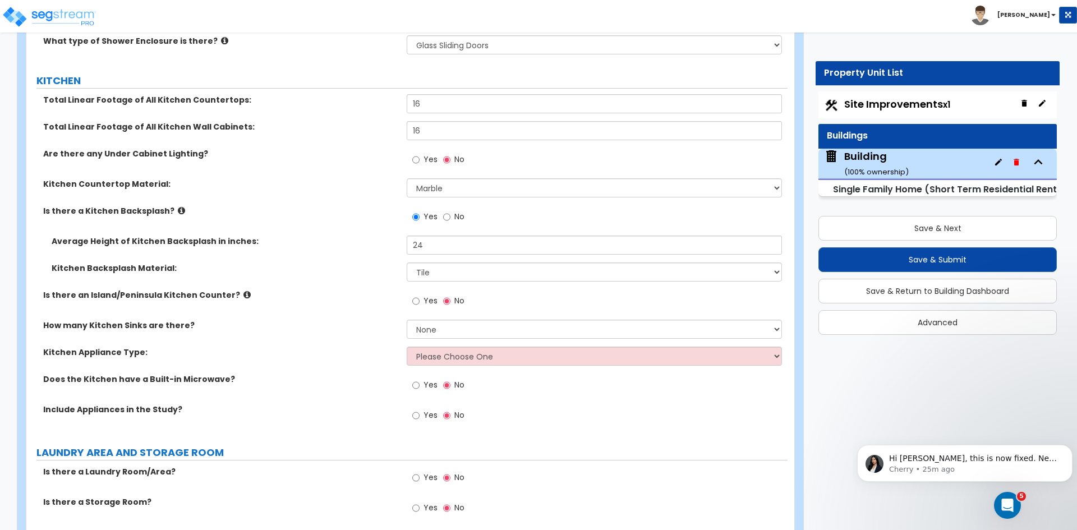
scroll to position [3774, 0]
click at [416, 294] on input "Yes" at bounding box center [415, 300] width 7 height 12
radio input "true"
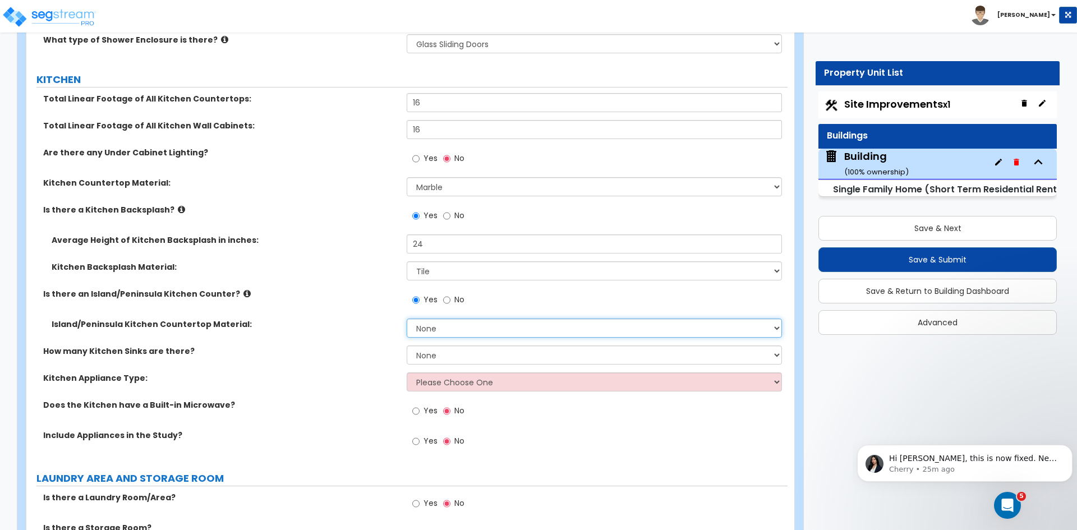
click at [435, 319] on select "None Plastic Laminate Solid Surface Stone Quartz Marble Tile Wood Stainless Ste…" at bounding box center [594, 328] width 375 height 19
select select "5"
click at [407, 319] on select "None Plastic Laminate Solid Surface Stone Quartz Marble Tile Wood Stainless Ste…" at bounding box center [594, 328] width 375 height 19
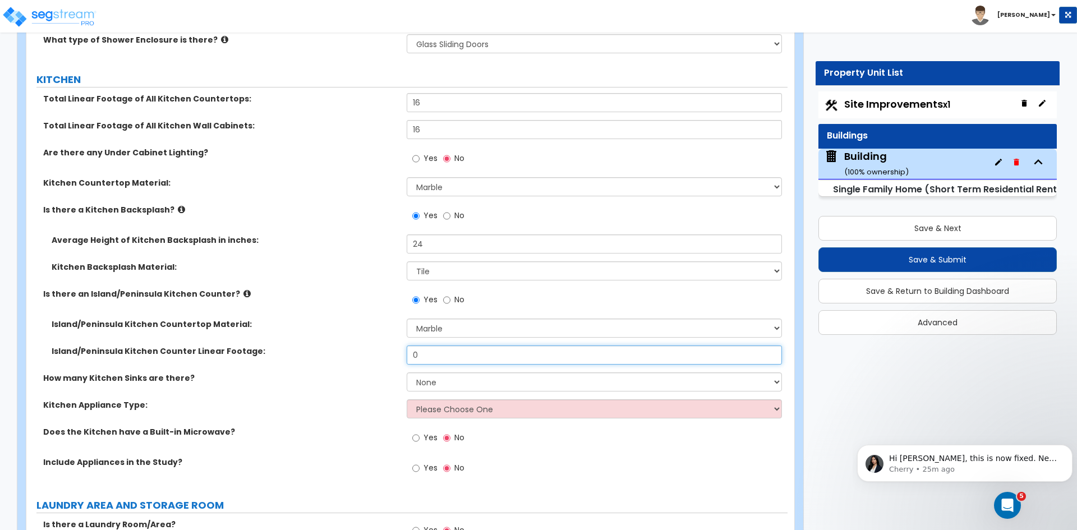
click at [430, 345] on input "0" at bounding box center [594, 354] width 375 height 19
type input "10"
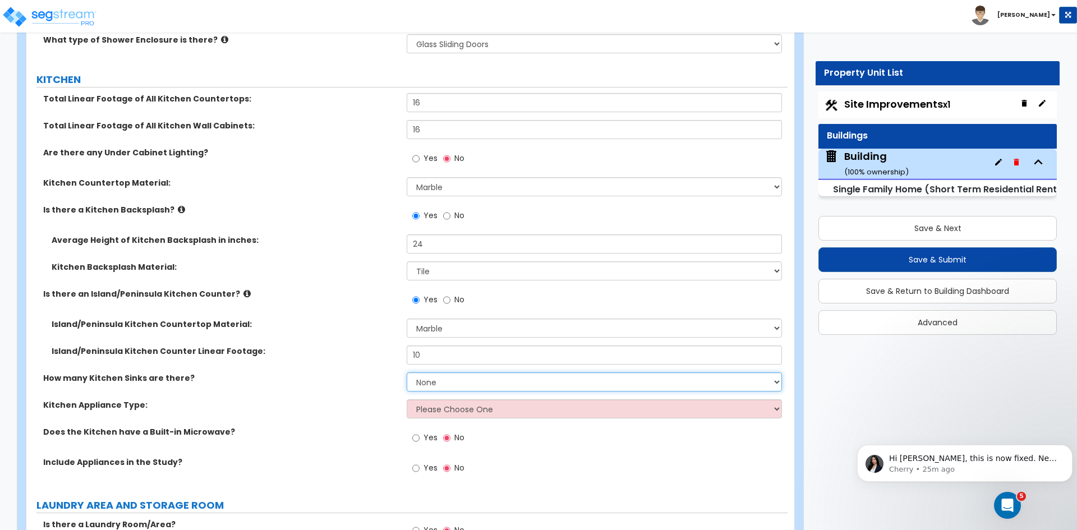
click at [434, 372] on select "None 1 2 3" at bounding box center [594, 381] width 375 height 19
select select "1"
click at [407, 372] on select "None 1 2 3" at bounding box center [594, 381] width 375 height 19
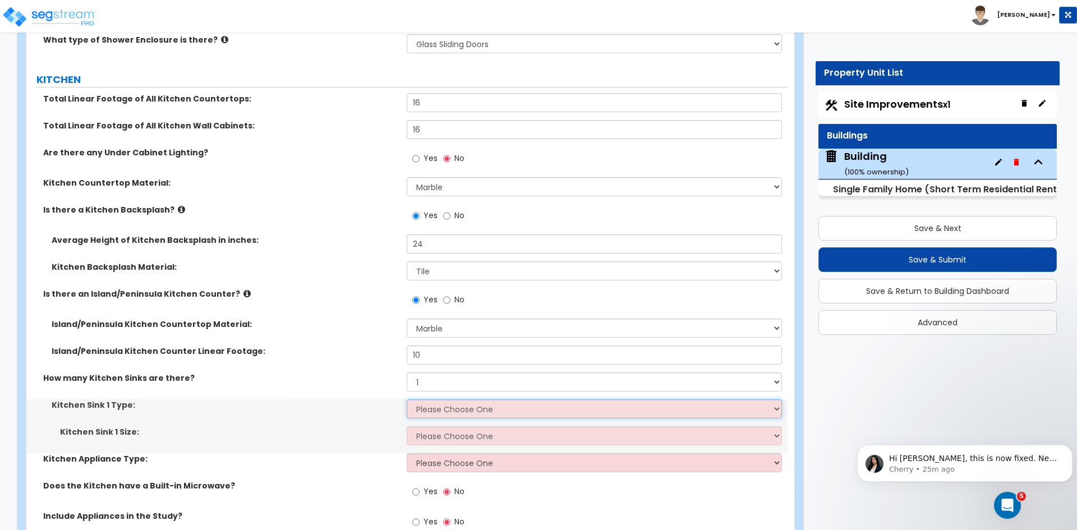
click at [435, 399] on select "Please Choose One Stainless Steel Porcelain Enamel Cast Iron Granite Composite" at bounding box center [594, 408] width 375 height 19
select select "2"
click at [407, 399] on select "Please Choose One Stainless Steel Porcelain Enamel Cast Iron Granite Composite" at bounding box center [594, 408] width 375 height 19
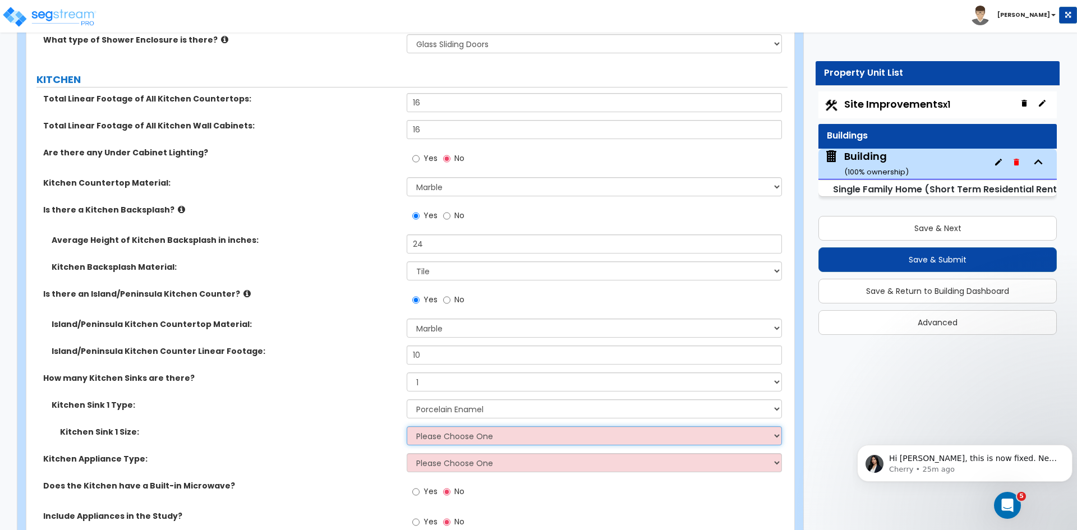
click at [433, 426] on select "Please Choose One Single Sink Double Sink" at bounding box center [594, 435] width 375 height 19
select select "1"
click at [407, 426] on select "Please Choose One Single Sink Double Sink" at bounding box center [594, 435] width 375 height 19
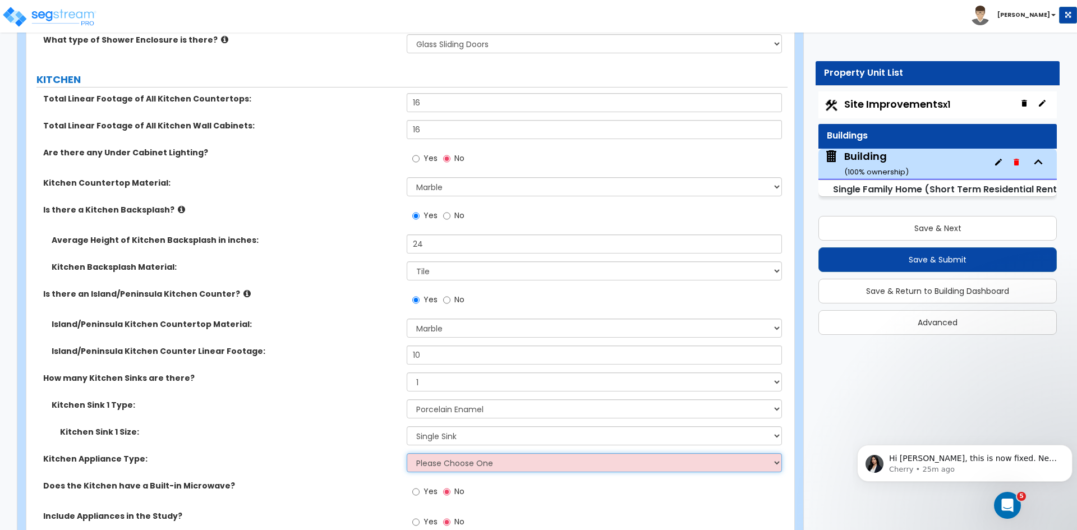
click at [433, 455] on select "Please Choose One Gas Electric" at bounding box center [594, 462] width 375 height 19
select select "1"
click at [407, 453] on select "Please Choose One Gas Electric" at bounding box center [594, 462] width 375 height 19
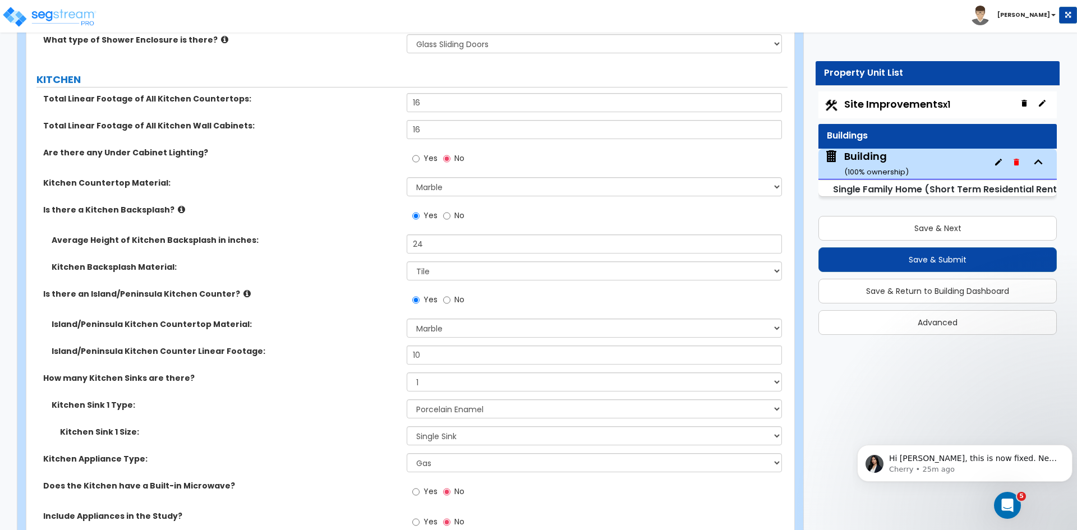
click at [341, 407] on div "Kitchen Sink 1 Type: Please Choose One Stainless Steel Porcelain Enamel Cast Ir…" at bounding box center [406, 412] width 761 height 27
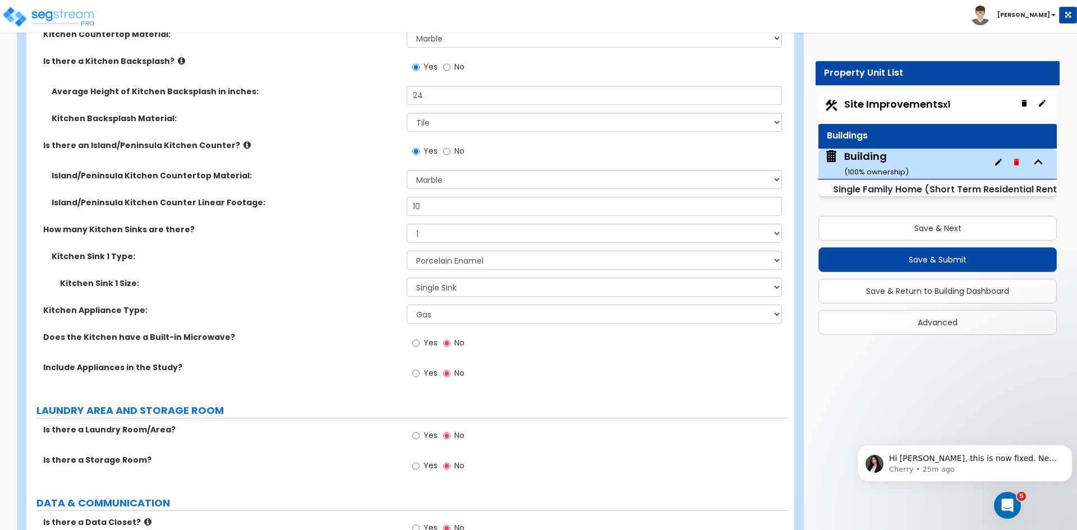
scroll to position [3929, 0]
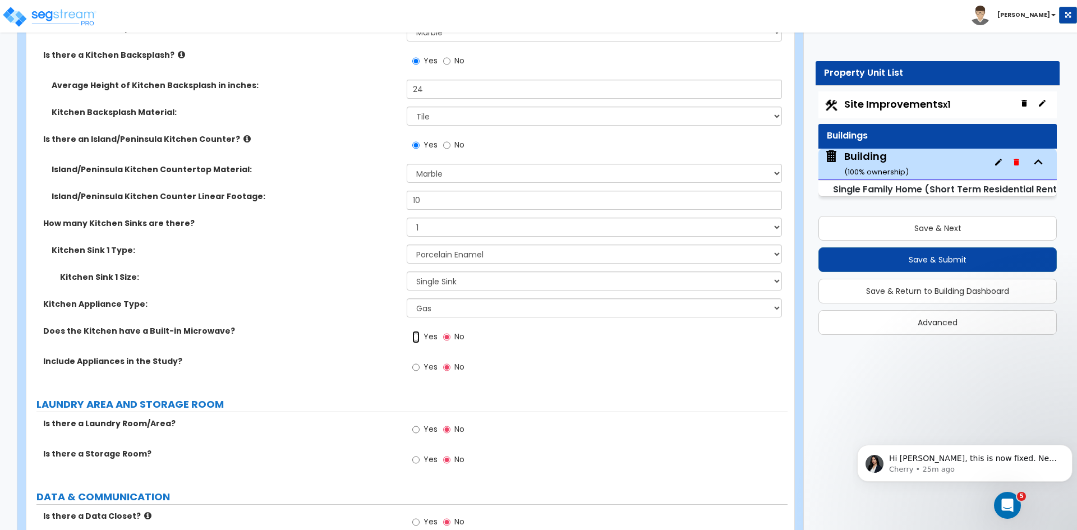
click at [416, 331] on input "Yes" at bounding box center [415, 337] width 7 height 12
radio input "true"
click at [415, 361] on input "Yes" at bounding box center [415, 367] width 7 height 12
radio input "true"
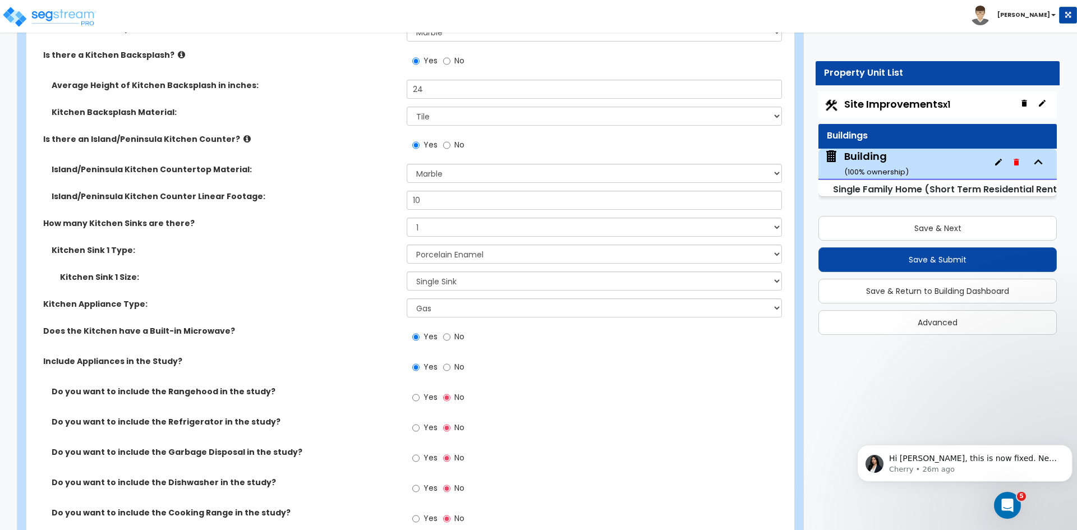
click at [324, 368] on div "Include Appliances in the Study? Yes No" at bounding box center [406, 371] width 761 height 30
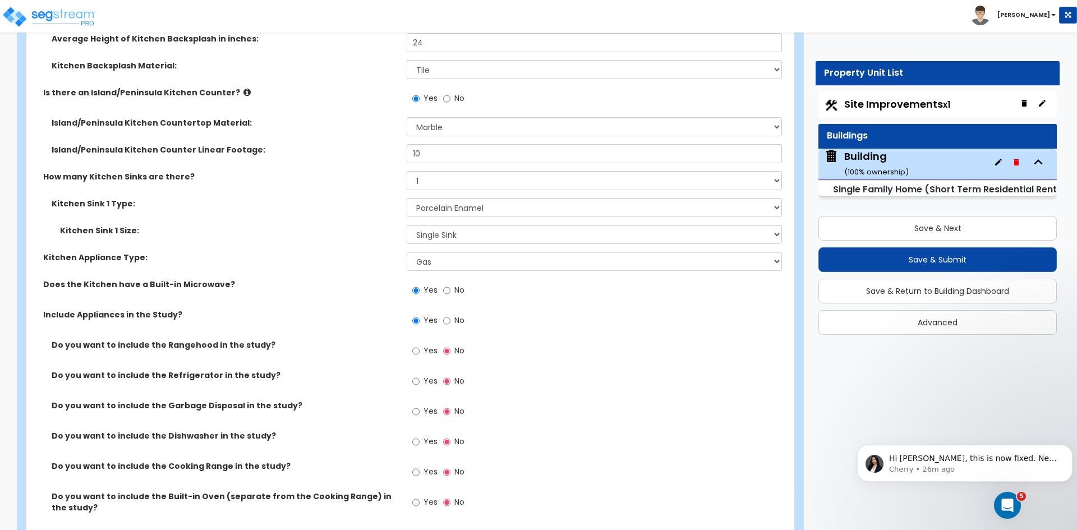
scroll to position [3976, 0]
click at [417, 405] on input "Yes" at bounding box center [415, 411] width 7 height 12
radio input "true"
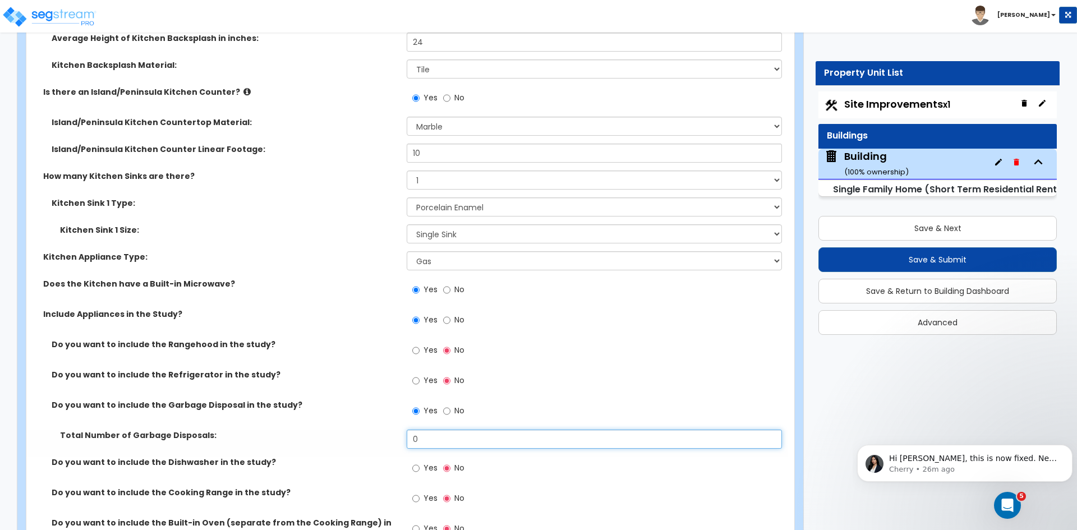
click at [430, 430] on input "0" at bounding box center [594, 439] width 375 height 19
type input "1"
click at [331, 405] on div "Do you want to include the Garbage Disposal in the study? Yes No" at bounding box center [406, 414] width 761 height 30
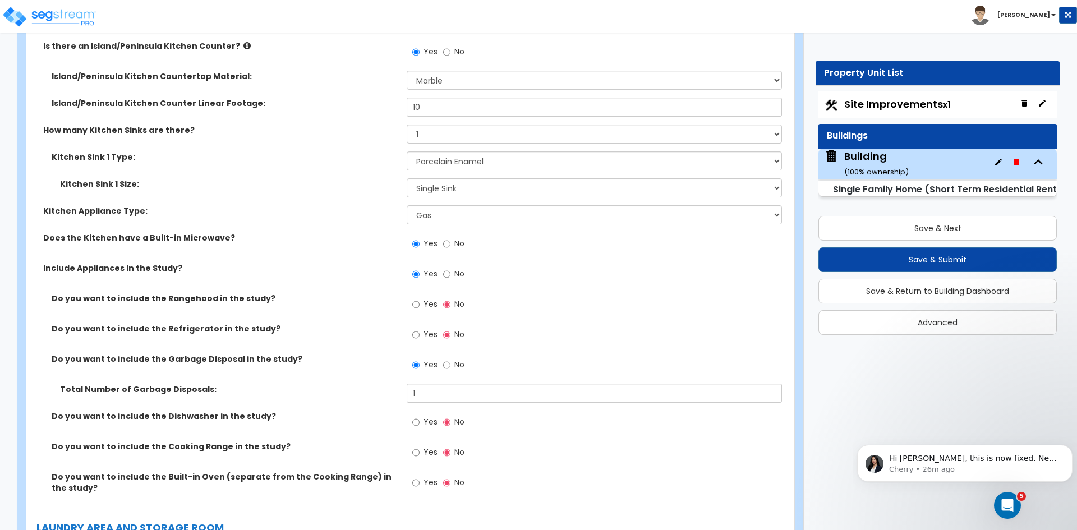
scroll to position [4022, 0]
click at [413, 416] on input "Yes" at bounding box center [415, 422] width 7 height 12
radio input "true"
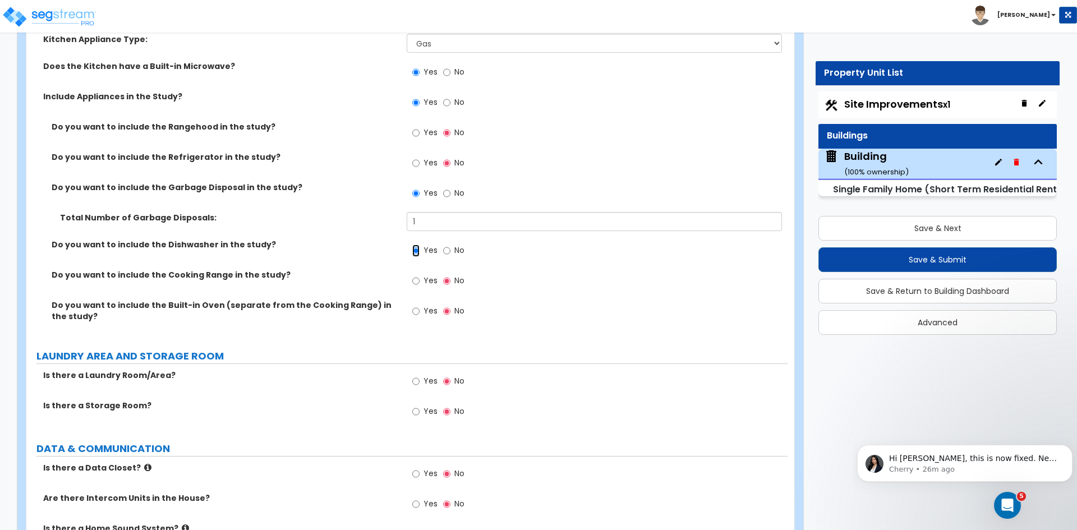
scroll to position [4194, 0]
click at [419, 375] on input "Yes" at bounding box center [415, 381] width 7 height 12
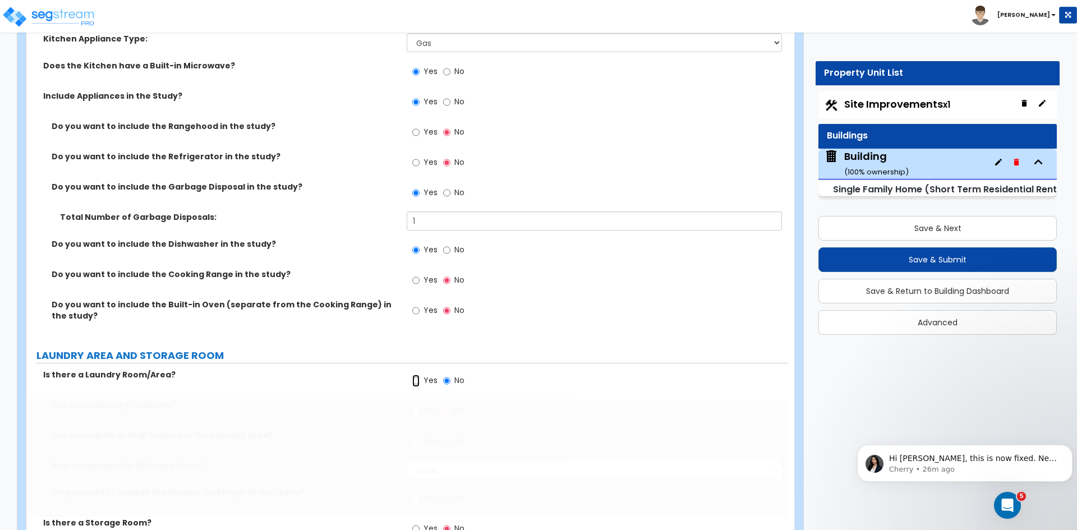
radio input "true"
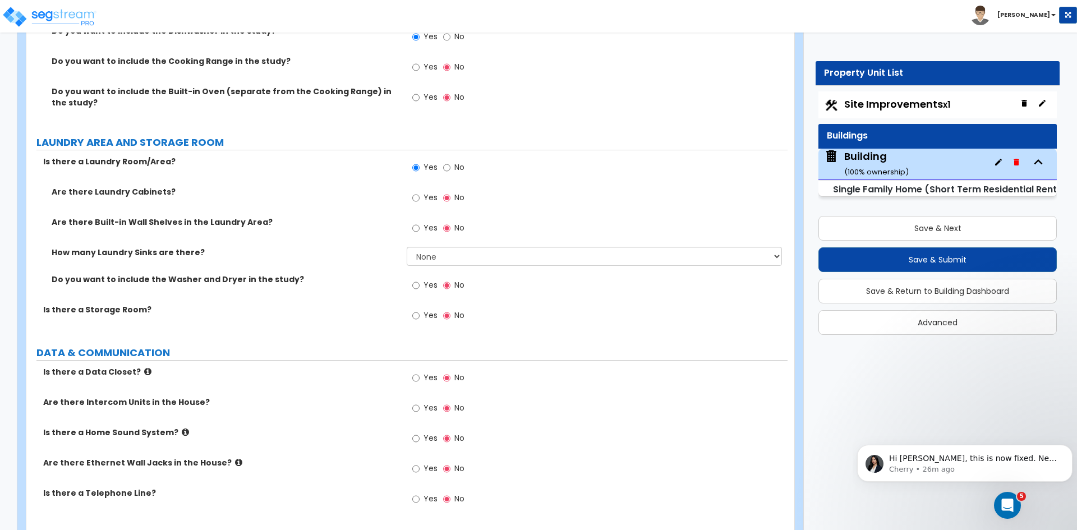
scroll to position [4445, 0]
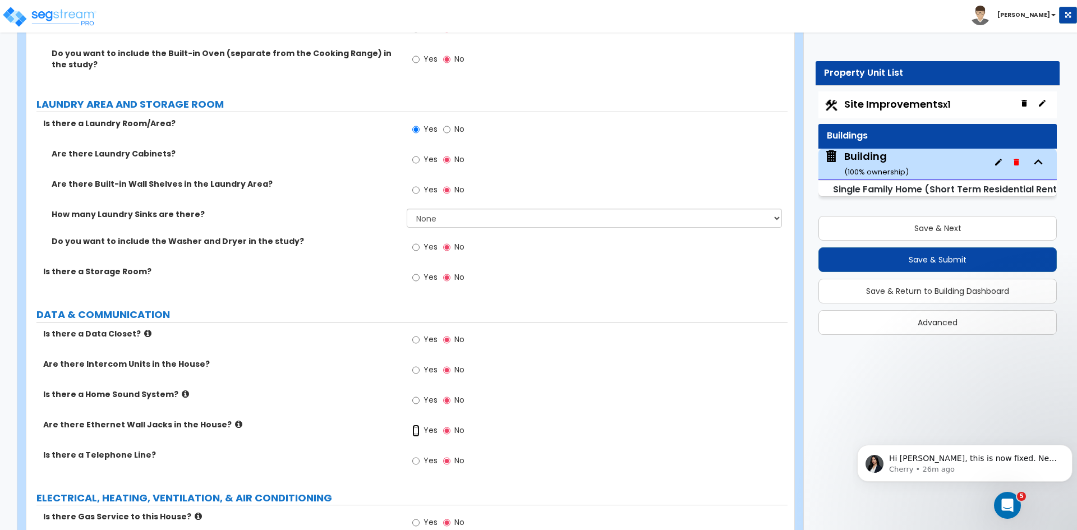
click at [419, 424] on input "Yes" at bounding box center [415, 430] width 7 height 12
radio input "true"
click at [415, 455] on input "Yes" at bounding box center [415, 461] width 7 height 12
radio input "true"
click at [373, 405] on div "Is there a Home Sound System? Yes No" at bounding box center [406, 404] width 761 height 30
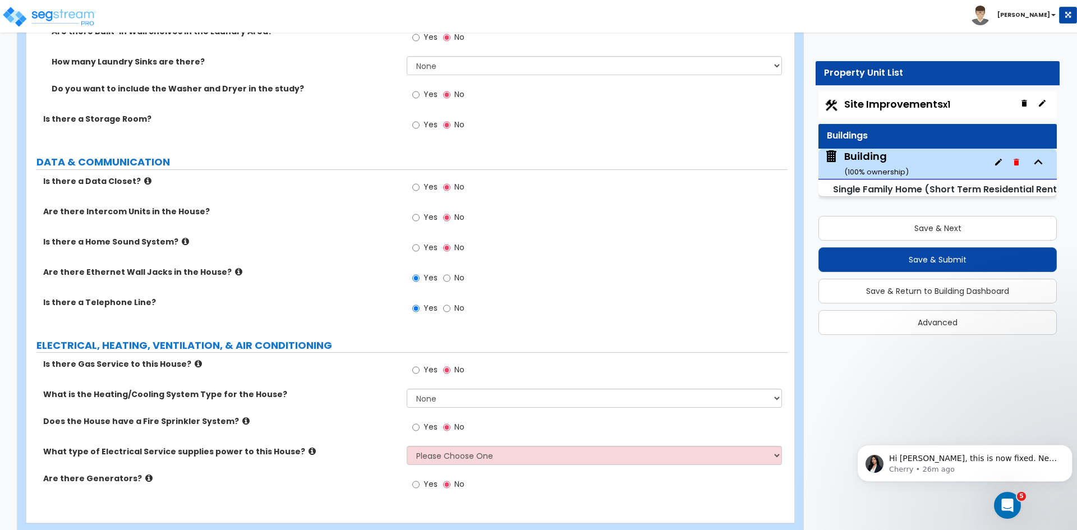
scroll to position [4598, 0]
click at [416, 363] on input "Yes" at bounding box center [415, 369] width 7 height 12
radio input "true"
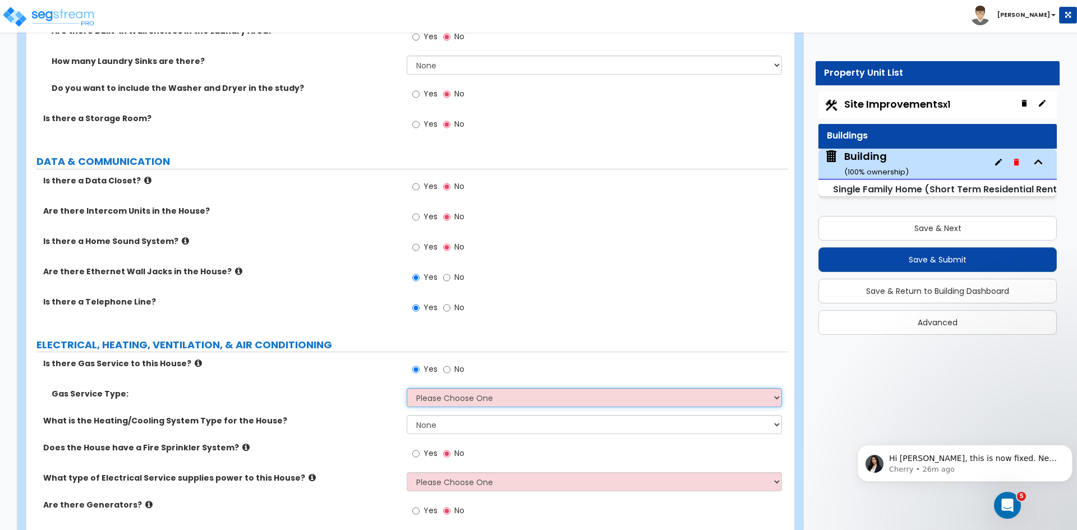
click at [424, 390] on select "Please Choose One Natural Gas Service Propane Tank On-site" at bounding box center [594, 397] width 375 height 19
select select "1"
click at [407, 388] on select "Please Choose One Natural Gas Service Propane Tank On-site" at bounding box center [594, 397] width 375 height 19
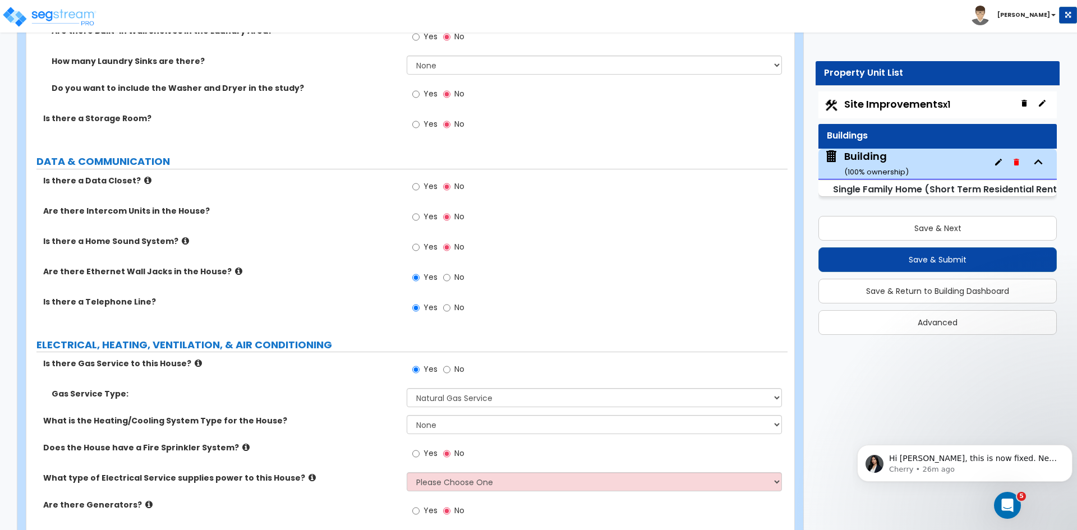
click at [379, 415] on label "What is the Heating/Cooling System Type for the House?" at bounding box center [220, 420] width 355 height 11
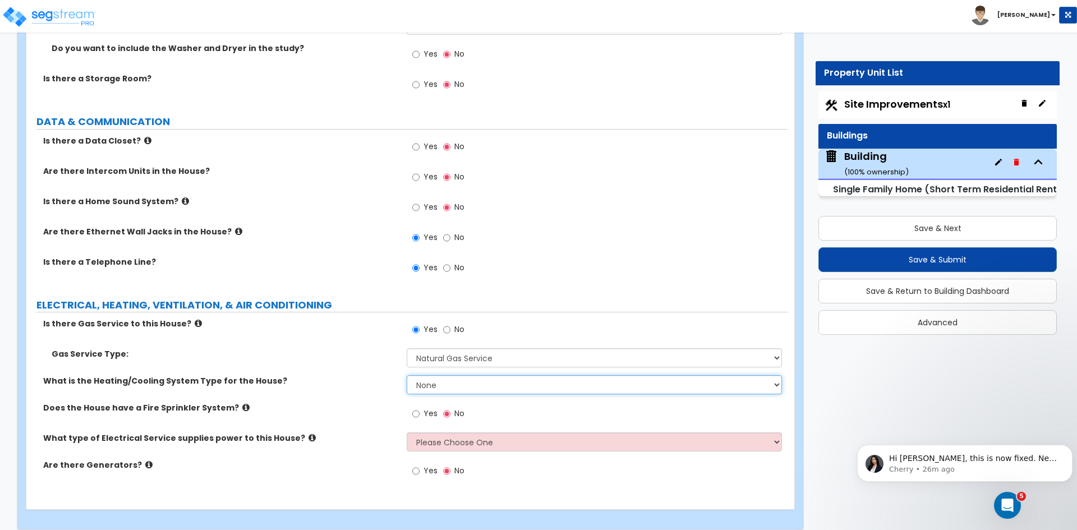
click at [427, 375] on select "None Heat Only Centralized Heating & Cooling Thru Wall Air Conditioners Mini Sp…" at bounding box center [594, 384] width 375 height 19
select select "2"
click at [407, 375] on select "None Heat Only Centralized Heating & Cooling Thru Wall Air Conditioners Mini Sp…" at bounding box center [594, 384] width 375 height 19
click at [420, 432] on select "Please Choose One Overhead Underground" at bounding box center [594, 441] width 375 height 19
select select "2"
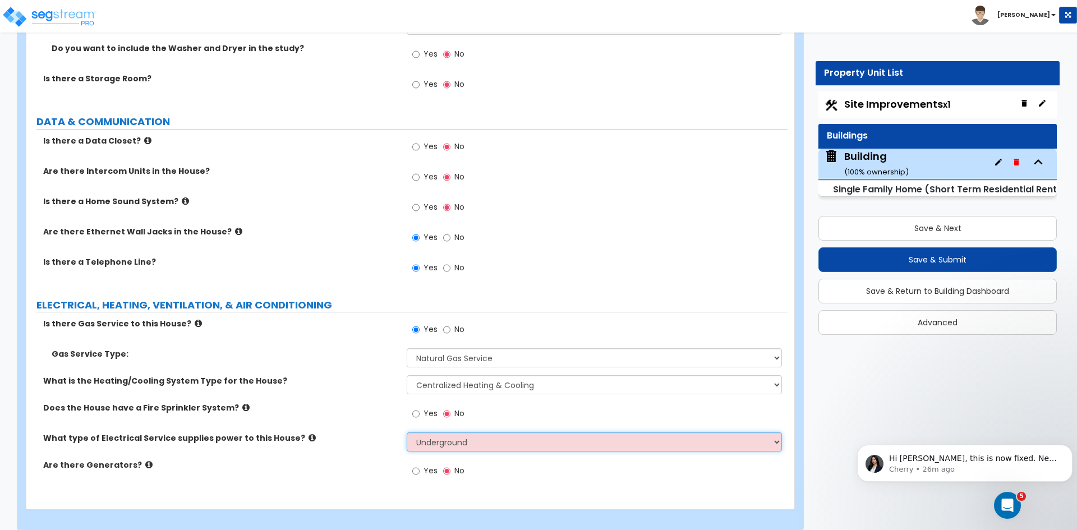
click at [407, 432] on select "Please Choose One Overhead Underground" at bounding box center [594, 441] width 375 height 19
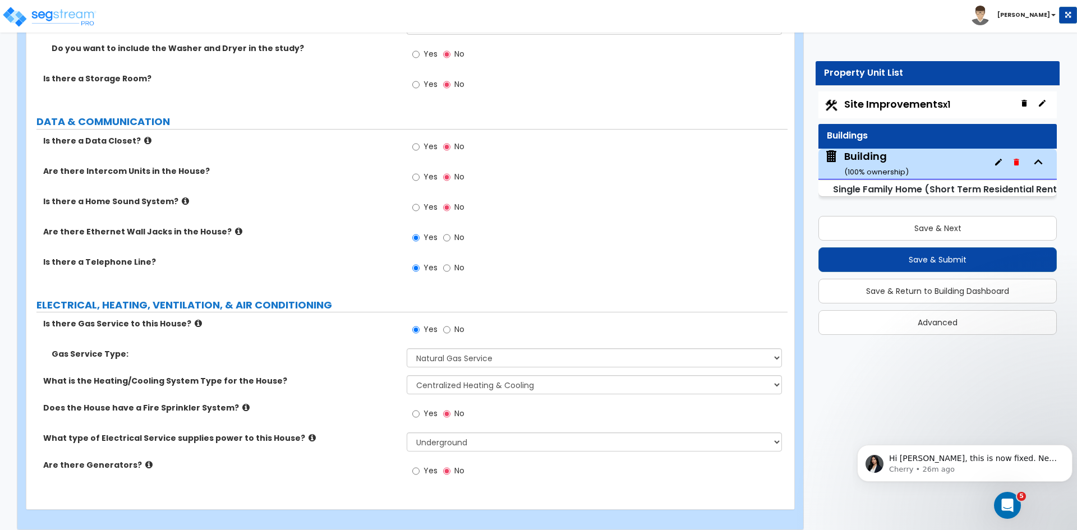
click at [358, 432] on label "What type of Electrical Service supplies power to this House?" at bounding box center [220, 437] width 355 height 11
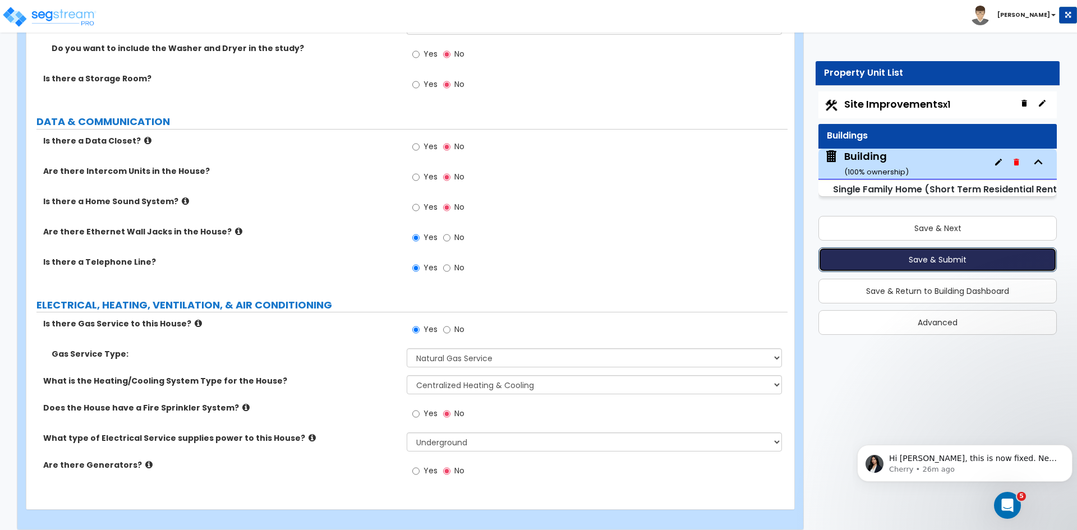
click at [899, 260] on button "Save & Submit" at bounding box center [937, 259] width 238 height 25
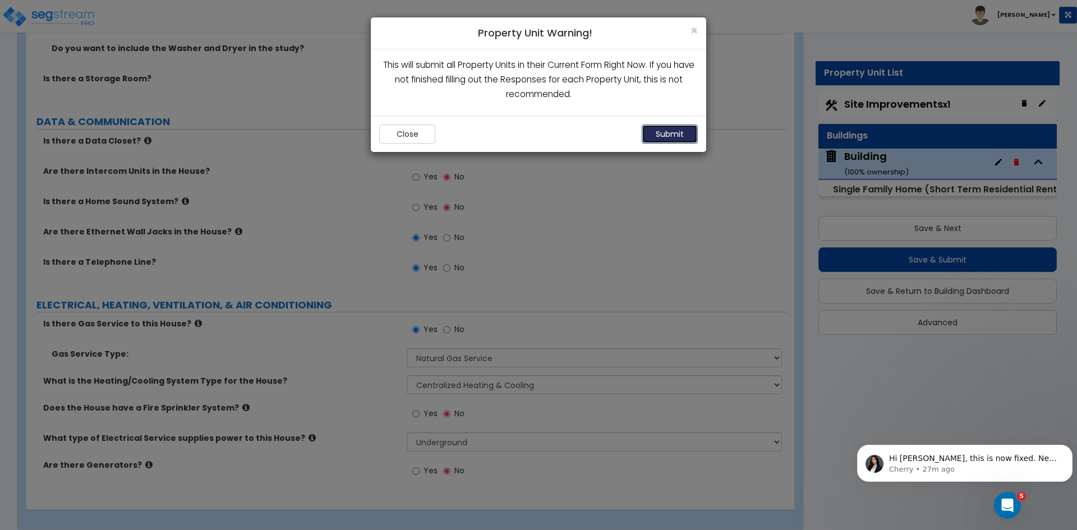
click at [690, 132] on button "Submit" at bounding box center [669, 133] width 56 height 19
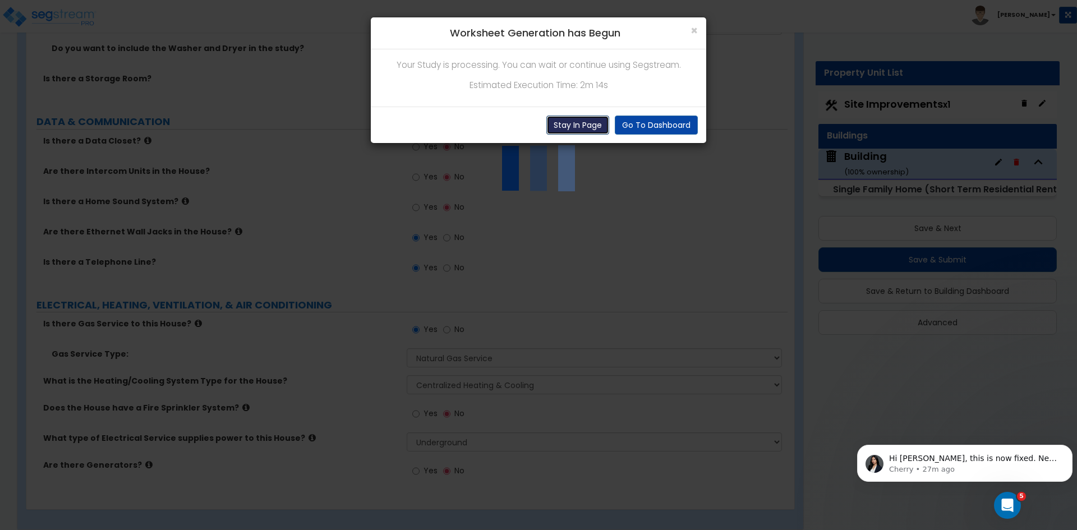
click at [588, 122] on button "Stay In Page" at bounding box center [577, 125] width 63 height 19
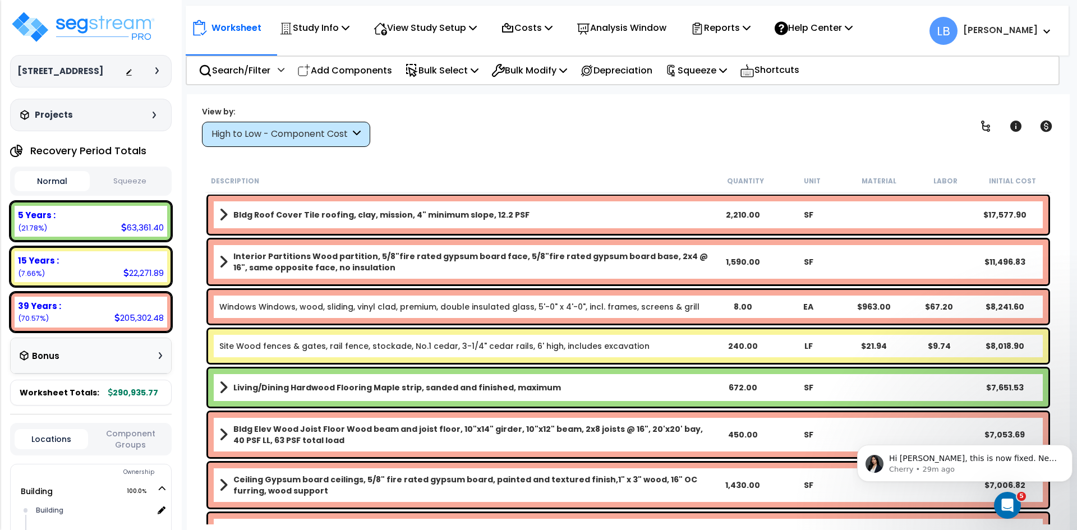
click at [305, 134] on div "High to Low - Component Cost" at bounding box center [280, 134] width 139 height 13
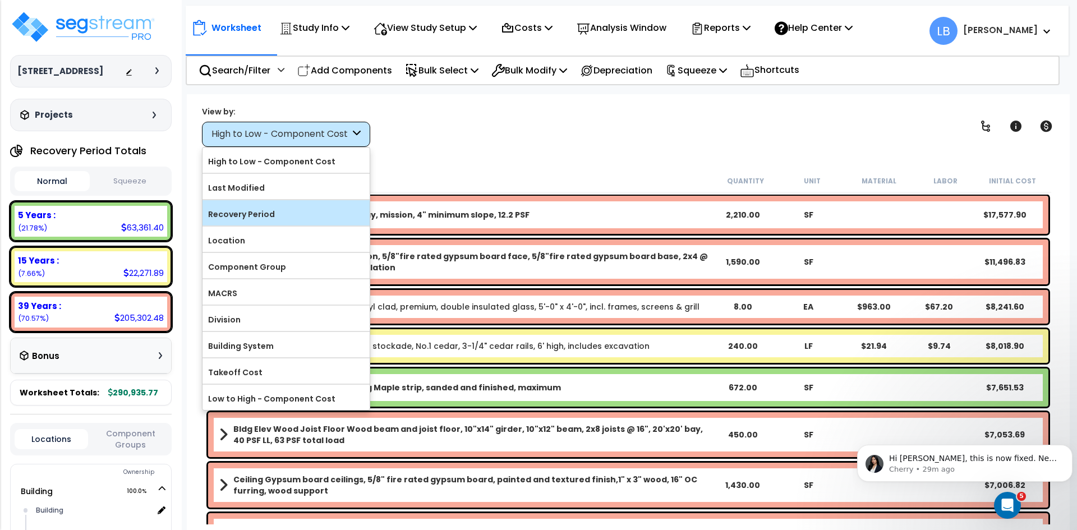
click at [261, 209] on label "Recovery Period" at bounding box center [285, 214] width 167 height 17
click at [0, 0] on input "Recovery Period" at bounding box center [0, 0] width 0 height 0
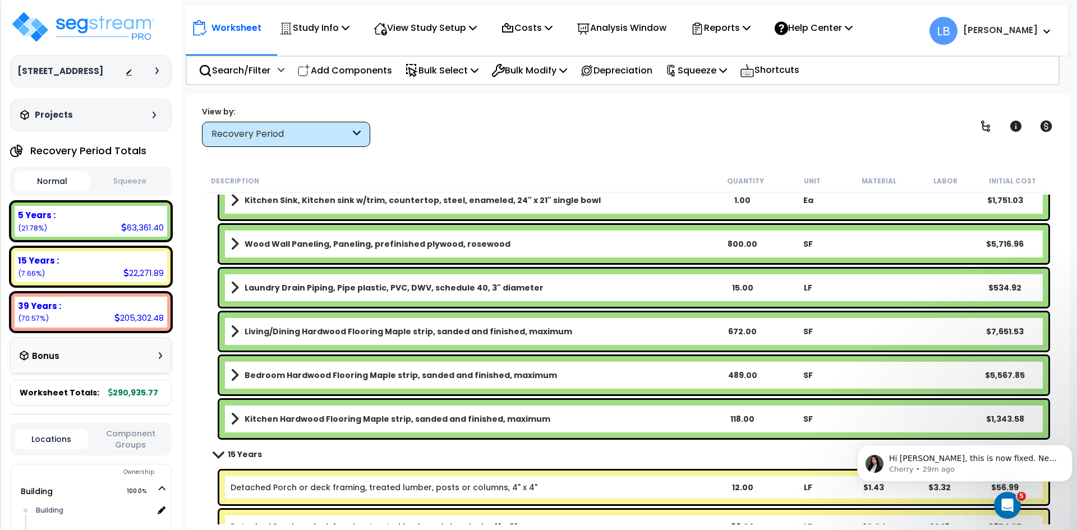
scroll to position [1635, 0]
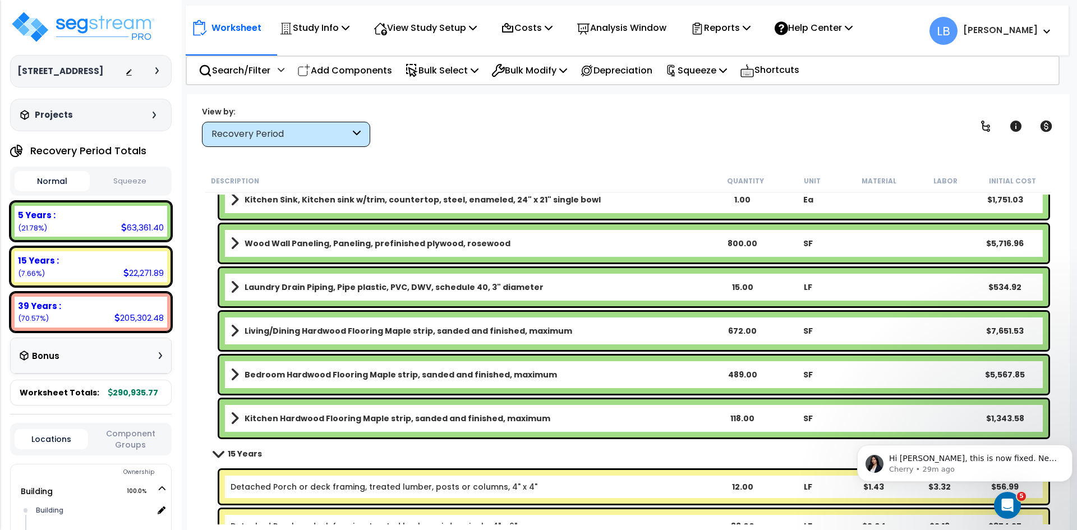
click at [329, 328] on b "Living/Dining Hardwood Flooring Maple strip, sanded and finished, maximum" at bounding box center [407, 330] width 327 height 11
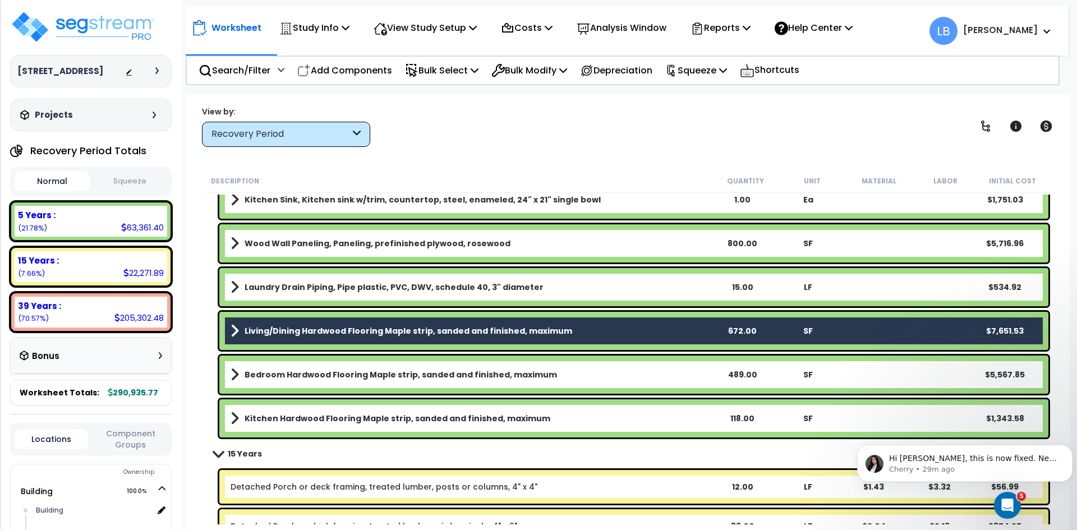
click at [329, 373] on b "Bedroom Hardwood Flooring Maple strip, sanded and finished, maximum" at bounding box center [400, 374] width 312 height 11
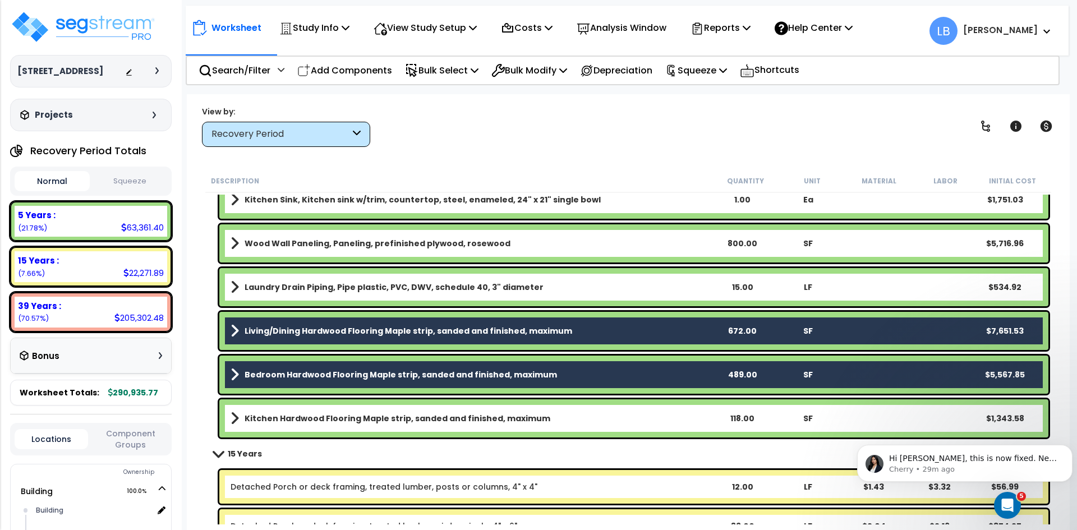
click at [326, 418] on b "Kitchen Hardwood Flooring Maple strip, sanded and finished, maximum" at bounding box center [397, 418] width 306 height 11
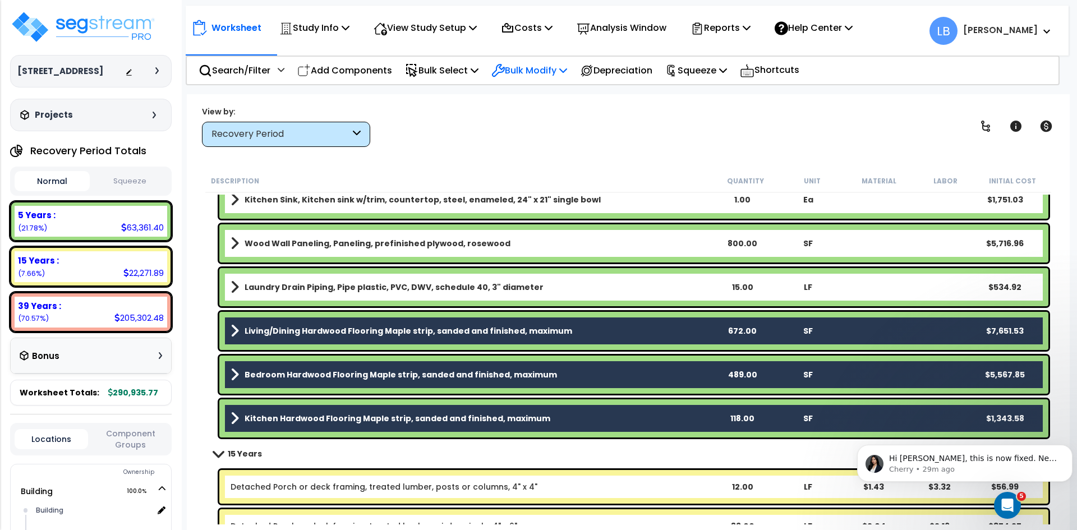
click at [537, 73] on p "Bulk Modify" at bounding box center [529, 70] width 76 height 15
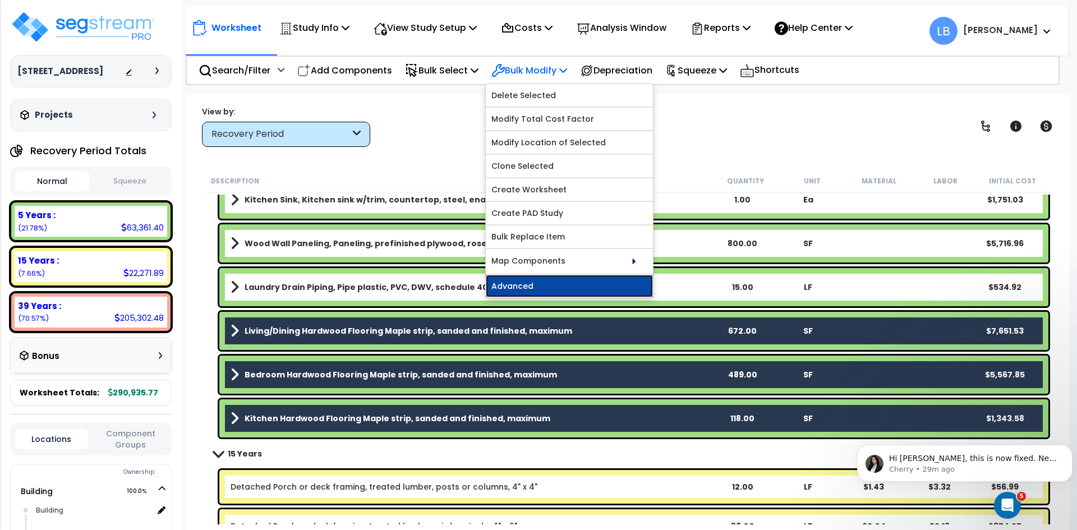
click at [541, 284] on link "Advanced" at bounding box center [569, 286] width 167 height 22
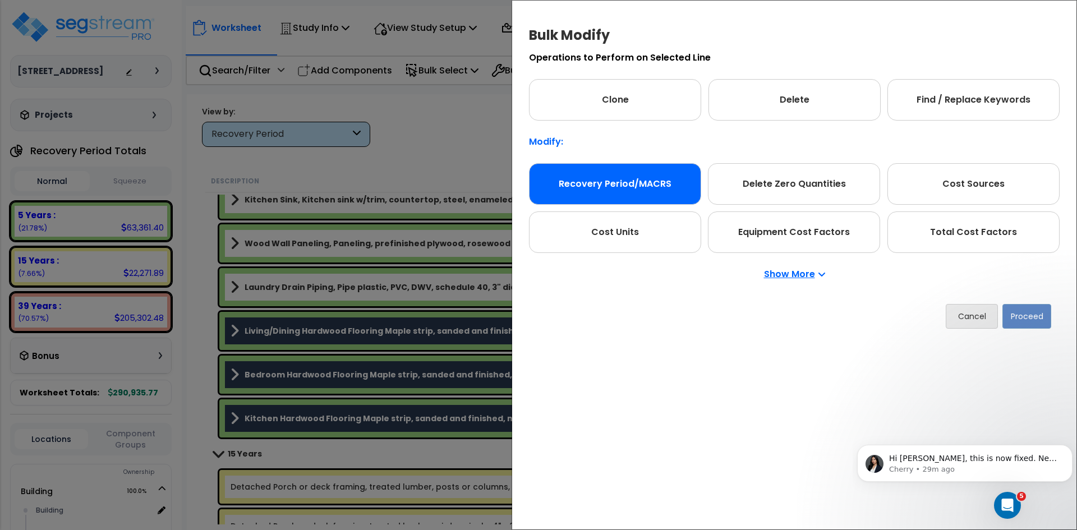
click at [613, 178] on div "Recovery Period/MACRS" at bounding box center [615, 183] width 172 height 41
click at [1021, 311] on button "Proceed" at bounding box center [1026, 316] width 49 height 25
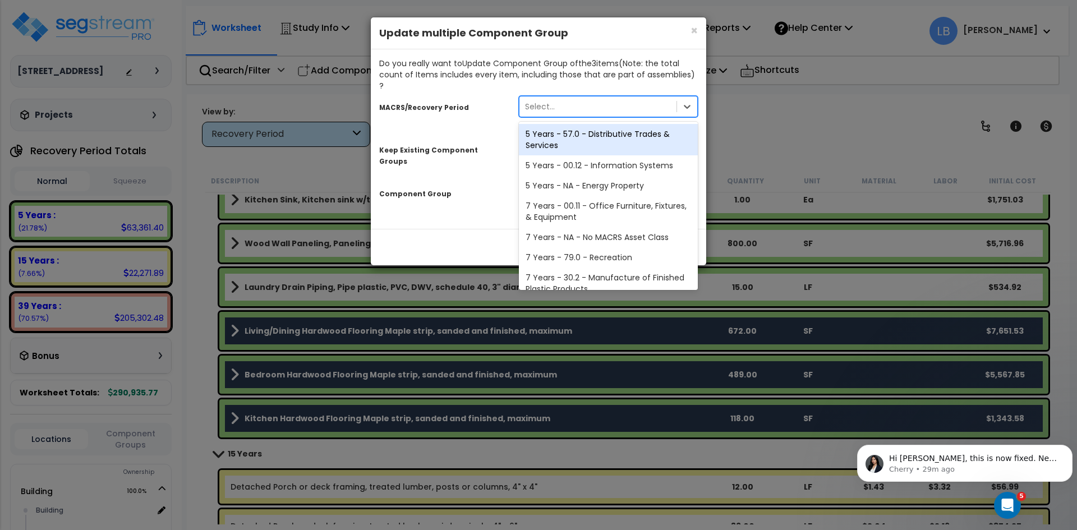
click at [639, 98] on div "Select..." at bounding box center [597, 107] width 157 height 18
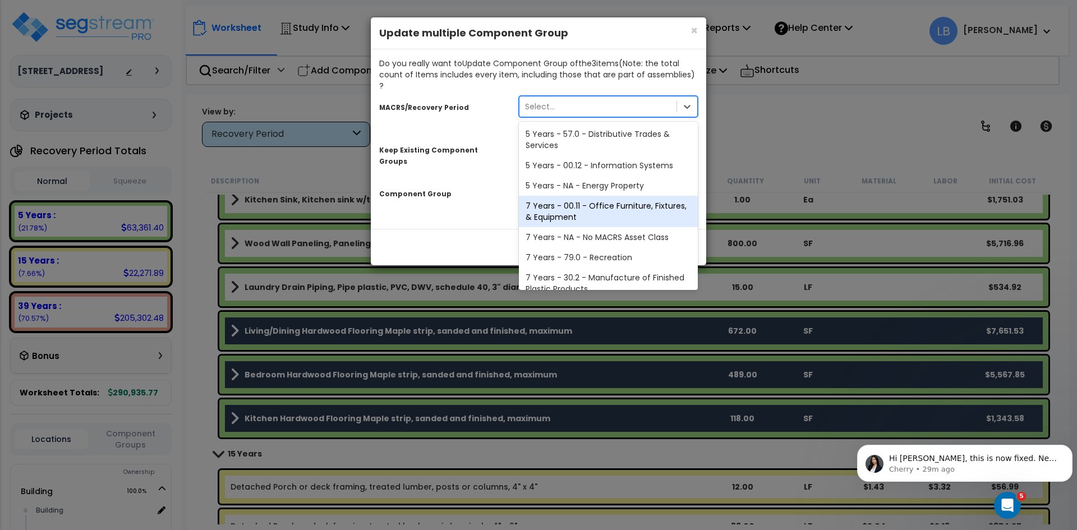
scroll to position [137, 0]
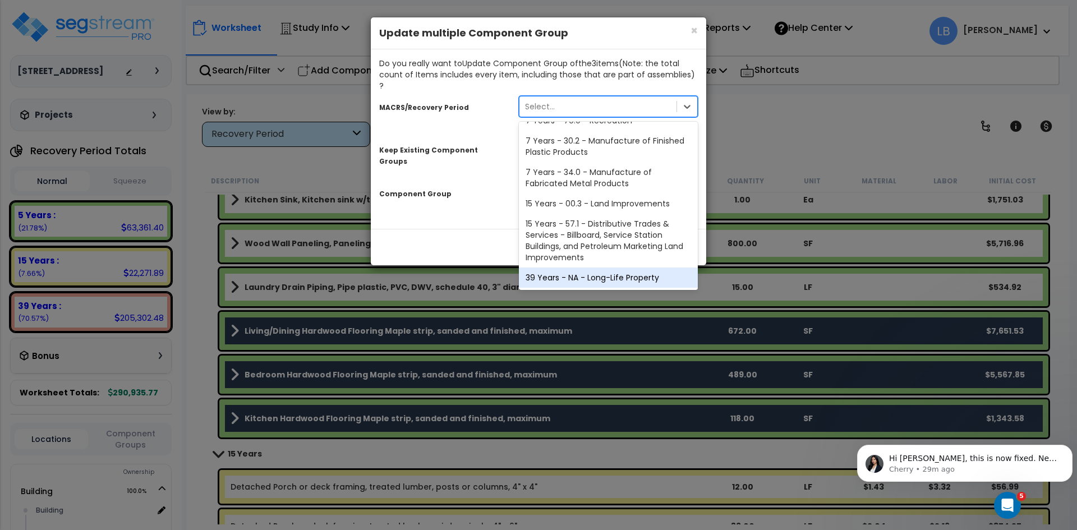
click at [592, 267] on div "39 Years - NA - Long-Life Property" at bounding box center [608, 277] width 179 height 20
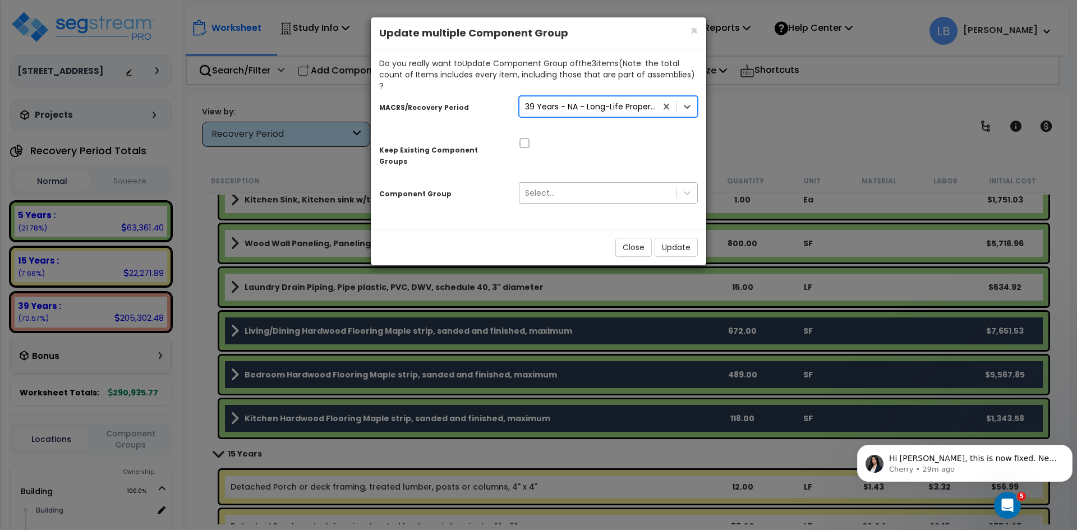
click at [547, 187] on div "Select..." at bounding box center [540, 192] width 30 height 11
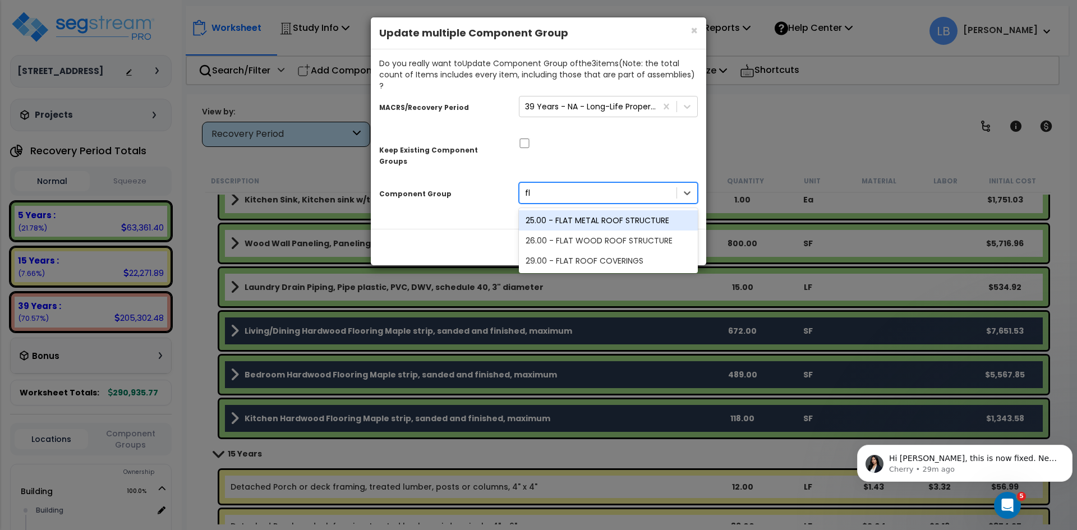
type input "f"
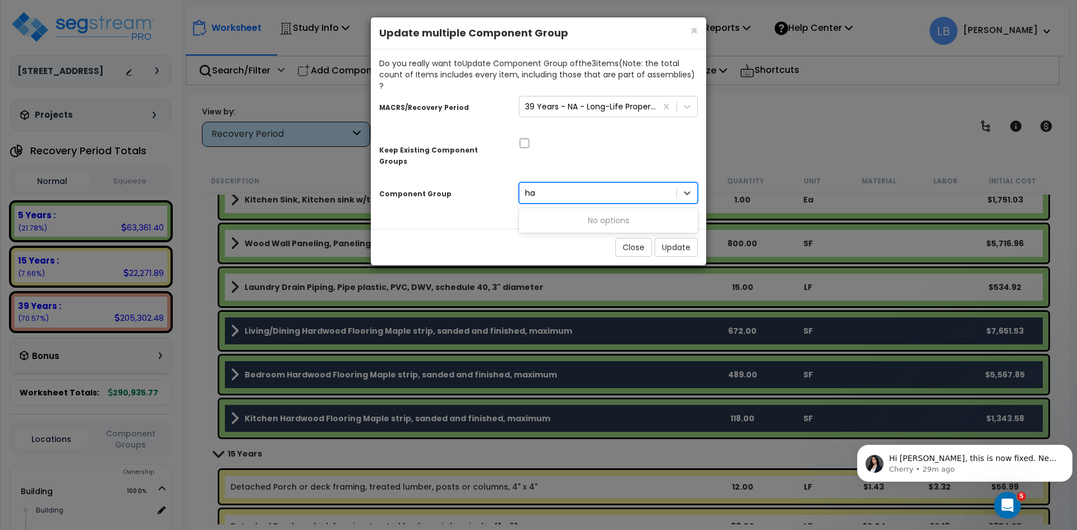
type input "h"
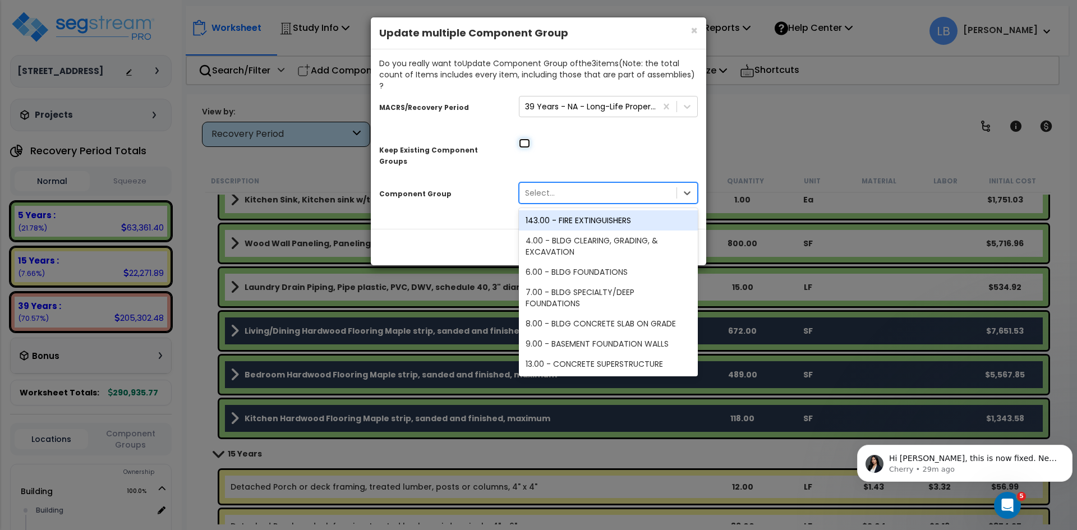
click at [525, 139] on input "checkbox" at bounding box center [524, 144] width 11 height 10
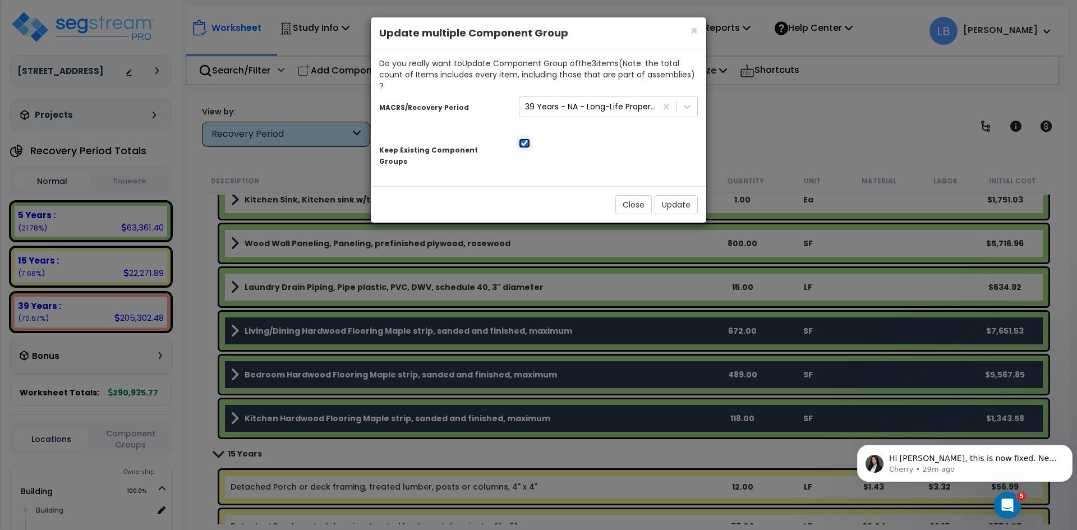
click at [524, 139] on input "checkbox" at bounding box center [524, 144] width 11 height 10
checkbox input "false"
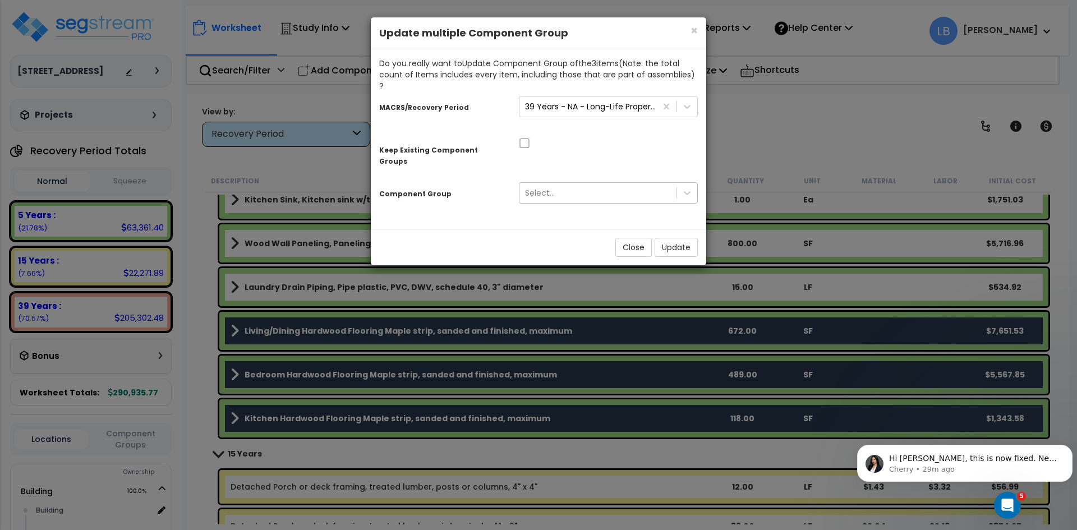
click at [550, 187] on div "Select..." at bounding box center [540, 192] width 30 height 11
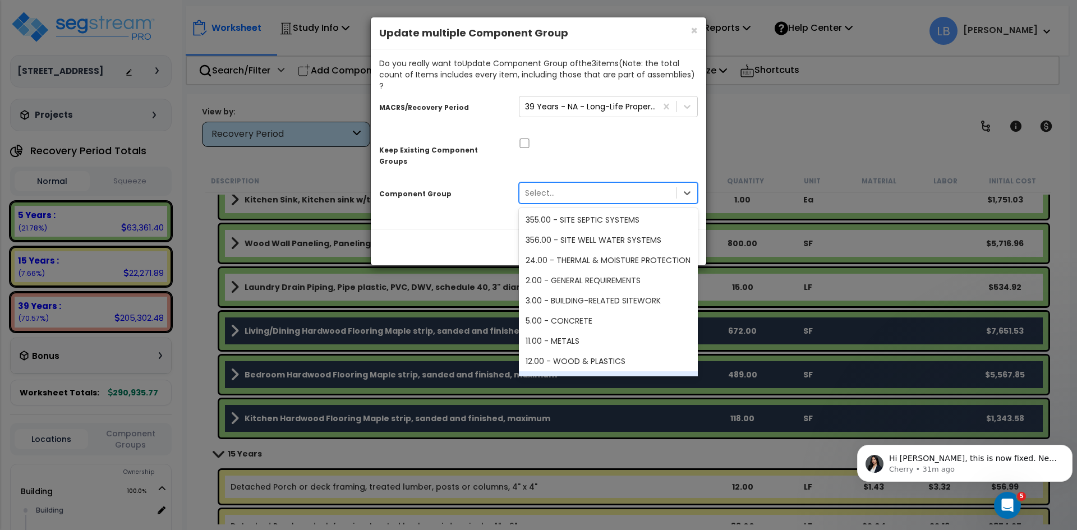
scroll to position [1817, 0]
click at [581, 352] on div "12.00 - WOOD & PLASTICS" at bounding box center [608, 362] width 179 height 20
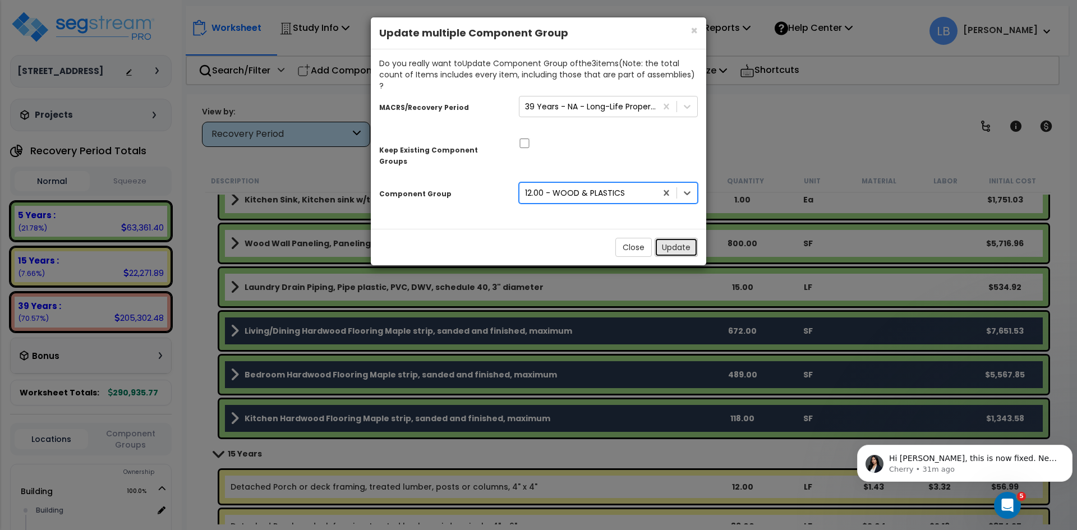
click at [667, 238] on button "Update" at bounding box center [675, 247] width 43 height 19
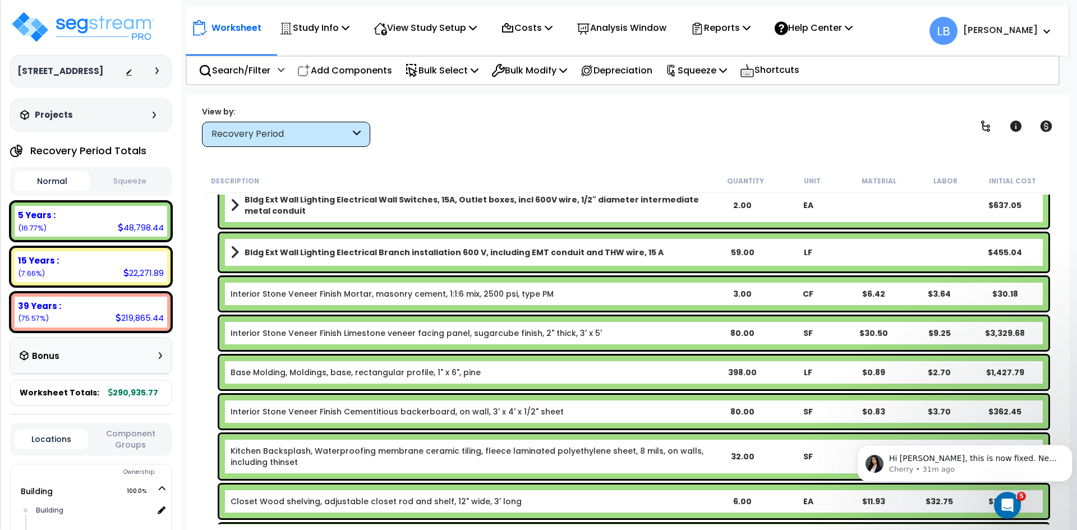
scroll to position [0, 0]
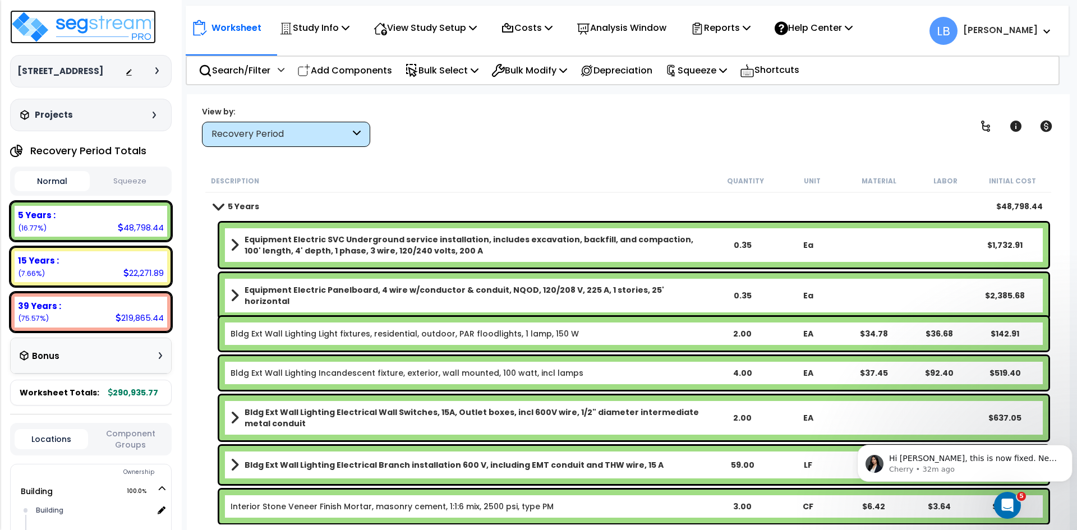
click at [111, 25] on img at bounding box center [83, 27] width 146 height 34
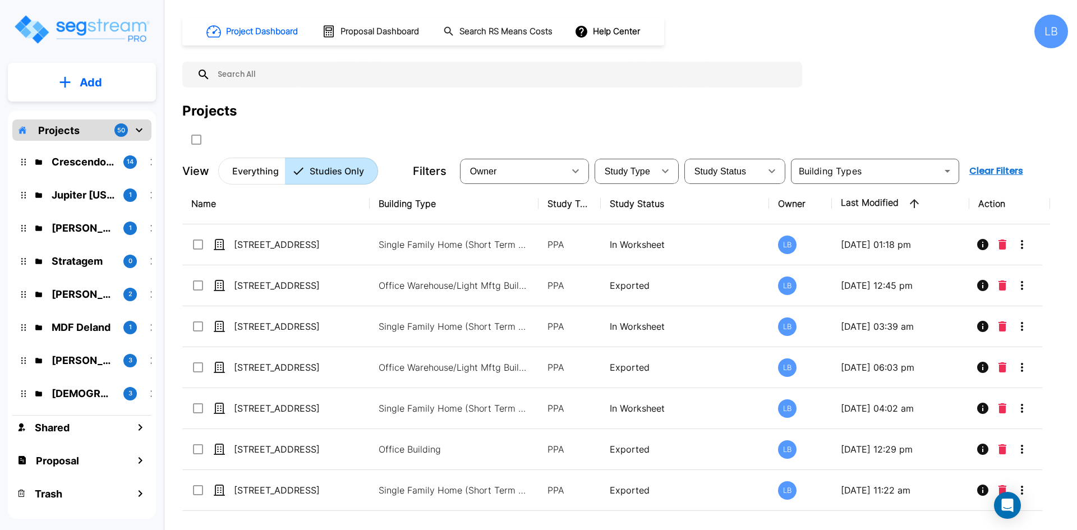
click at [83, 84] on p "Add" at bounding box center [91, 82] width 22 height 17
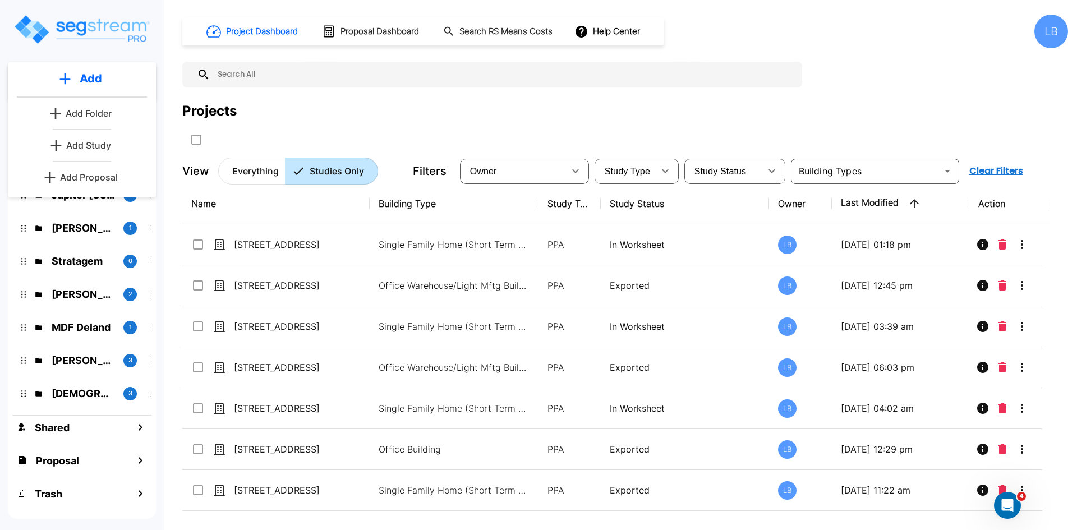
click at [87, 144] on p "Add Study" at bounding box center [88, 145] width 45 height 13
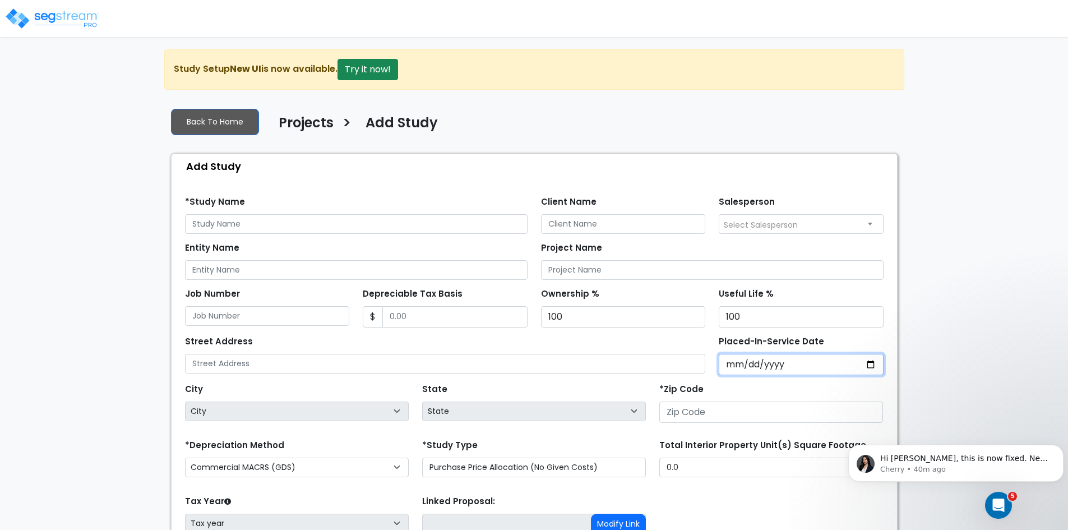
click at [734, 363] on input "Placed-In-Service Date" at bounding box center [801, 364] width 165 height 21
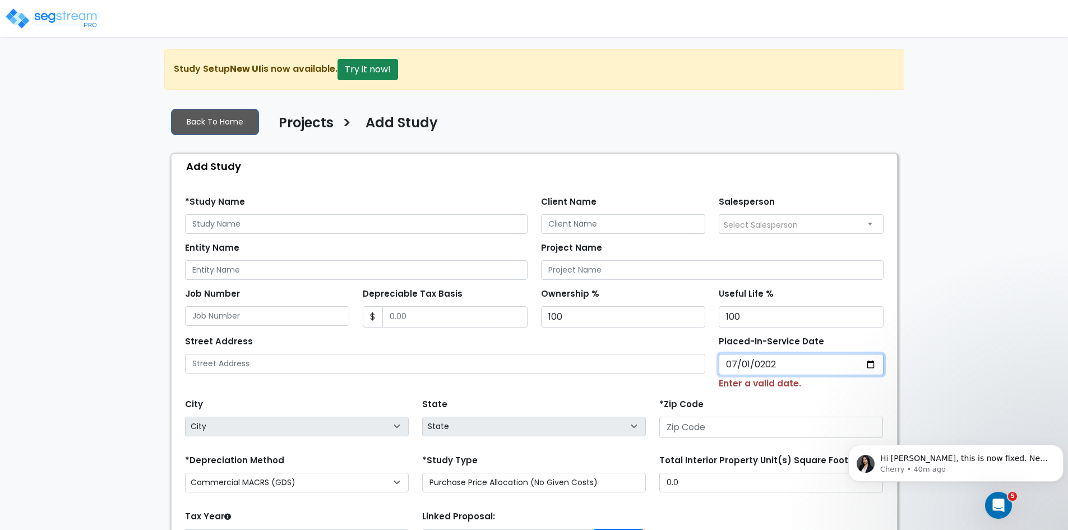
type input "[DATE]"
select select "2024"
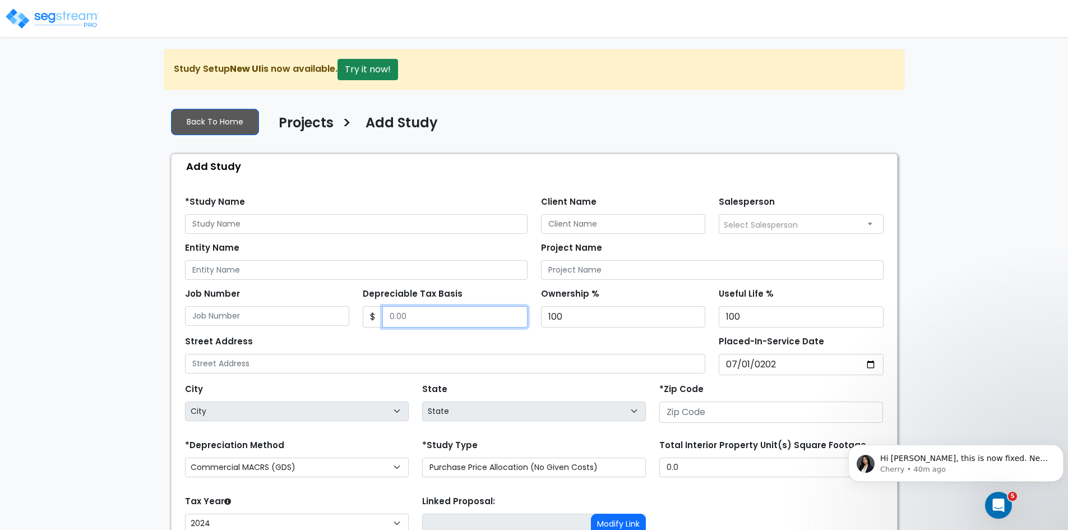
click at [453, 317] on input "Depreciable Tax Basis" at bounding box center [454, 316] width 145 height 21
type input "1,260,000"
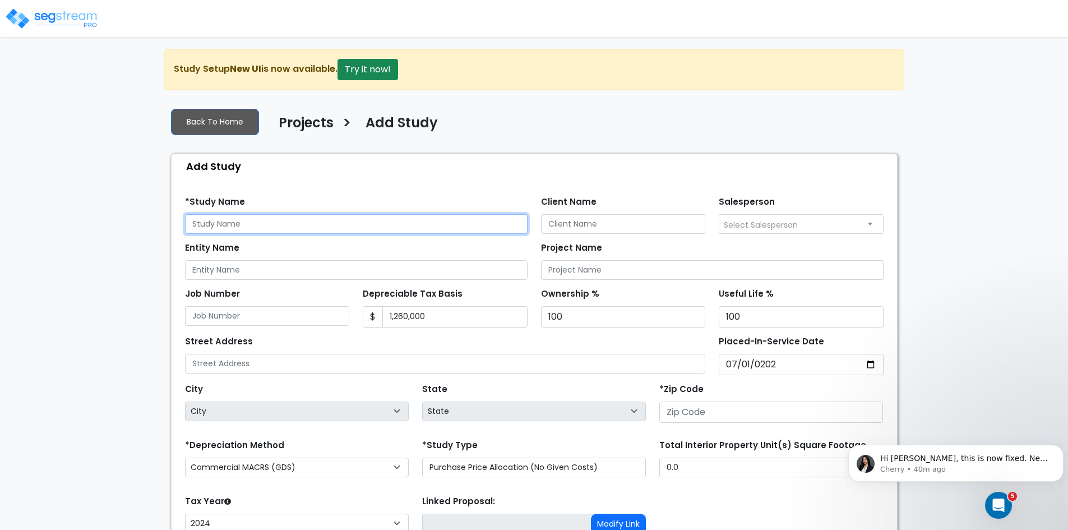
click at [382, 224] on input "text" at bounding box center [356, 224] width 343 height 20
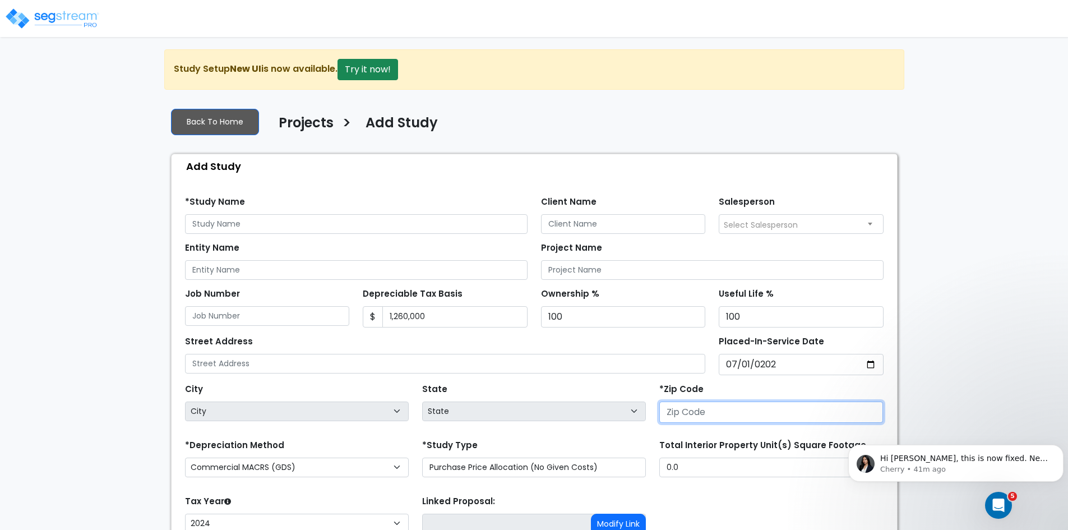
click at [693, 413] on input "number" at bounding box center [771, 411] width 224 height 21
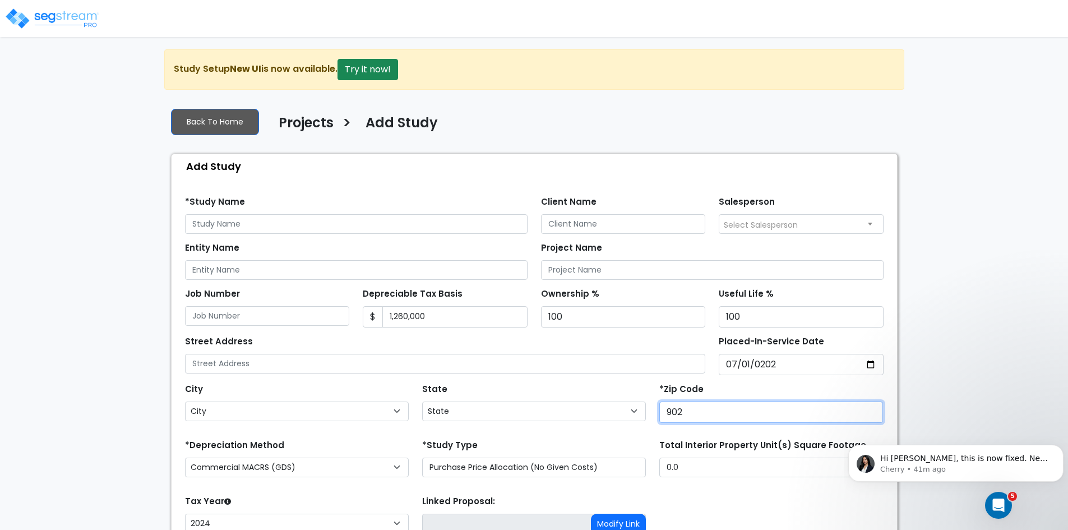
type input "9027"
select select "CA"
type input "90274"
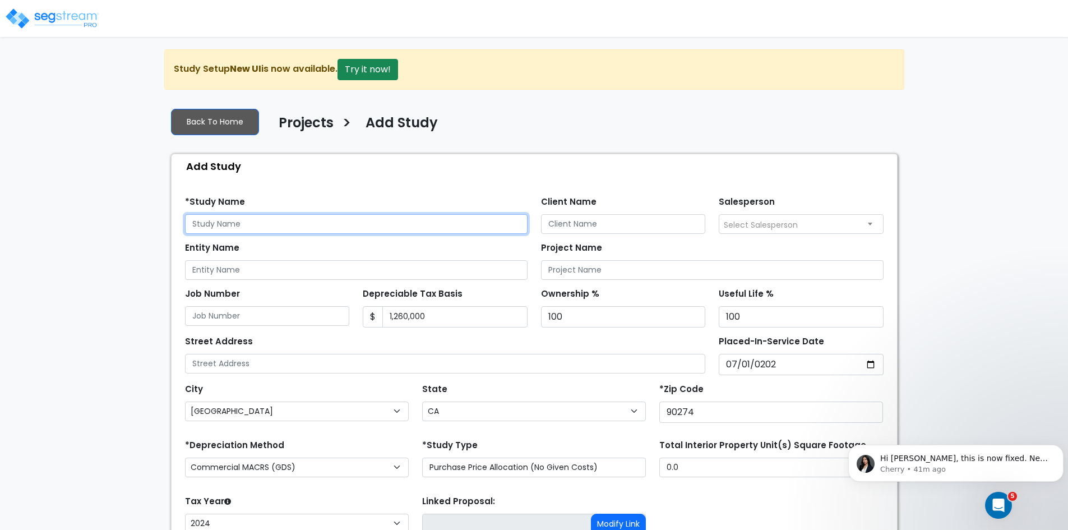
click at [322, 224] on input "text" at bounding box center [356, 224] width 343 height 20
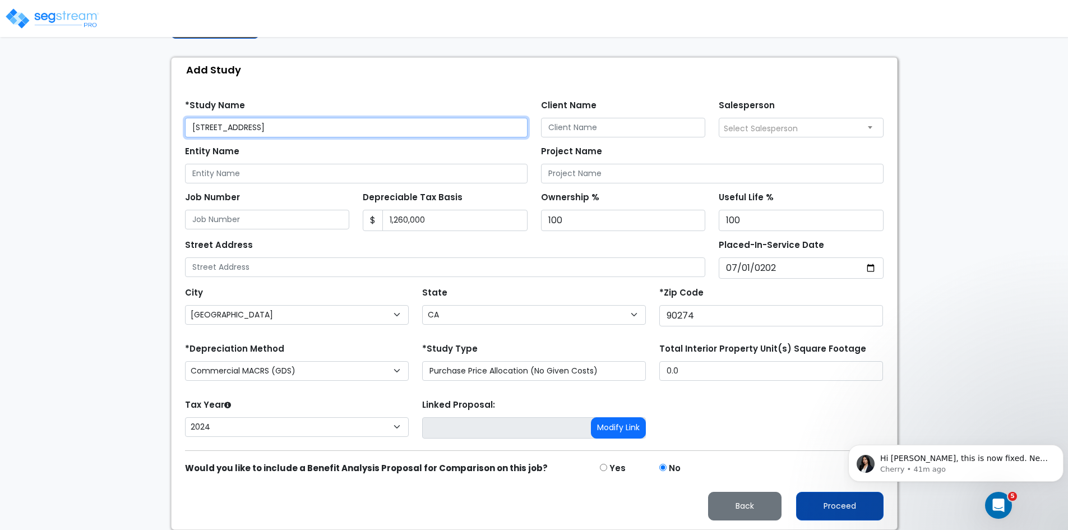
type input "[STREET_ADDRESS]"
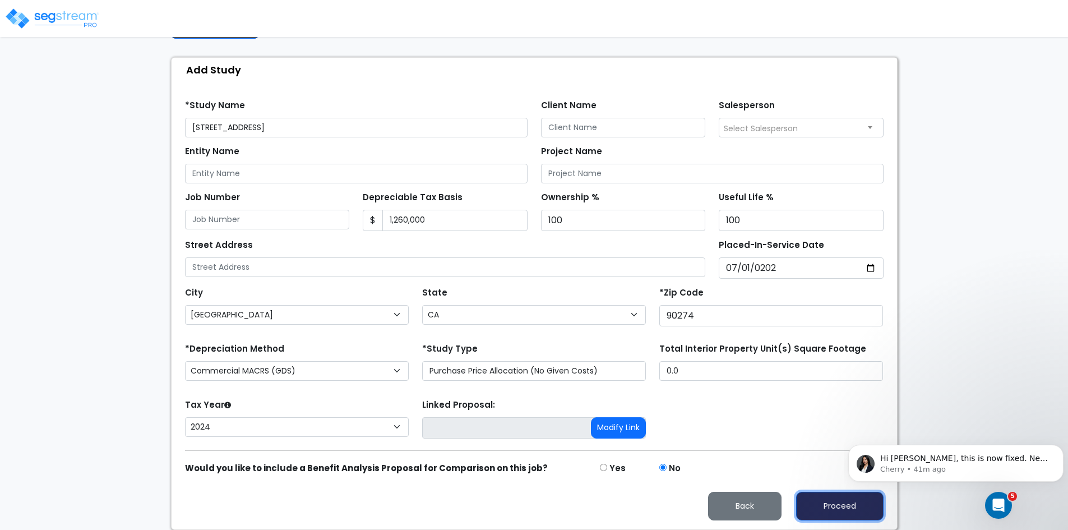
click at [815, 506] on button "Proceed" at bounding box center [839, 506] width 87 height 29
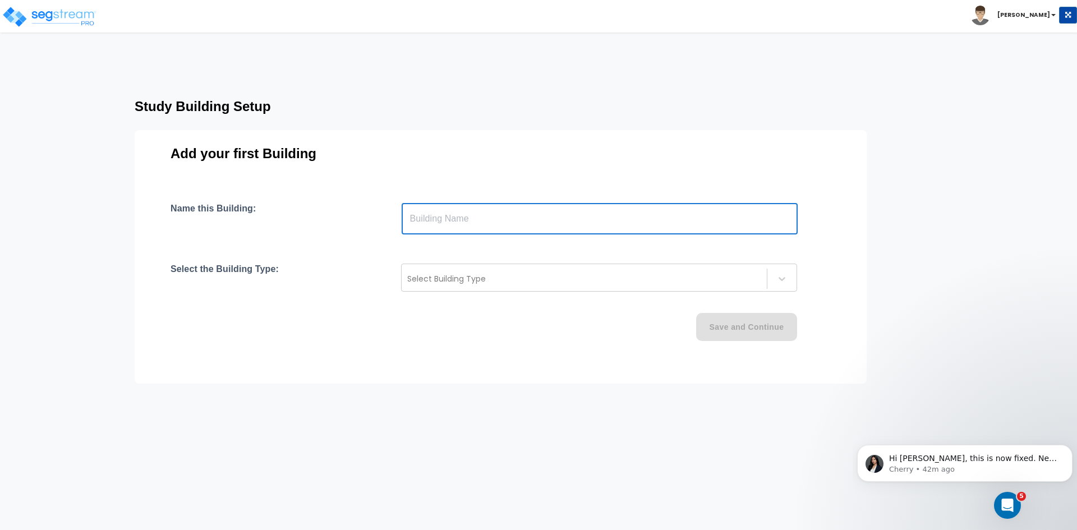
click at [449, 222] on input "text" at bounding box center [599, 218] width 396 height 31
type input "Building"
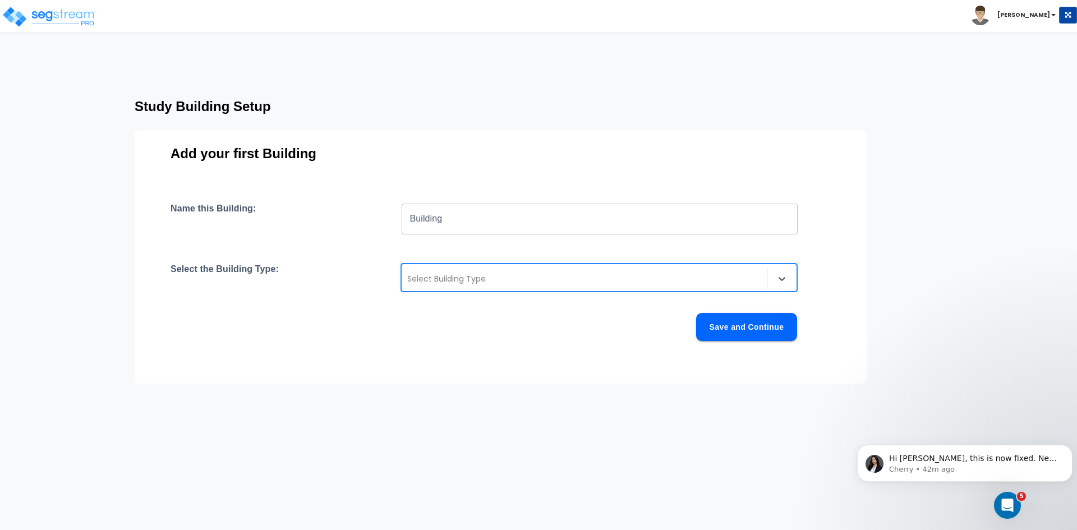
click at [450, 276] on div at bounding box center [584, 278] width 354 height 13
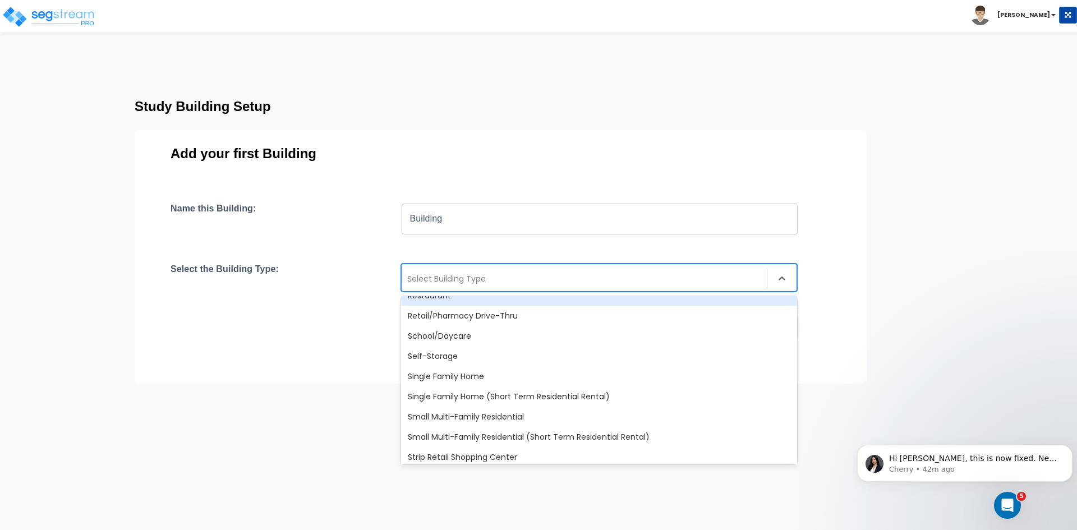
scroll to position [902, 0]
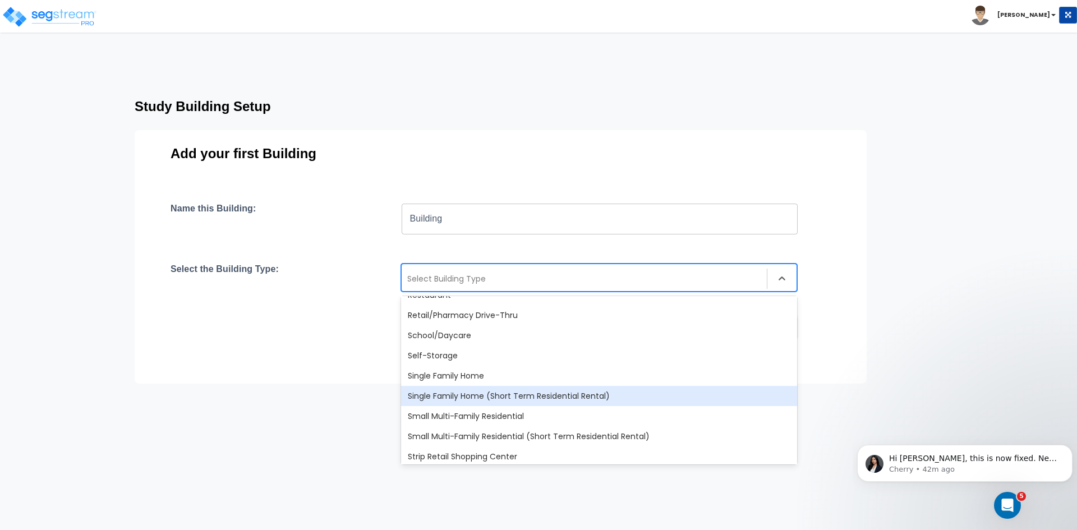
click at [490, 395] on div "Single Family Home (Short Term Residential Rental)" at bounding box center [599, 396] width 396 height 20
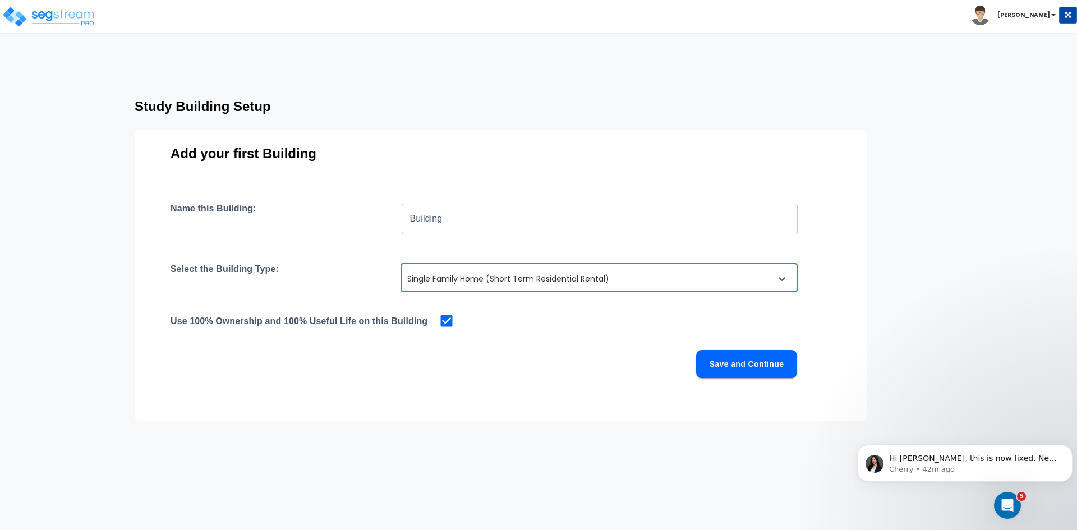
click at [736, 363] on button "Save and Continue" at bounding box center [746, 364] width 101 height 28
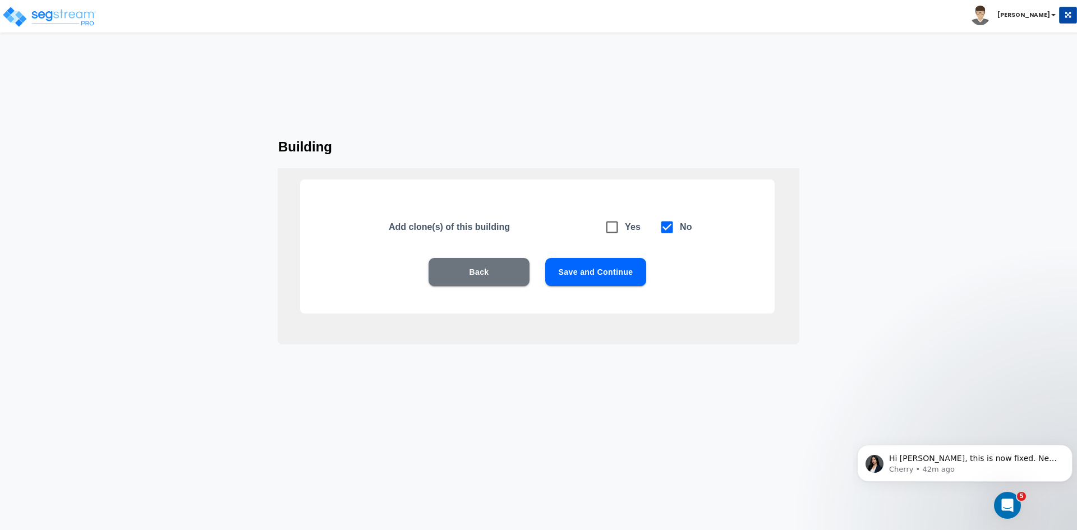
click at [617, 273] on button "Save and Continue" at bounding box center [595, 272] width 101 height 28
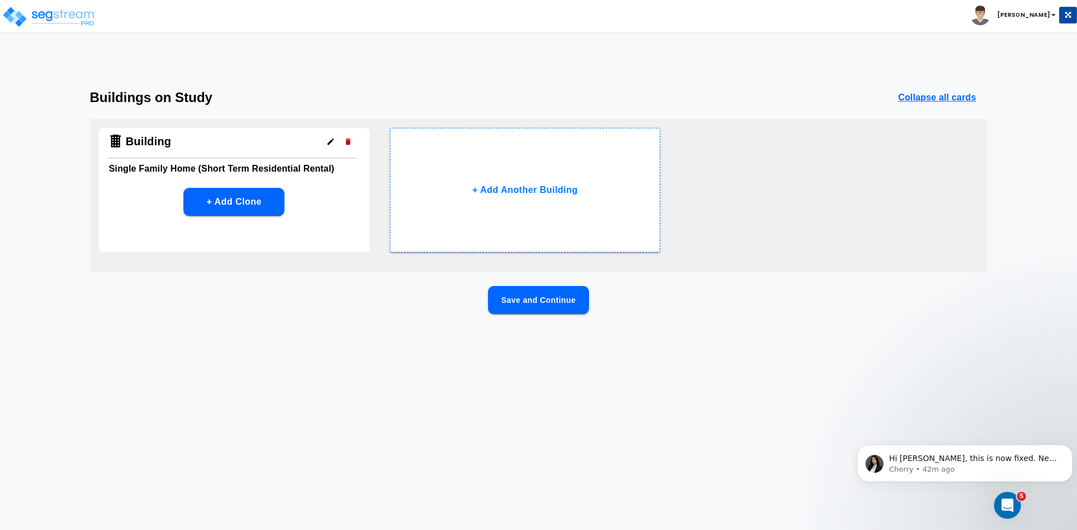
click at [548, 299] on button "Save and Continue" at bounding box center [538, 300] width 101 height 28
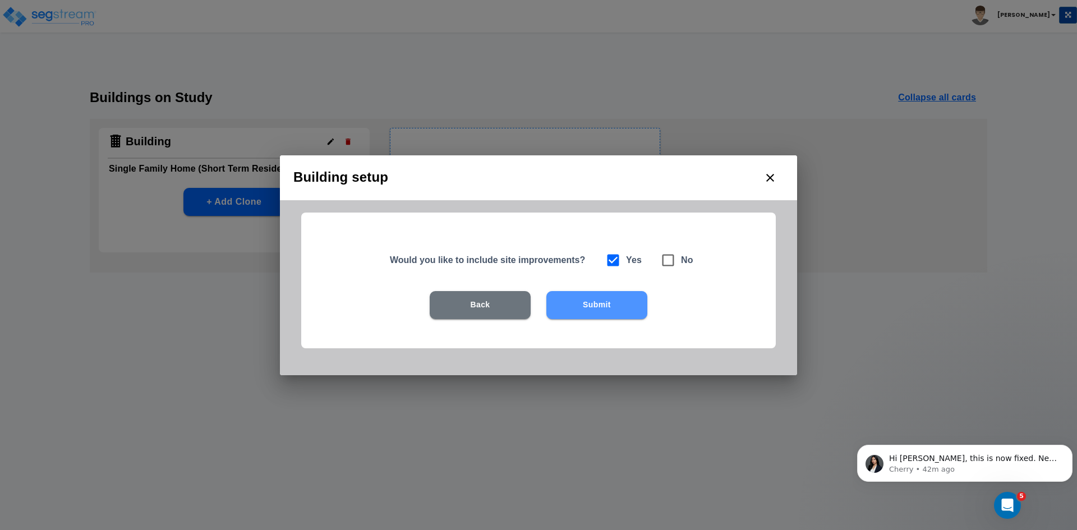
click at [583, 302] on button "Submit" at bounding box center [596, 305] width 101 height 28
